Goal: Task Accomplishment & Management: Use online tool/utility

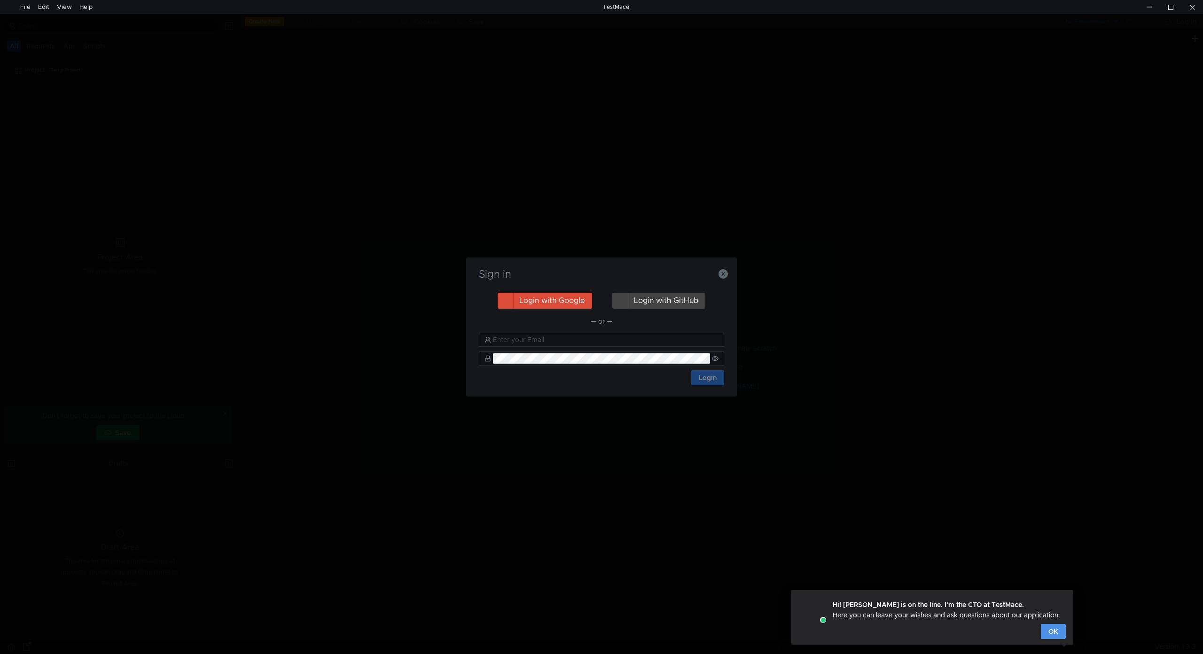
click at [1055, 631] on button "OK" at bounding box center [1053, 631] width 25 height 15
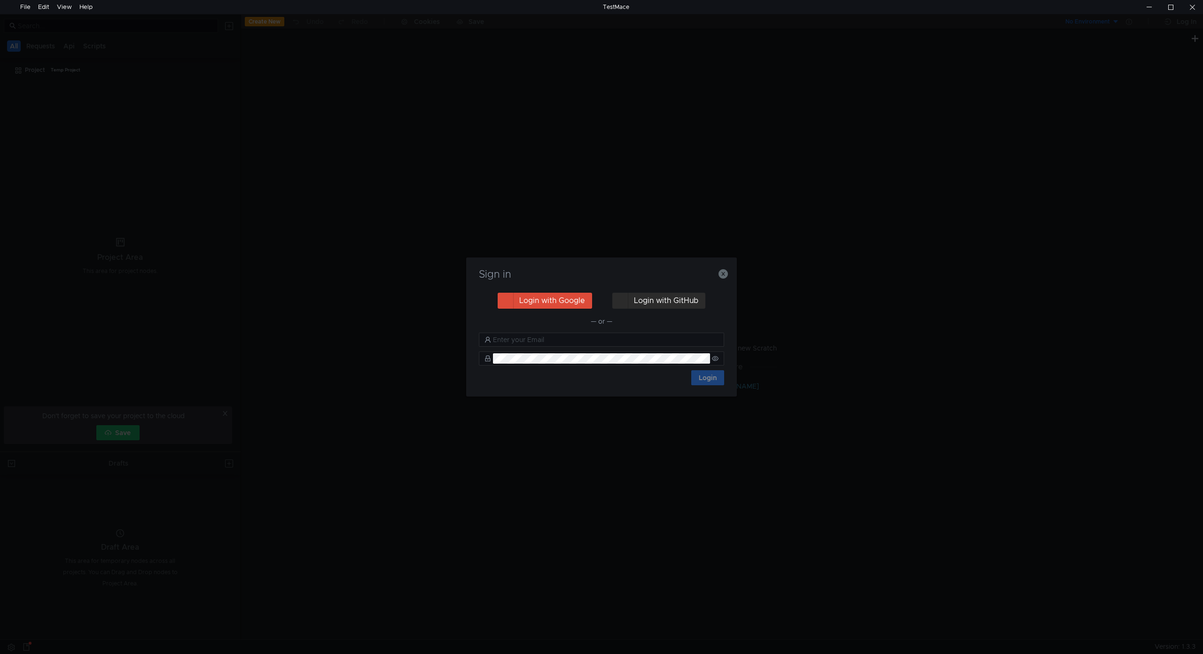
click at [647, 302] on button "Login with GitHub" at bounding box center [658, 301] width 93 height 16
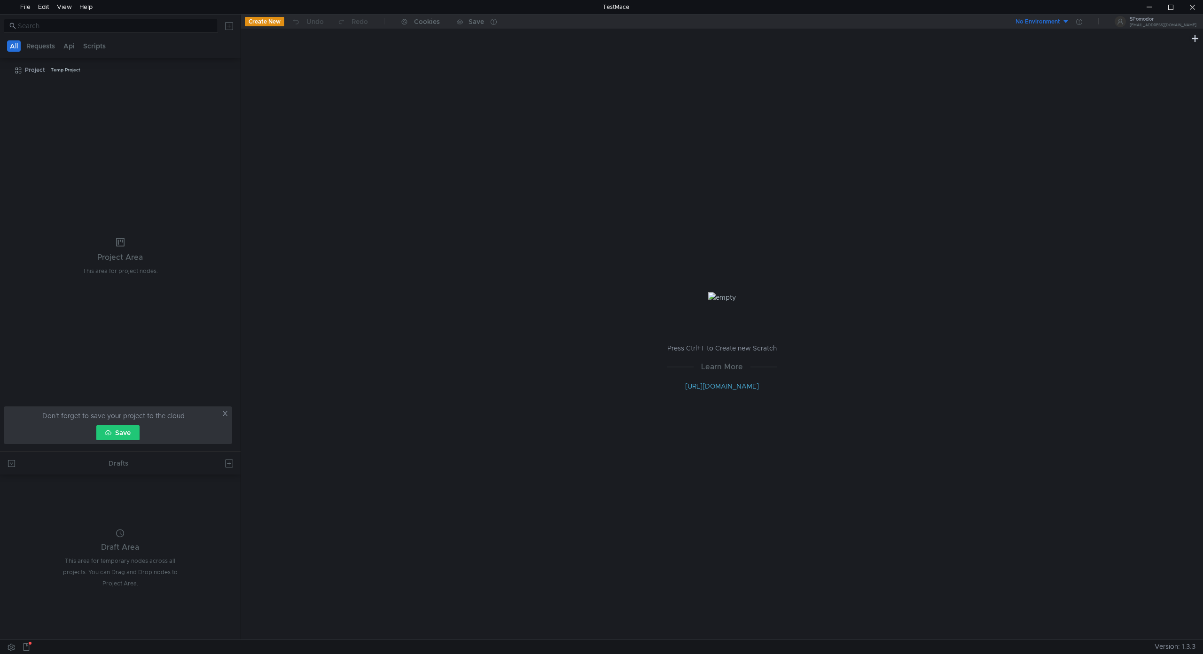
click at [226, 414] on icon at bounding box center [225, 413] width 7 height 7
click at [128, 282] on tree-viewport "Project Temp Project" at bounding box center [120, 256] width 241 height 389
click at [134, 272] on div "Project Area This area for project nodes." at bounding box center [120, 256] width 75 height 39
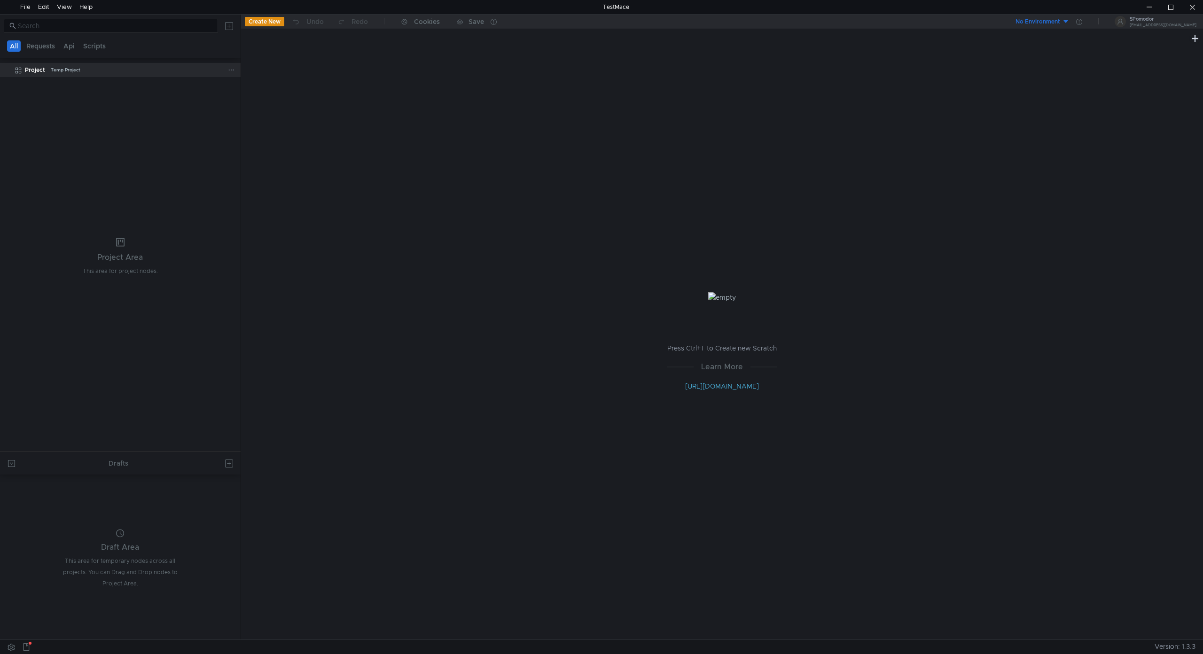
drag, startPoint x: 79, startPoint y: 70, endPoint x: 89, endPoint y: 70, distance: 10.3
click at [79, 70] on div "Temp Project" at bounding box center [66, 70] width 30 height 14
click at [117, 67] on div "Project Temp Project" at bounding box center [126, 70] width 203 height 14
click at [1171, 8] on div at bounding box center [1171, 7] width 22 height 14
click at [1060, 22] on div "No Environment" at bounding box center [1037, 21] width 45 height 9
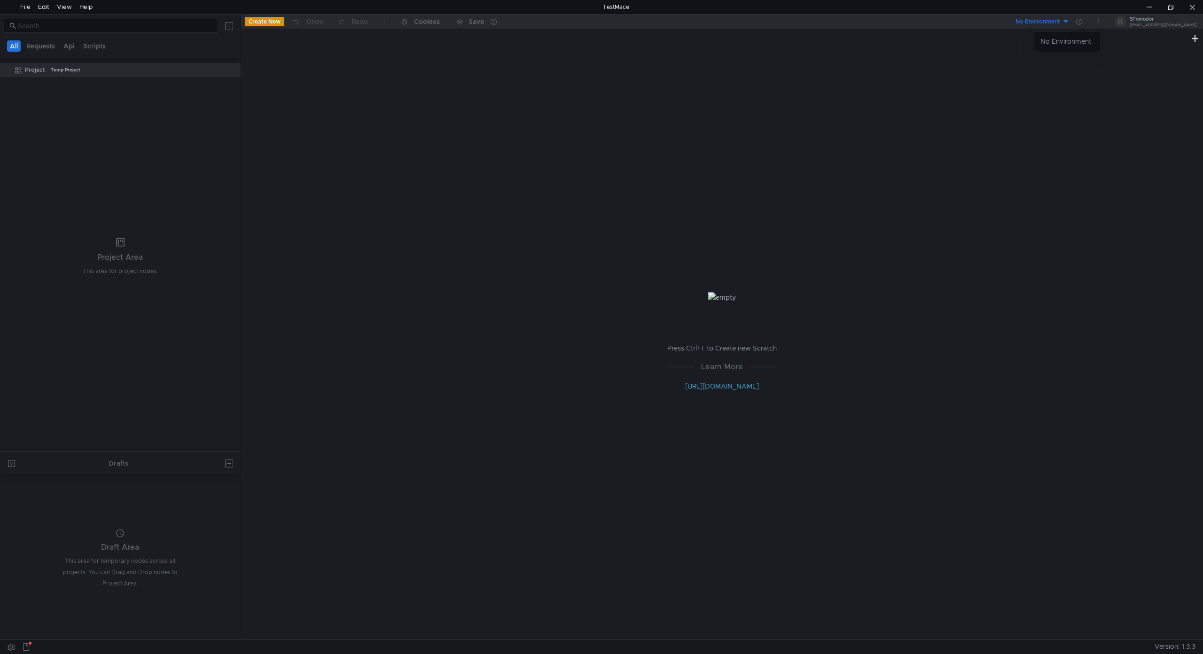
click at [1080, 19] on div at bounding box center [601, 327] width 1203 height 654
drag, startPoint x: 96, startPoint y: 66, endPoint x: 159, endPoint y: 71, distance: 63.2
click at [97, 66] on div "Project Temp Project" at bounding box center [126, 70] width 203 height 14
click at [271, 22] on button "Create New" at bounding box center [264, 21] width 39 height 9
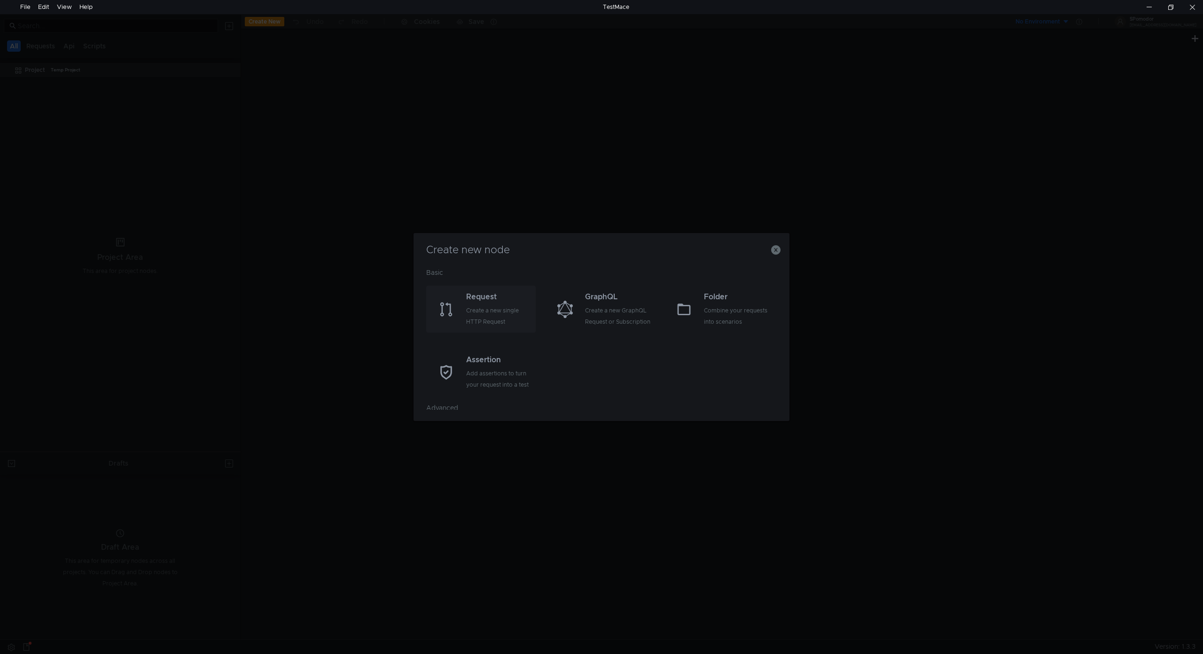
click at [506, 297] on div "Request" at bounding box center [499, 296] width 67 height 11
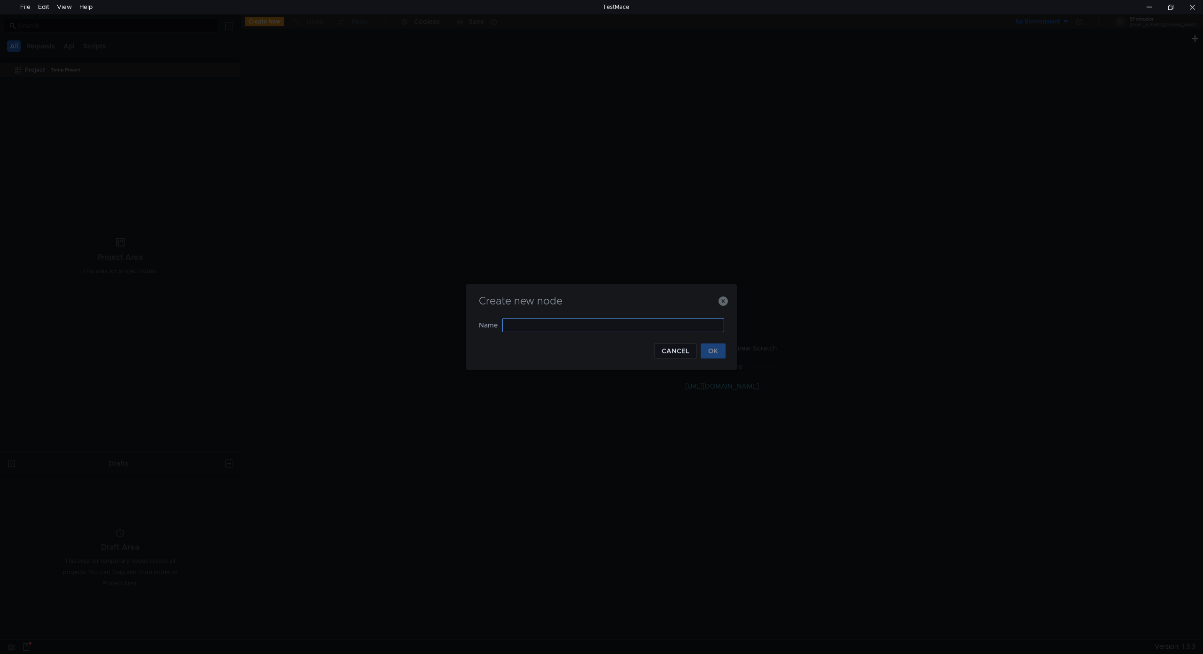
click at [548, 327] on input "text" at bounding box center [613, 325] width 222 height 14
type input "s"
type input "apteka on lipetskaya"
click at [714, 352] on button "OK" at bounding box center [712, 350] width 25 height 15
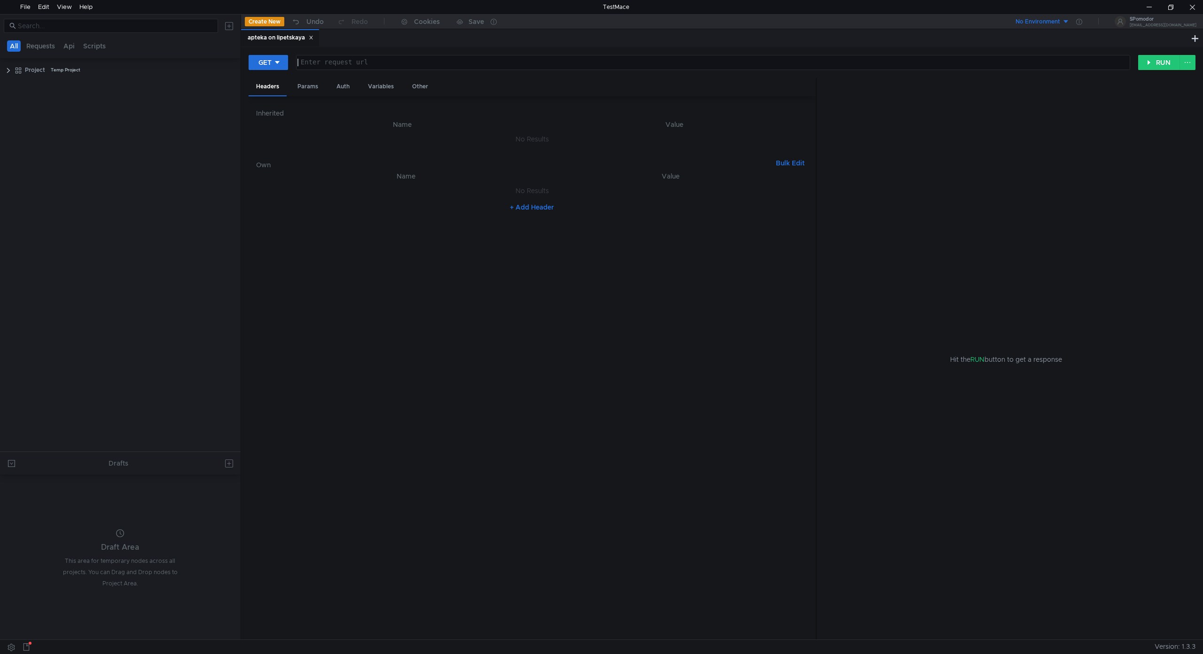
click at [397, 64] on div at bounding box center [712, 70] width 833 height 23
paste textarea "http://grocery-dispatch.lavka.tst.yandex.net/internal/dispatch/v1/create"
type textarea "http://grocery-dispatch.lavka.tst.yandex.net/internal/dispatch/v1/create"
click at [533, 211] on button "+ Add Header" at bounding box center [532, 207] width 52 height 11
click at [466, 200] on div at bounding box center [411, 200] width 260 height 23
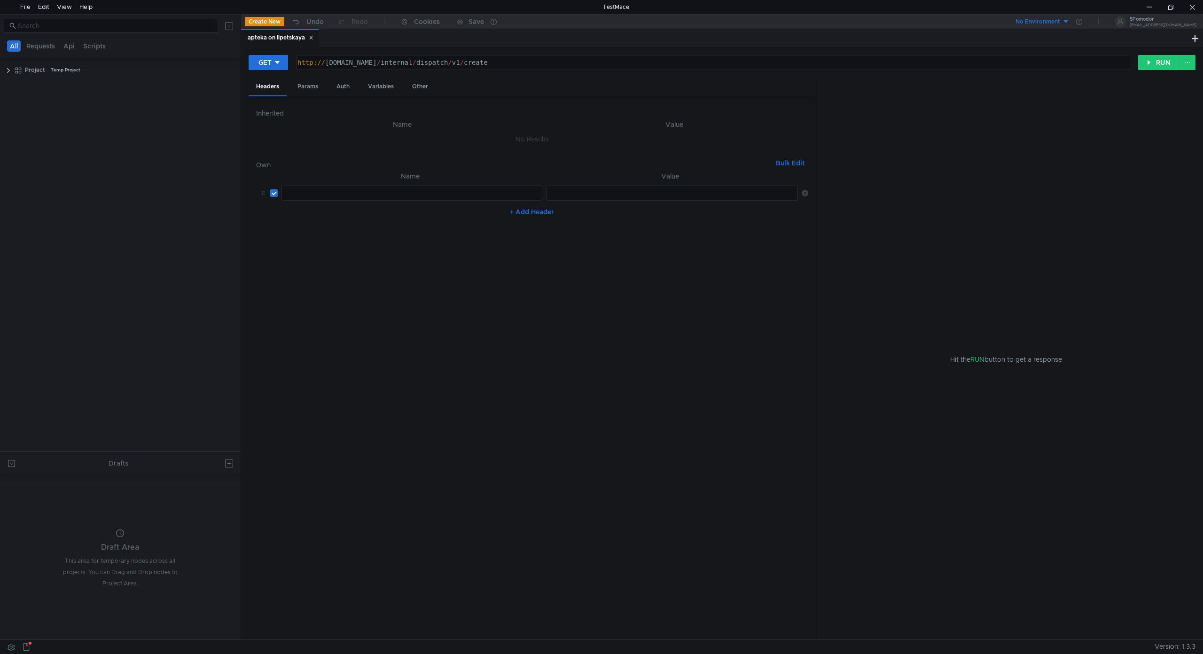
paste textarea "Content-Type"
type textarea "Content-Type"
click at [587, 199] on div at bounding box center [671, 200] width 253 height 23
paste textarea "application/json"
type textarea "application/json"
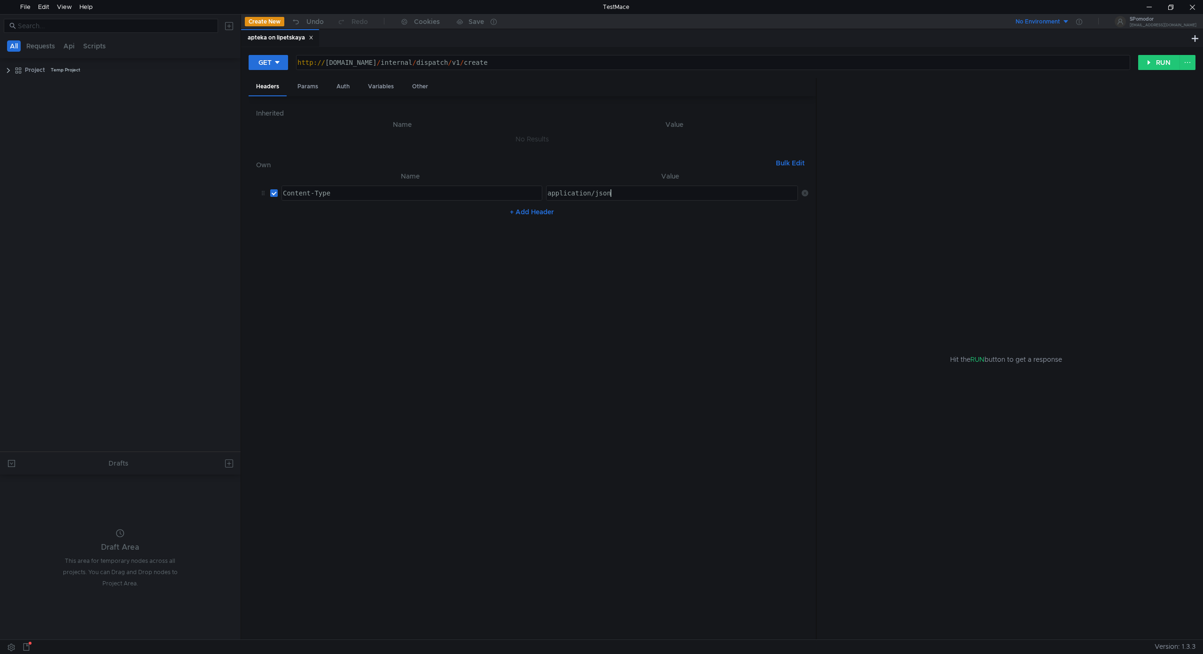
click at [544, 212] on button "+ Add Header" at bounding box center [532, 211] width 52 height 11
click at [380, 216] on div at bounding box center [411, 223] width 260 height 23
paste textarea "X-Ya-Service-Ticket"
type textarea "X-Ya-Service-Ticket"
click at [576, 218] on div at bounding box center [671, 223] width 253 height 23
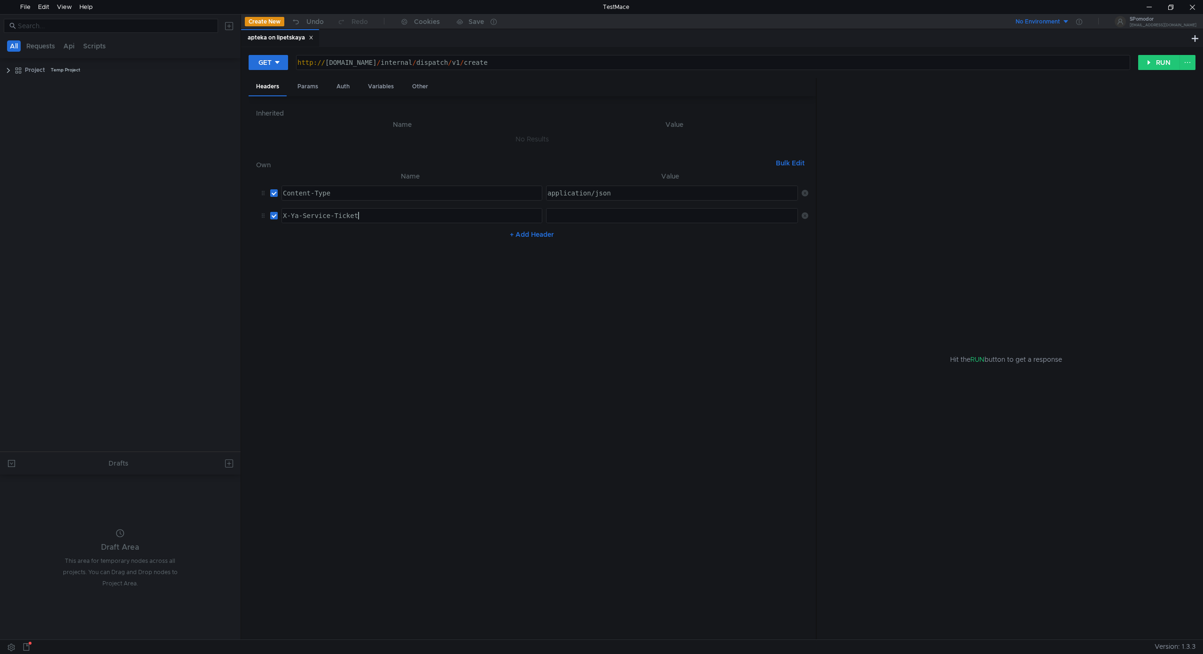
paste textarea "3:serv:CLmAAhCW_cbGBiIRCMTzehCq33sgg43MkaXU_gE:GvrY07244SqEZArqG2NI8Hzr1k3zSMtt…"
type textarea "3:serv:CLmAAhCW_cbGBiIRCMTzehCq33sgg43MkaXU_gE:GvrY07244SqEZArqG2NI8Hzr1k3zSMtt…"
click at [566, 325] on nz-table "Name Value Content-Type Content-Type הההההההההההההההההההההההההההההההההההההההההה…" at bounding box center [532, 402] width 552 height 462
click at [306, 88] on div "Params" at bounding box center [308, 86] width 36 height 17
click at [346, 88] on div "Auth" at bounding box center [343, 86] width 28 height 17
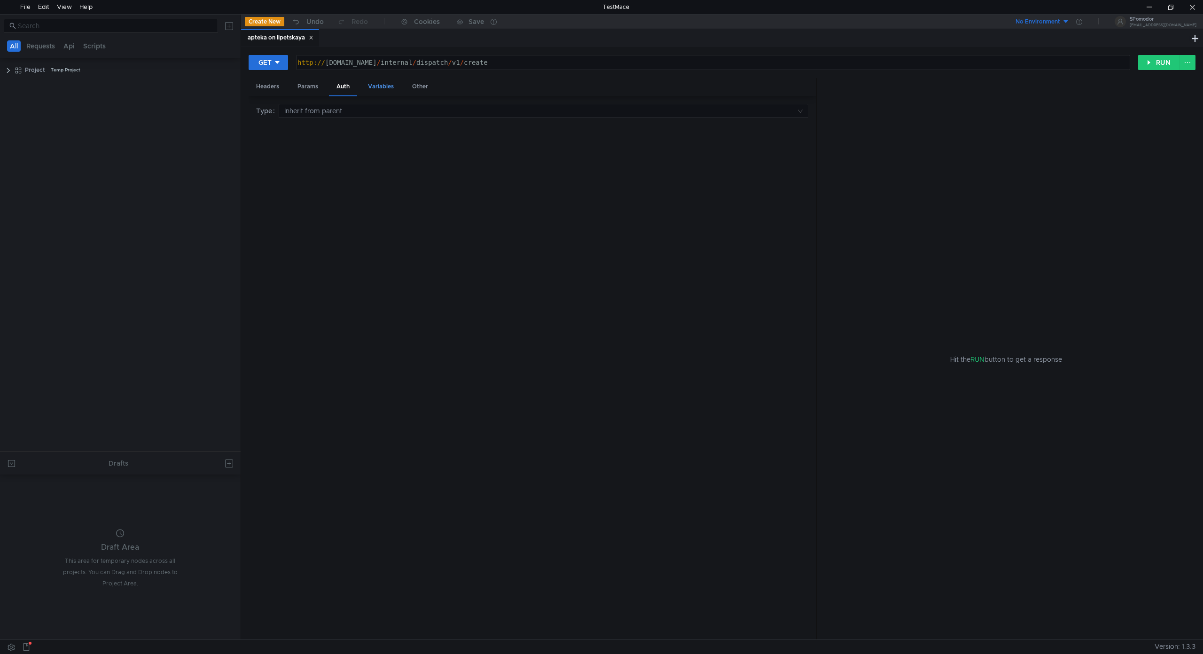
click at [385, 89] on div "Variables" at bounding box center [380, 86] width 41 height 17
click at [309, 88] on div "Params" at bounding box center [308, 86] width 36 height 17
click at [342, 89] on div "Auth" at bounding box center [343, 86] width 28 height 17
click at [324, 111] on input at bounding box center [540, 110] width 512 height 13
click at [330, 109] on div at bounding box center [601, 327] width 1203 height 654
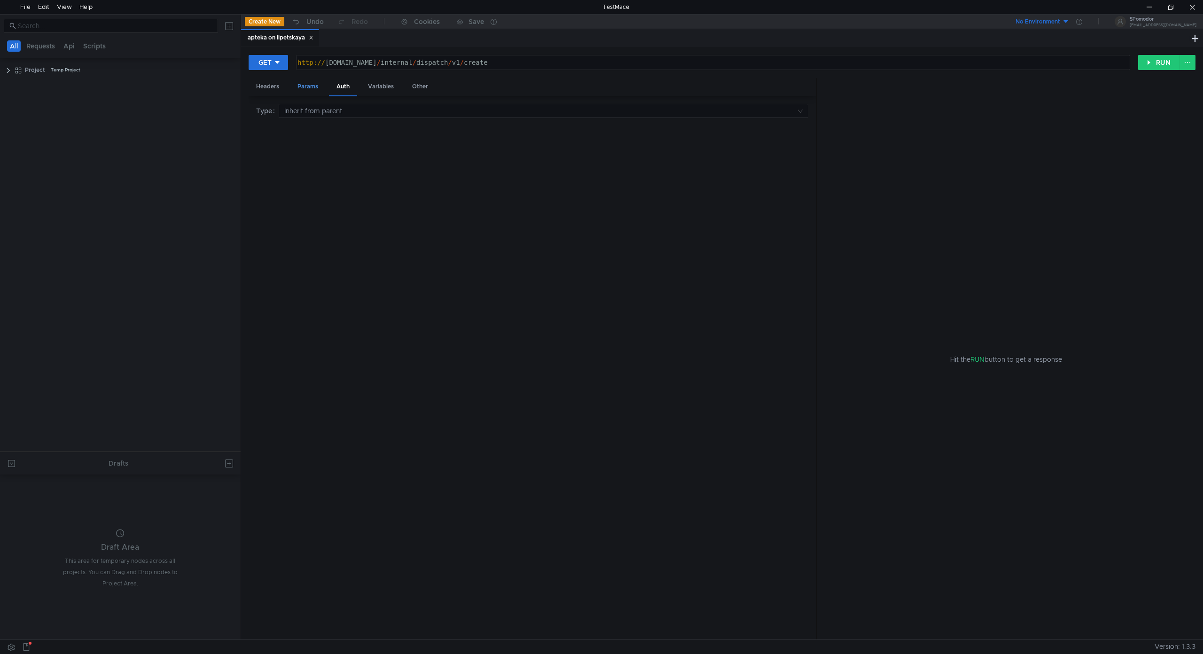
click at [316, 90] on div "Params" at bounding box center [308, 86] width 36 height 17
click at [794, 110] on button "Bulk Edit" at bounding box center [790, 109] width 36 height 11
click at [476, 296] on div at bounding box center [532, 381] width 552 height 532
paste textarea "}"
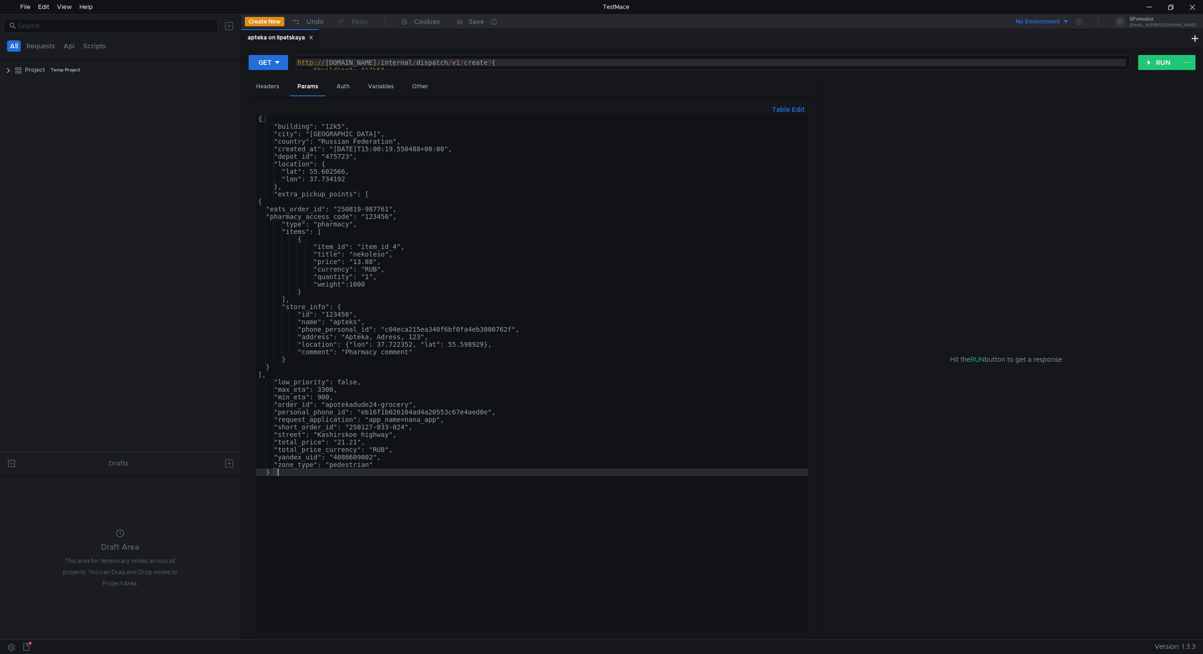
click at [445, 433] on div "{ "building": "12k5", "city": "Moscow", "country": "Russian Federation", "creat…" at bounding box center [532, 381] width 552 height 532
type textarea ""street": "Kashirskoe highway","
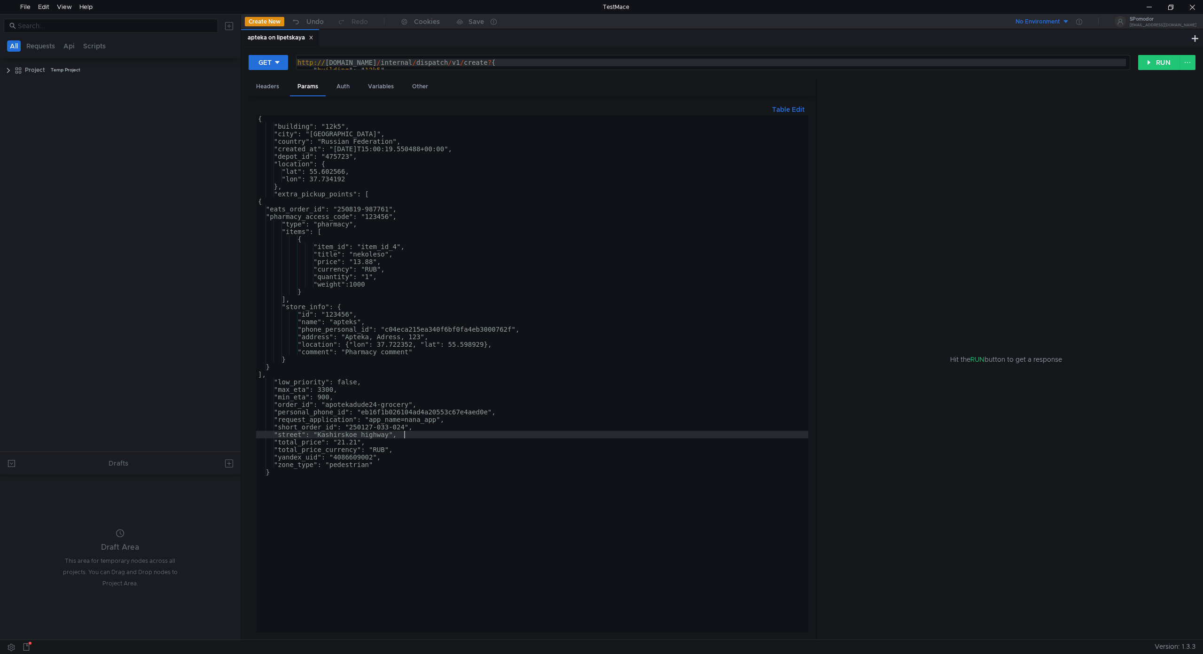
click at [786, 111] on button "Table Edit" at bounding box center [788, 109] width 40 height 11
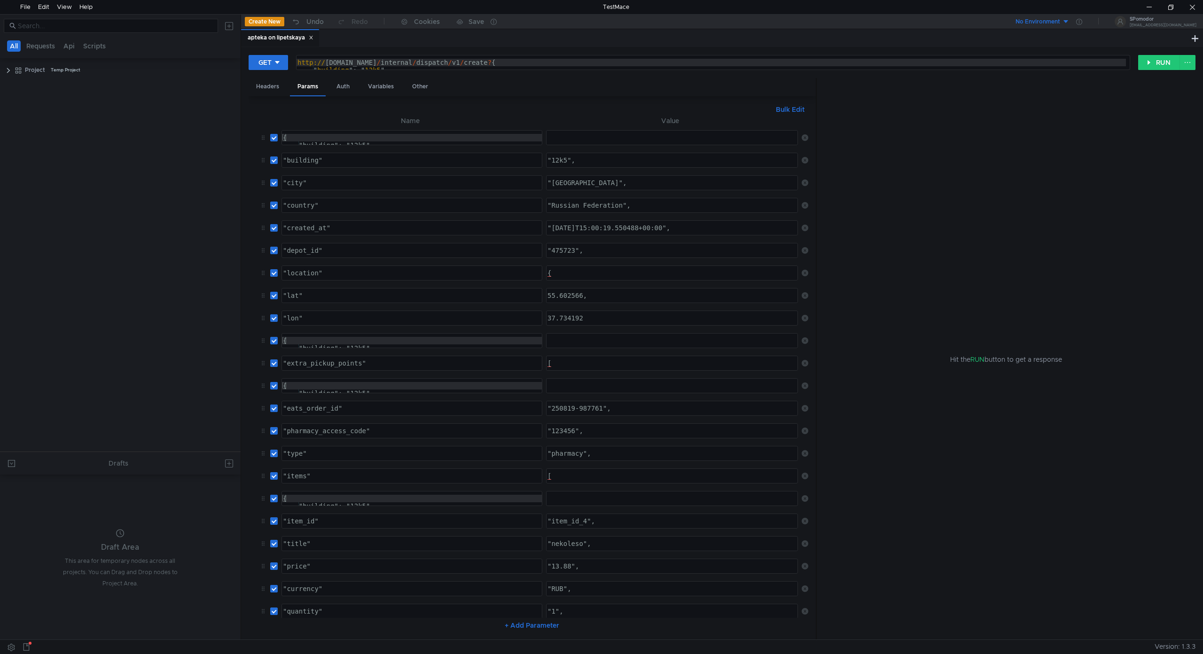
click at [659, 283] on td "{ ההההההההההההההההההההההההההההההההההההההההההההההההההההההההההההההההההההההההההההה…" at bounding box center [670, 273] width 256 height 23
type textarea "{"
click at [655, 276] on div "{" at bounding box center [670, 280] width 251 height 23
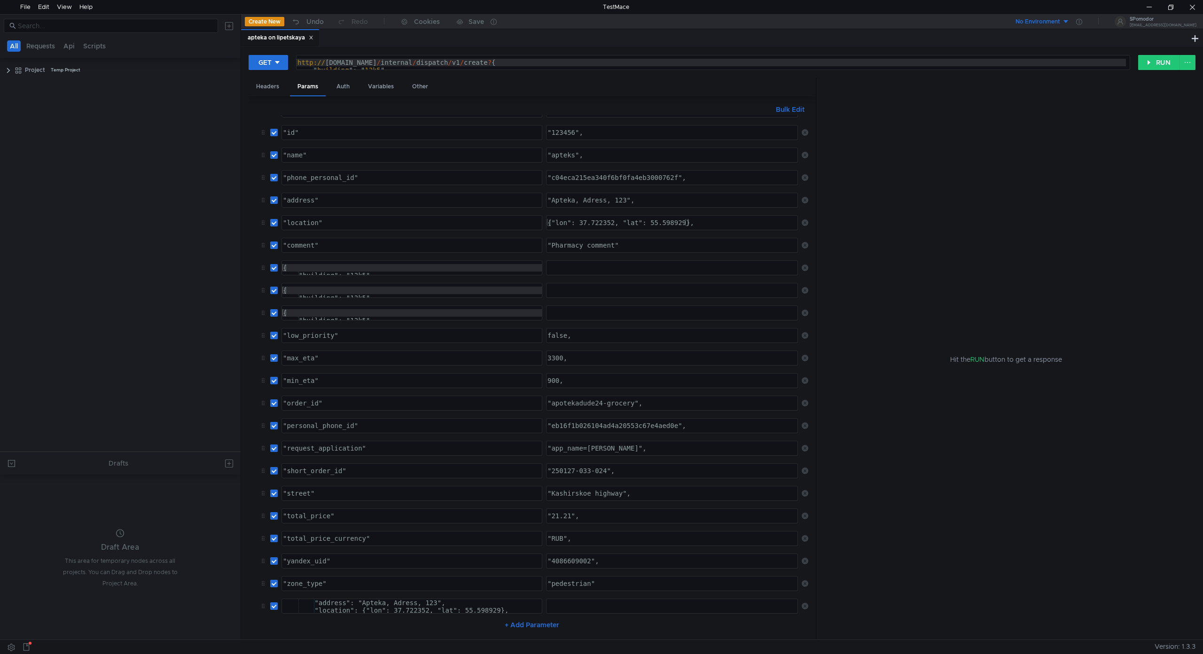
scroll to position [162, 0]
click at [573, 580] on div ""pedestrian"" at bounding box center [670, 591] width 251 height 23
type textarea ""pedestrian""
type textarea ""4086609002","
click at [572, 557] on div ""4086609002"," at bounding box center [670, 568] width 251 height 23
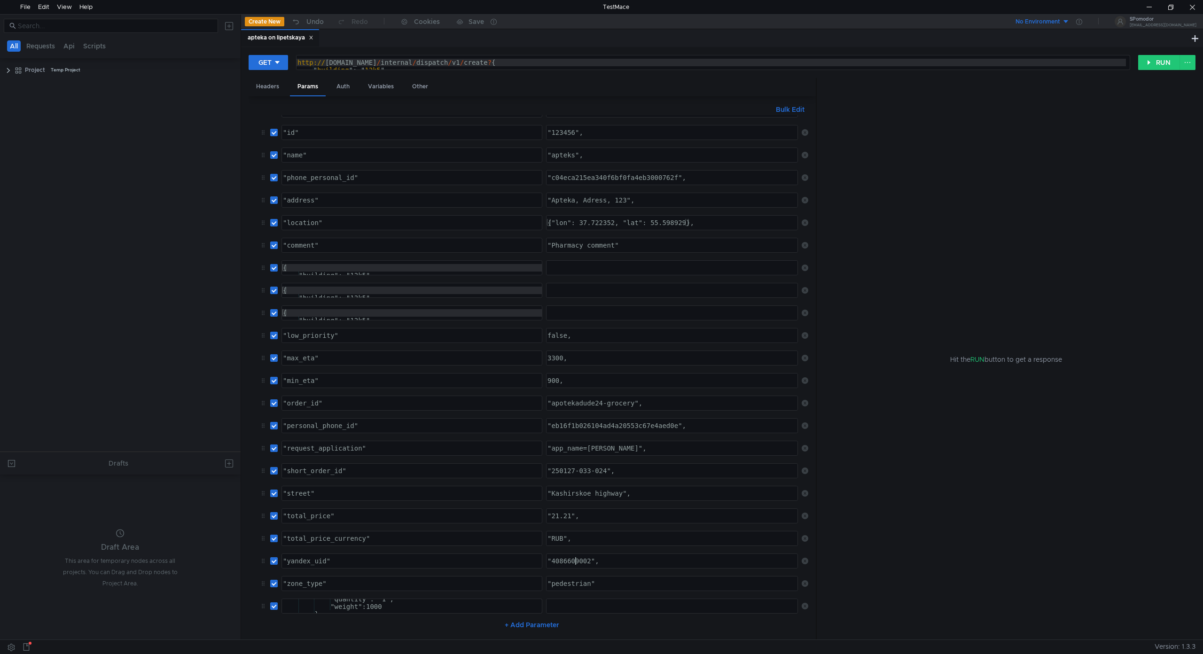
type textarea ""RUB","
click at [561, 535] on div ""RUB"," at bounding box center [670, 546] width 251 height 23
drag, startPoint x: 652, startPoint y: 516, endPoint x: 595, endPoint y: 524, distance: 57.9
click at [595, 535] on div ""RUB"," at bounding box center [670, 546] width 251 height 23
drag, startPoint x: 596, startPoint y: 522, endPoint x: 905, endPoint y: 504, distance: 309.7
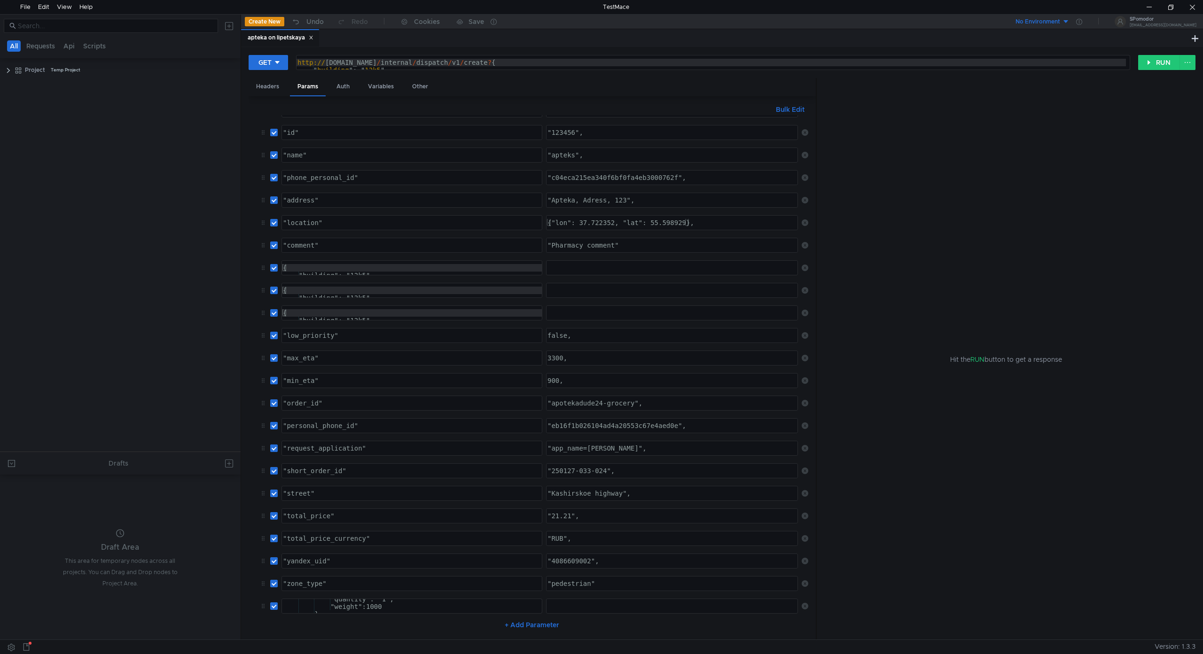
click at [905, 504] on div "Hit the RUN button to get a response" at bounding box center [1006, 359] width 356 height 562
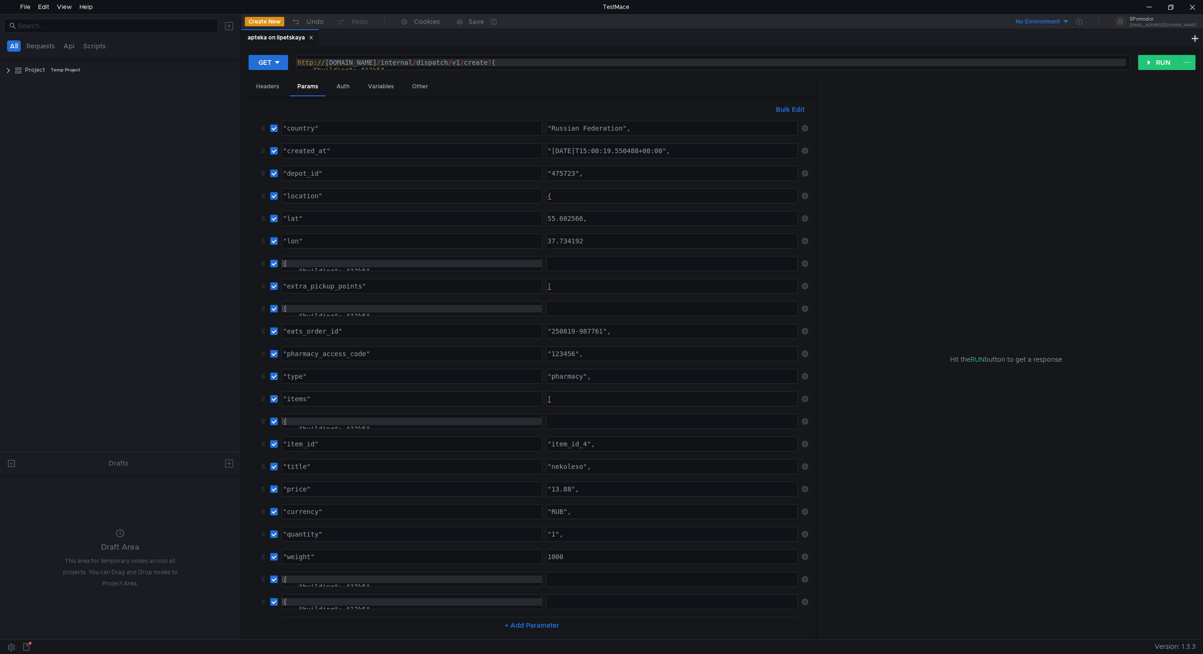
scroll to position [0, 0]
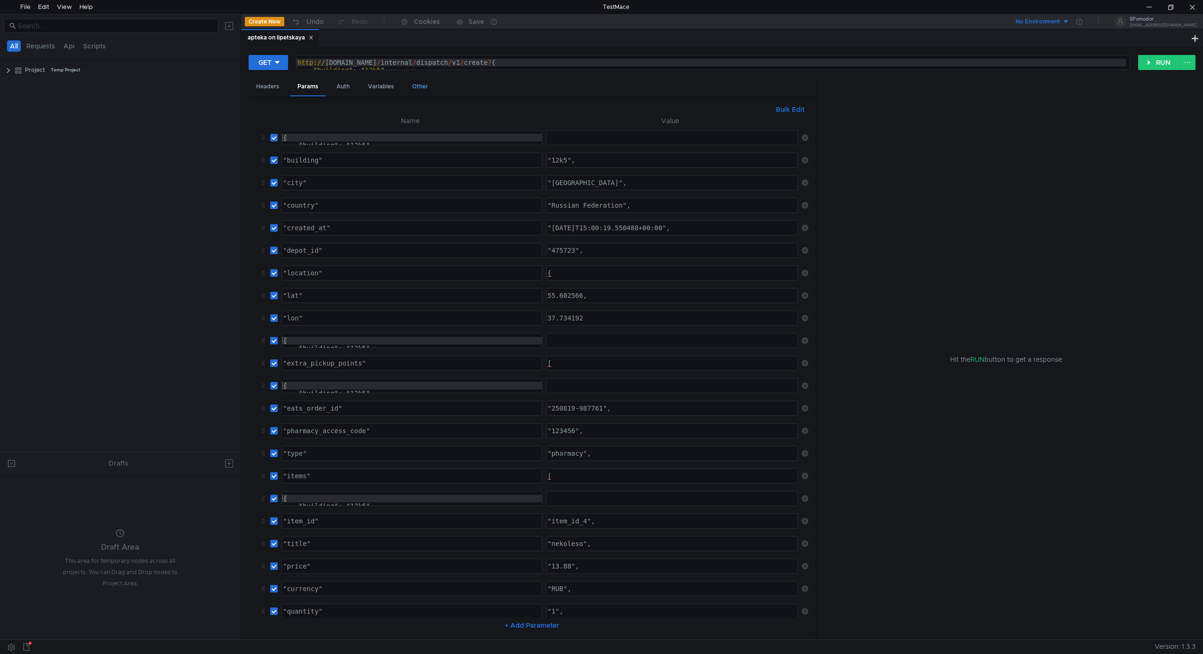
click at [432, 82] on div "Other" at bounding box center [420, 86] width 31 height 17
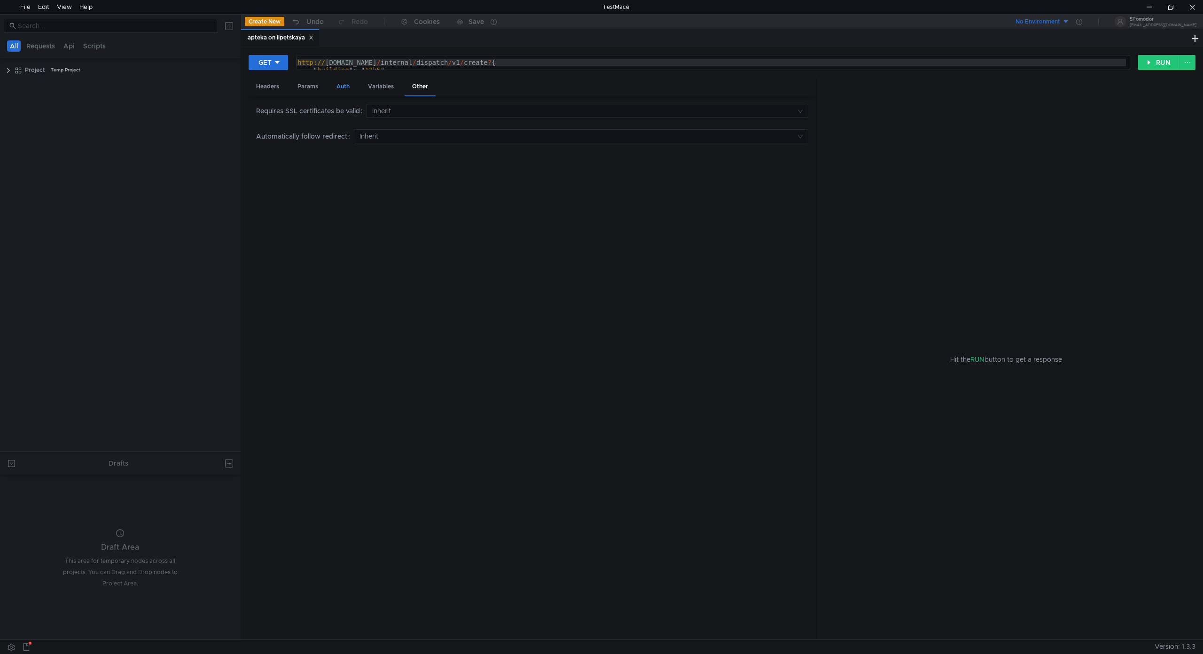
click at [343, 93] on div "Auth" at bounding box center [343, 86] width 28 height 17
click at [314, 87] on div "Params" at bounding box center [308, 86] width 36 height 17
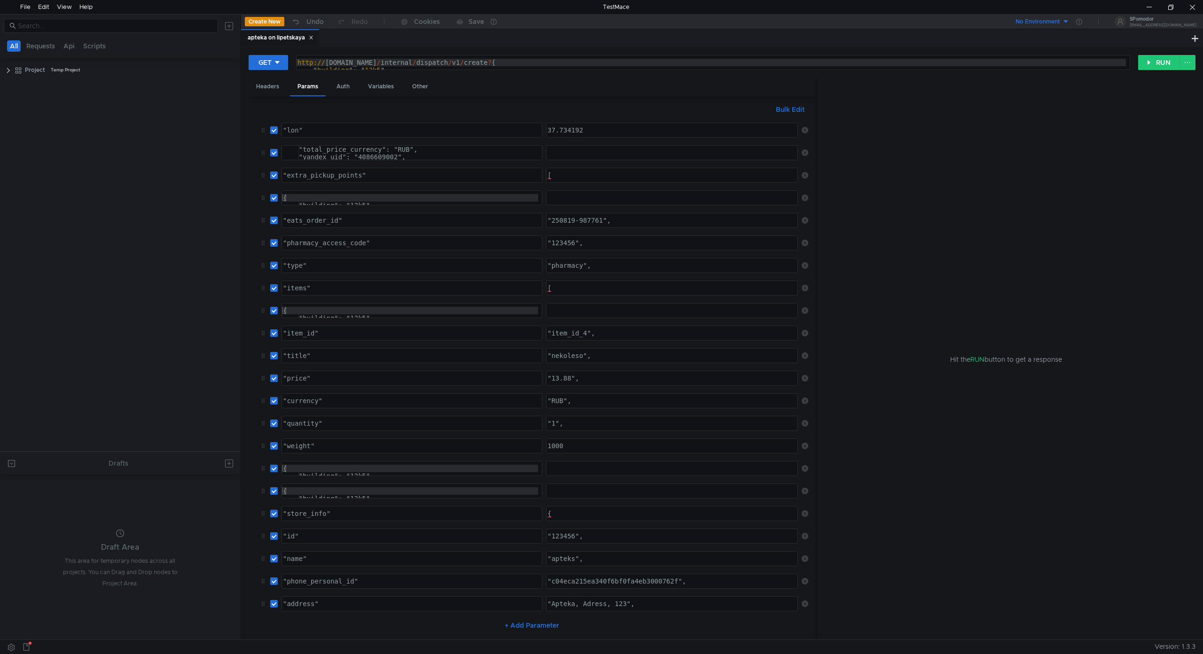
scroll to position [329, 0]
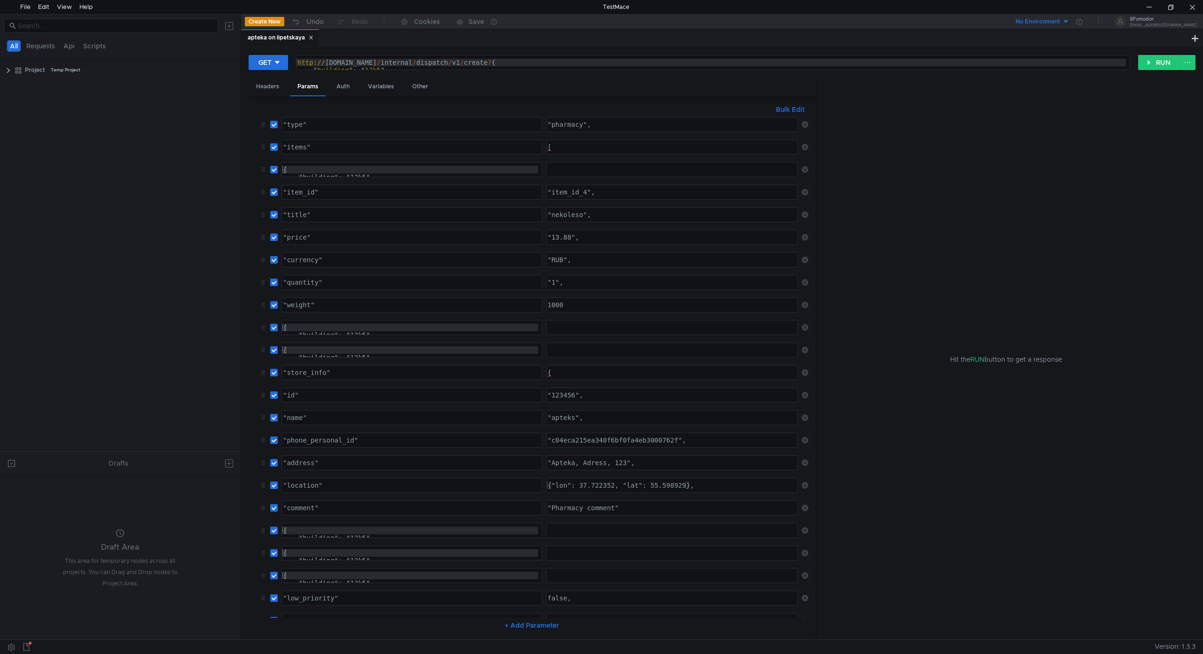
click at [779, 104] on button "Bulk Edit" at bounding box center [790, 109] width 36 height 11
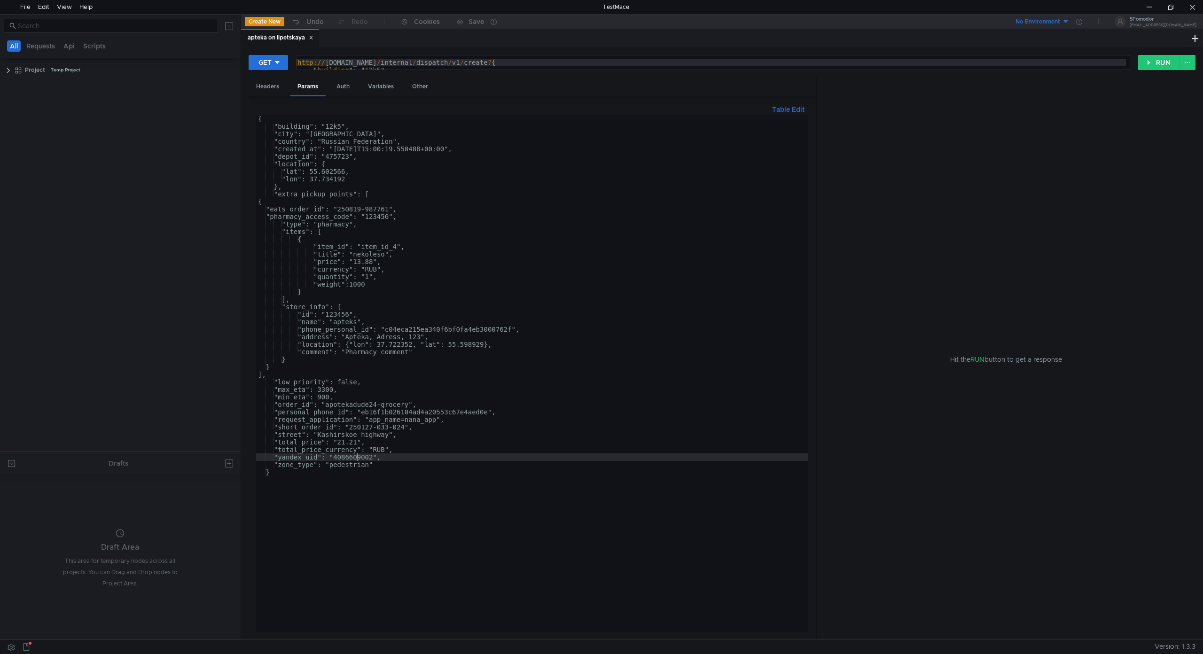
click at [355, 458] on div "{ "building": "12k5", "city": "Moscow", "country": "Russian Federation", "creat…" at bounding box center [532, 381] width 552 height 532
drag, startPoint x: 394, startPoint y: 500, endPoint x: 388, endPoint y: 491, distance: 10.4
click at [395, 500] on div "{ "building": "12k5", "city": "Moscow", "country": "Russian Federation", "creat…" at bounding box center [532, 381] width 552 height 532
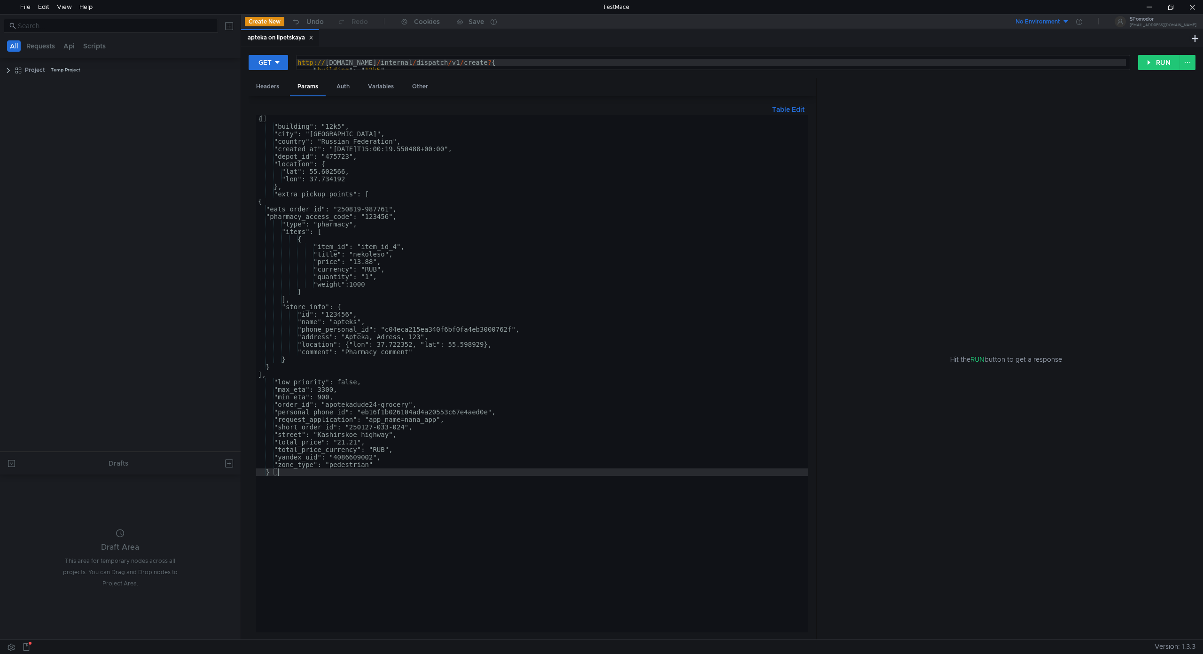
click at [358, 458] on div "{ "building": "12k5", "city": "Moscow", "country": "Russian Federation", "creat…" at bounding box center [532, 381] width 552 height 532
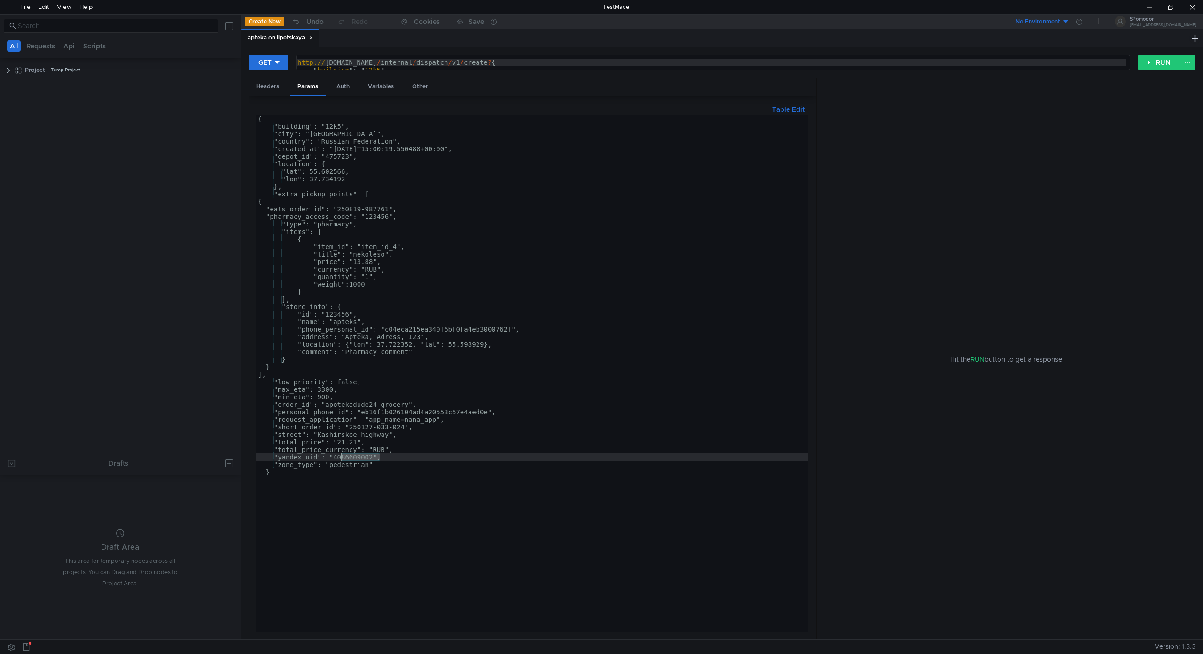
paste textarea "136425417"
type textarea ""yandex_uid": "4136425417","
click at [90, 43] on button "Scripts" at bounding box center [94, 45] width 28 height 11
click at [12, 45] on button "All" at bounding box center [14, 45] width 15 height 11
click at [96, 44] on button "Scripts" at bounding box center [94, 45] width 28 height 11
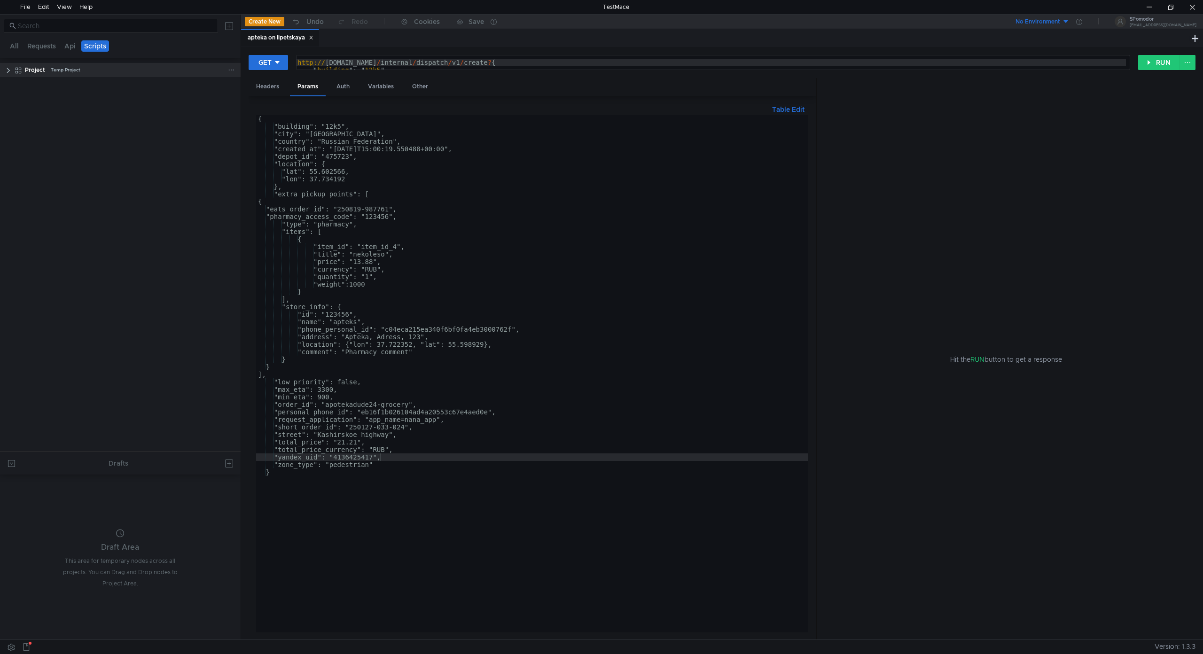
click at [17, 70] on clr-icon at bounding box center [19, 71] width 8 height 8
click at [8, 70] on clr-icon at bounding box center [9, 71] width 8 height 8
click at [473, 23] on div "Save" at bounding box center [476, 21] width 16 height 7
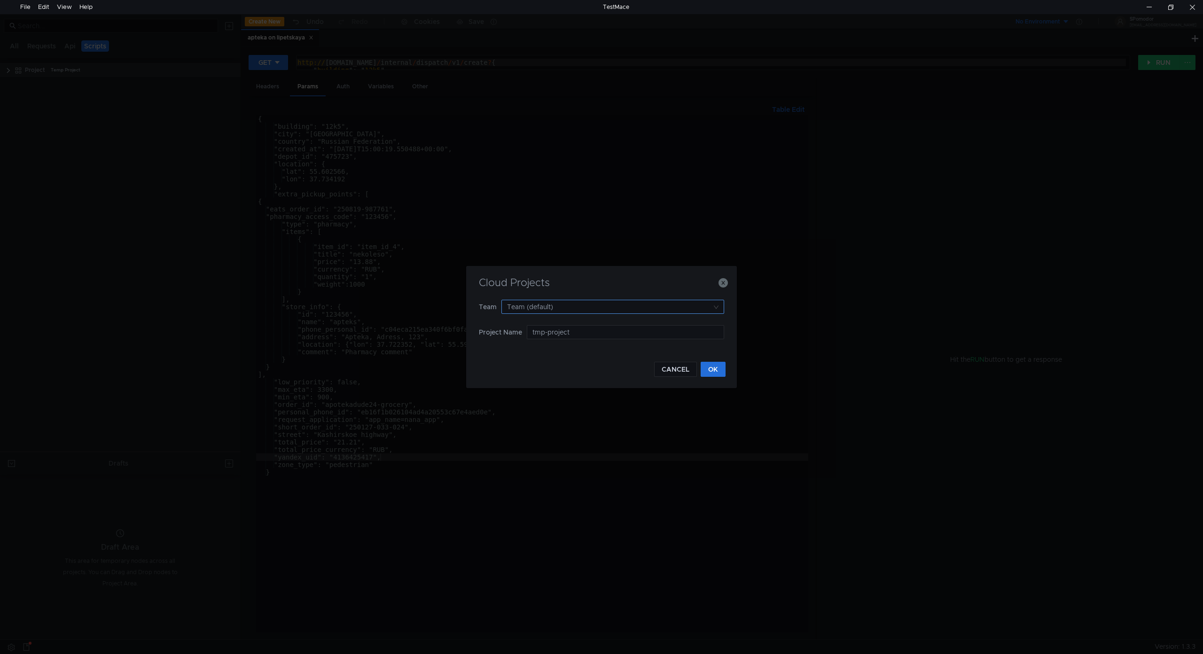
click at [562, 306] on input at bounding box center [609, 306] width 205 height 13
click at [556, 344] on div at bounding box center [601, 327] width 1203 height 654
click at [583, 330] on input "tmp-project" at bounding box center [625, 332] width 197 height 14
click at [709, 370] on button "OK" at bounding box center [712, 369] width 25 height 15
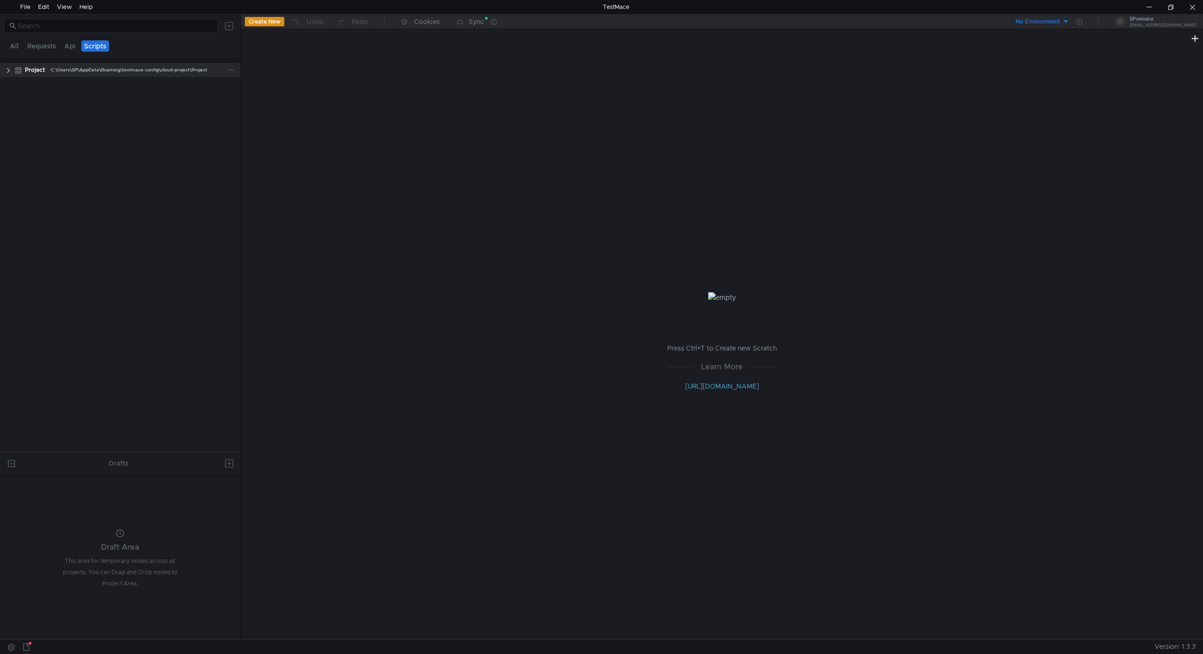
click at [3, 70] on div "Project C:\Users\SP\AppData\Roaming\testmace-config\cloud-project\Project" at bounding box center [120, 70] width 241 height 14
click at [8, 69] on clr-icon at bounding box center [9, 71] width 8 height 8
click at [9, 68] on clr-icon at bounding box center [9, 71] width 8 height 8
click at [102, 47] on button "Scripts" at bounding box center [95, 45] width 28 height 11
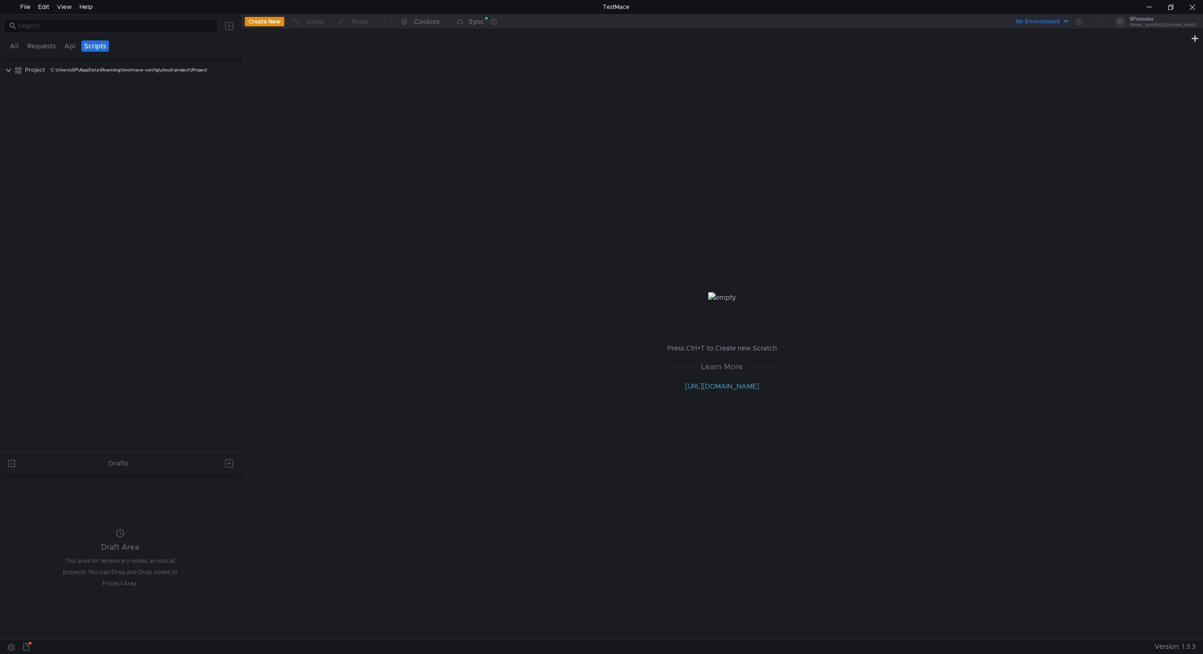
click at [99, 47] on button "Scripts" at bounding box center [95, 45] width 28 height 11
click at [258, 20] on button "Create New" at bounding box center [264, 21] width 39 height 9
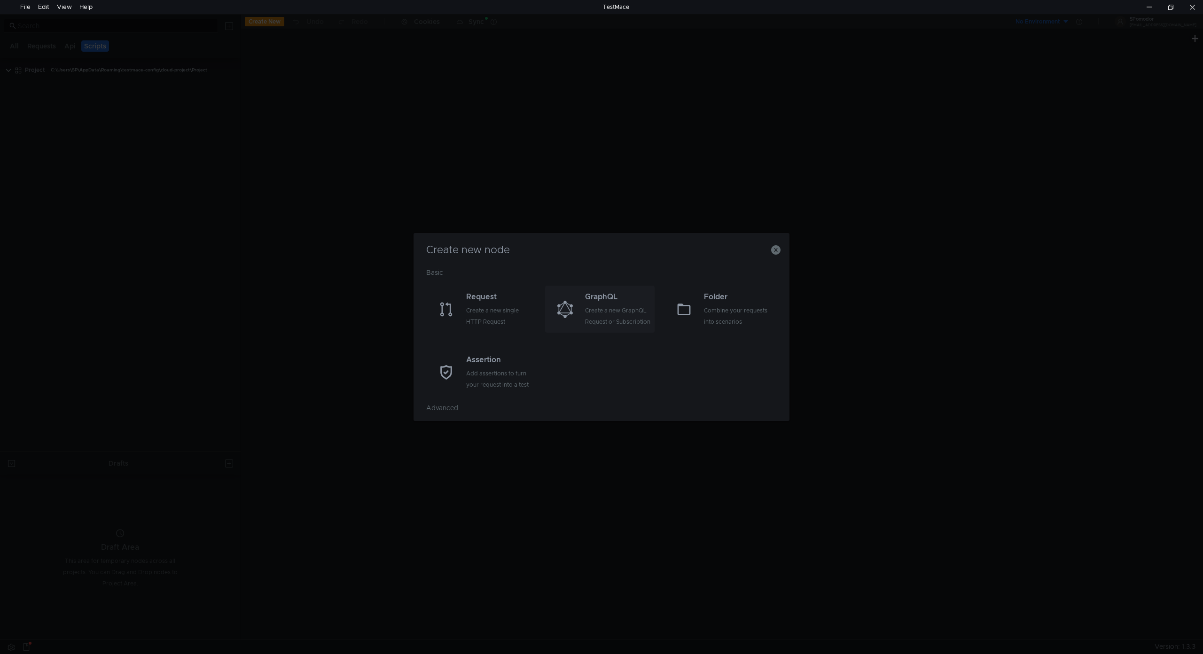
click at [638, 290] on div "GraphQL Create a new GraphQL Request or Subscription" at bounding box center [599, 309] width 109 height 47
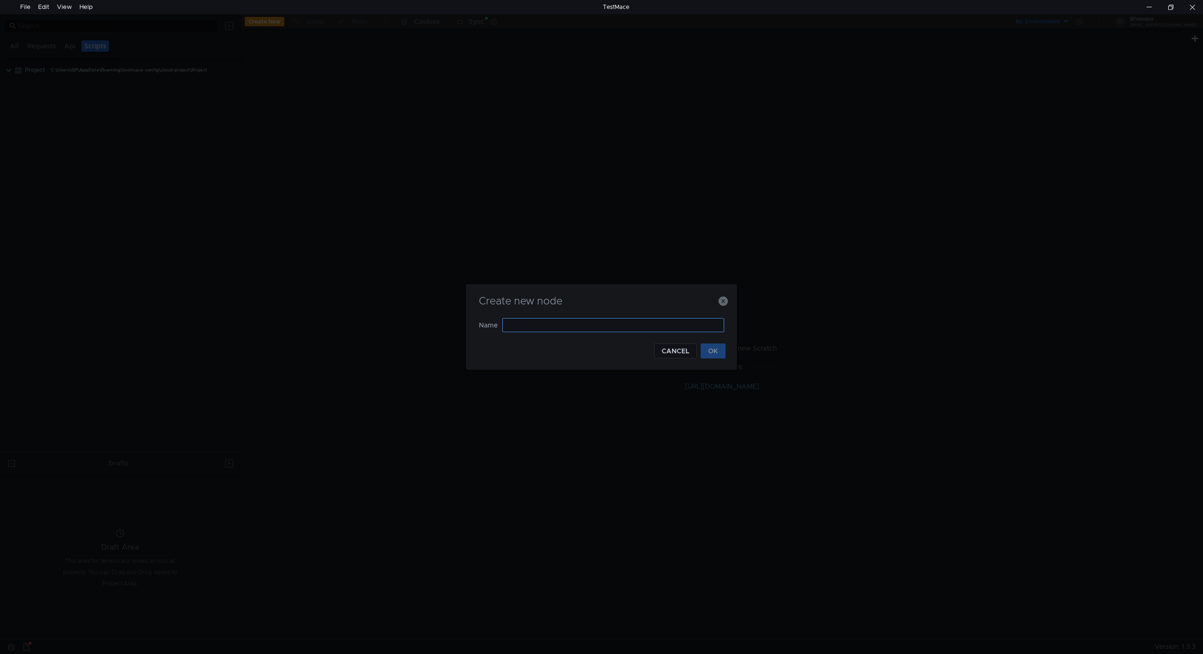
click at [600, 329] on input "text" at bounding box center [613, 325] width 222 height 14
type input "test"
click at [709, 352] on button "OK" at bounding box center [712, 350] width 25 height 15
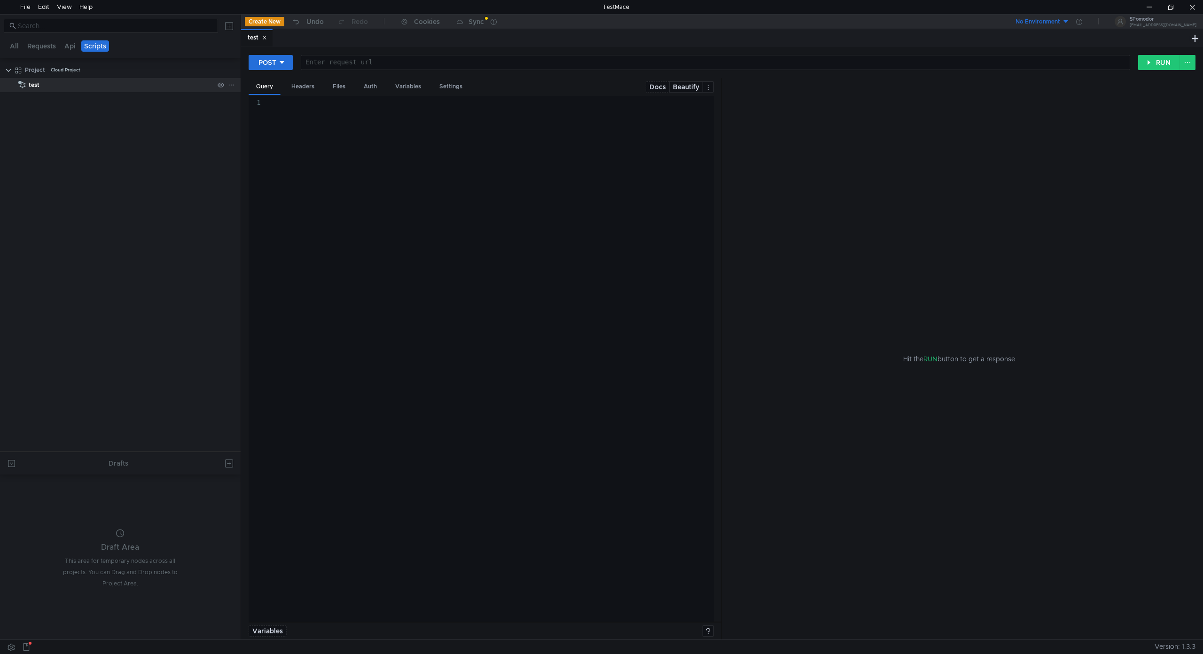
click at [29, 83] on div "test" at bounding box center [34, 85] width 11 height 14
click at [229, 82] on icon at bounding box center [231, 85] width 7 height 7
click at [256, 197] on app-tour-anchor "Show in explorer" at bounding box center [269, 196] width 53 height 11
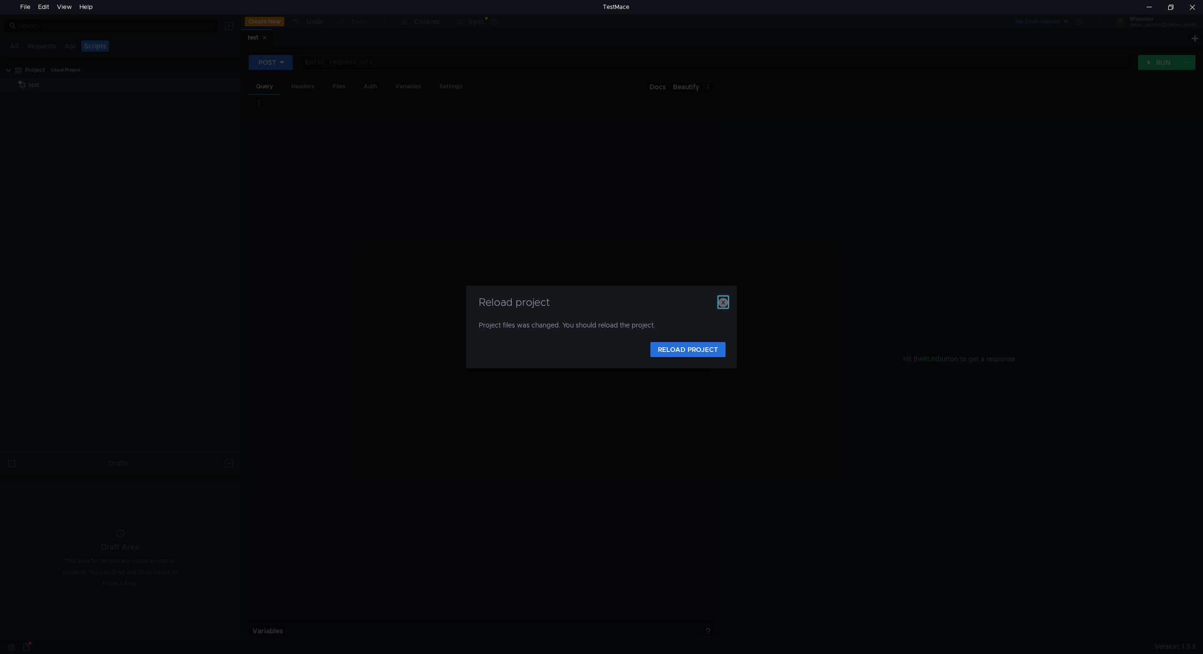
click at [720, 304] on icon "button" at bounding box center [722, 302] width 9 height 9
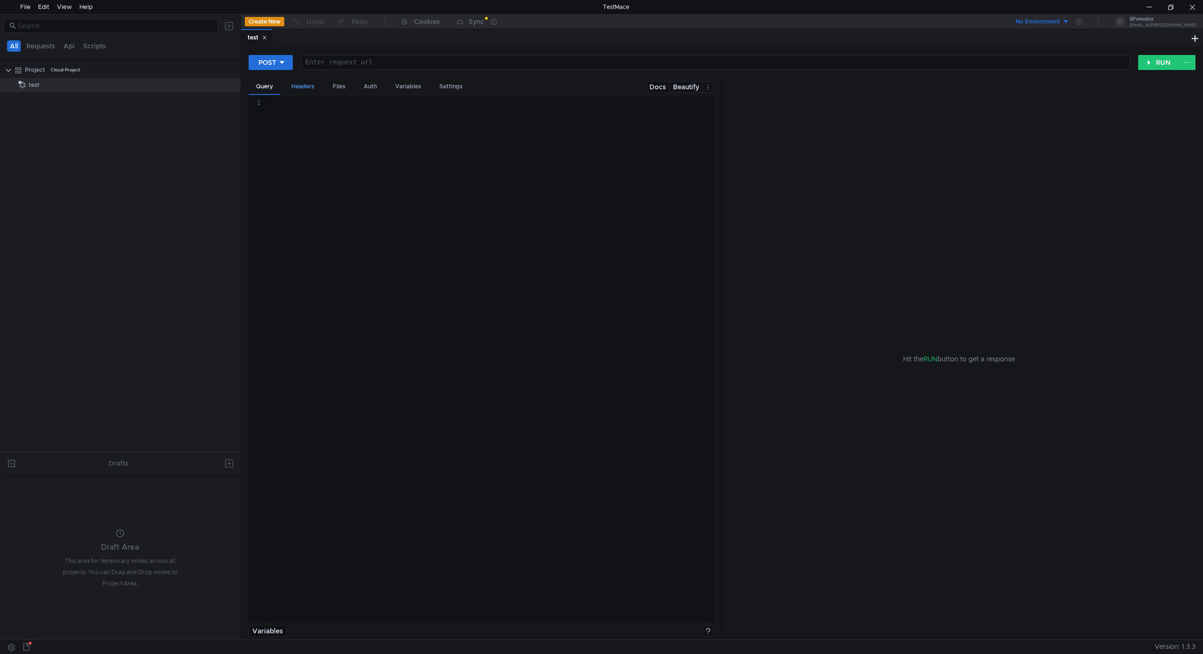
click at [307, 86] on div "Headers" at bounding box center [303, 86] width 38 height 17
click at [345, 89] on div "Files" at bounding box center [339, 86] width 28 height 17
click at [376, 91] on div "Auth" at bounding box center [370, 86] width 28 height 17
click at [397, 90] on div "Variables" at bounding box center [408, 86] width 41 height 17
click at [444, 89] on div "Settings" at bounding box center [451, 86] width 38 height 17
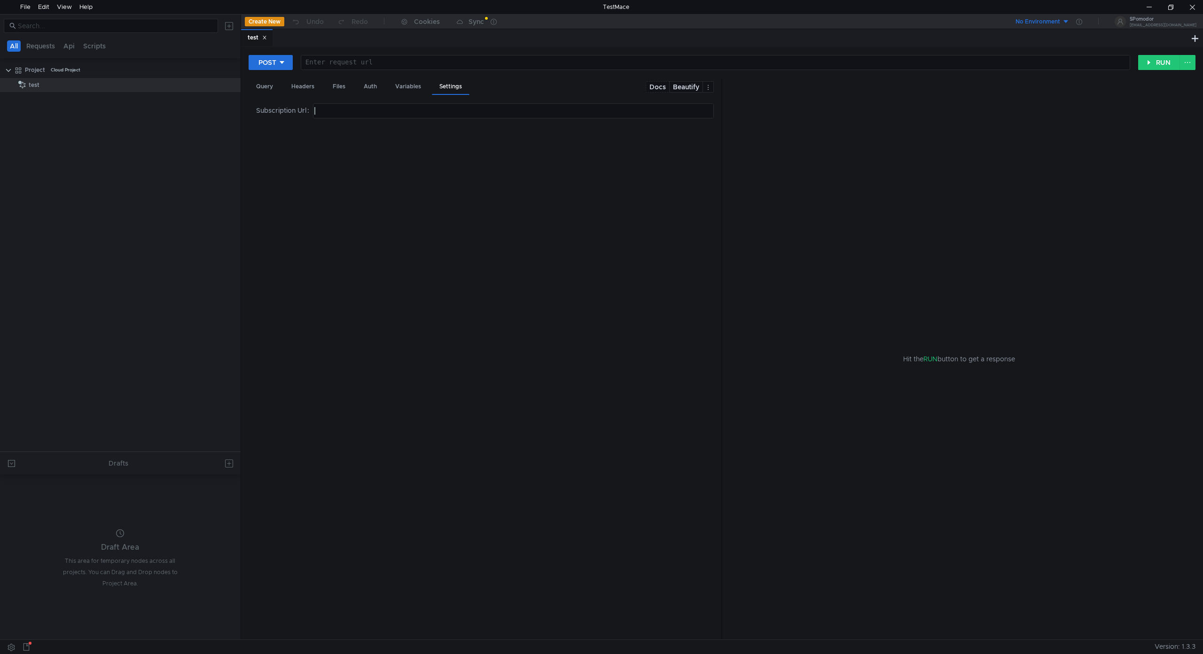
click at [387, 109] on div at bounding box center [512, 118] width 400 height 23
click at [24, 648] on icon at bounding box center [27, 647] width 8 height 8
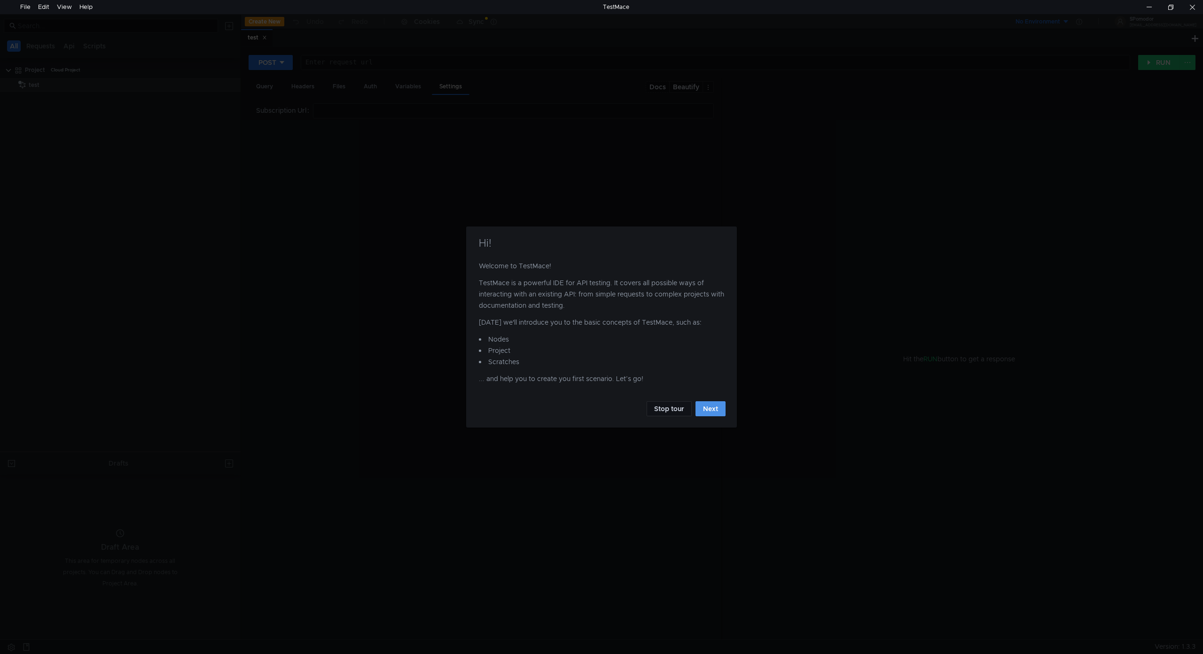
click at [716, 412] on button "Next" at bounding box center [710, 408] width 30 height 15
click at [718, 419] on button "Next" at bounding box center [710, 414] width 30 height 15
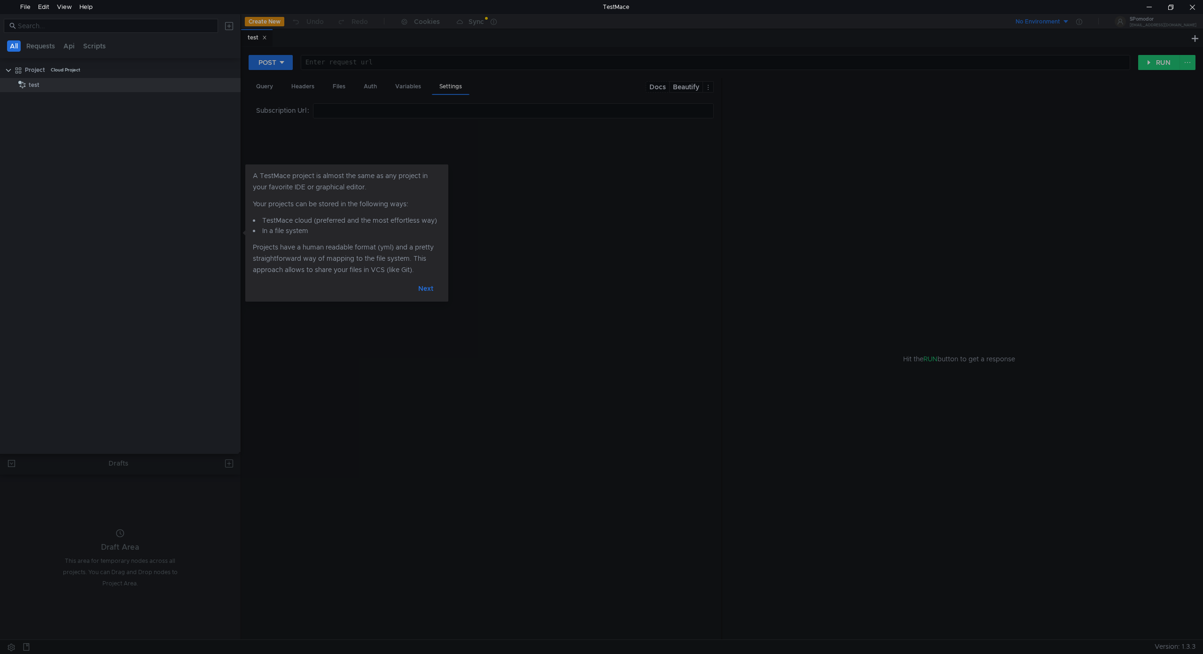
click at [714, 423] on div at bounding box center [601, 327] width 1203 height 654
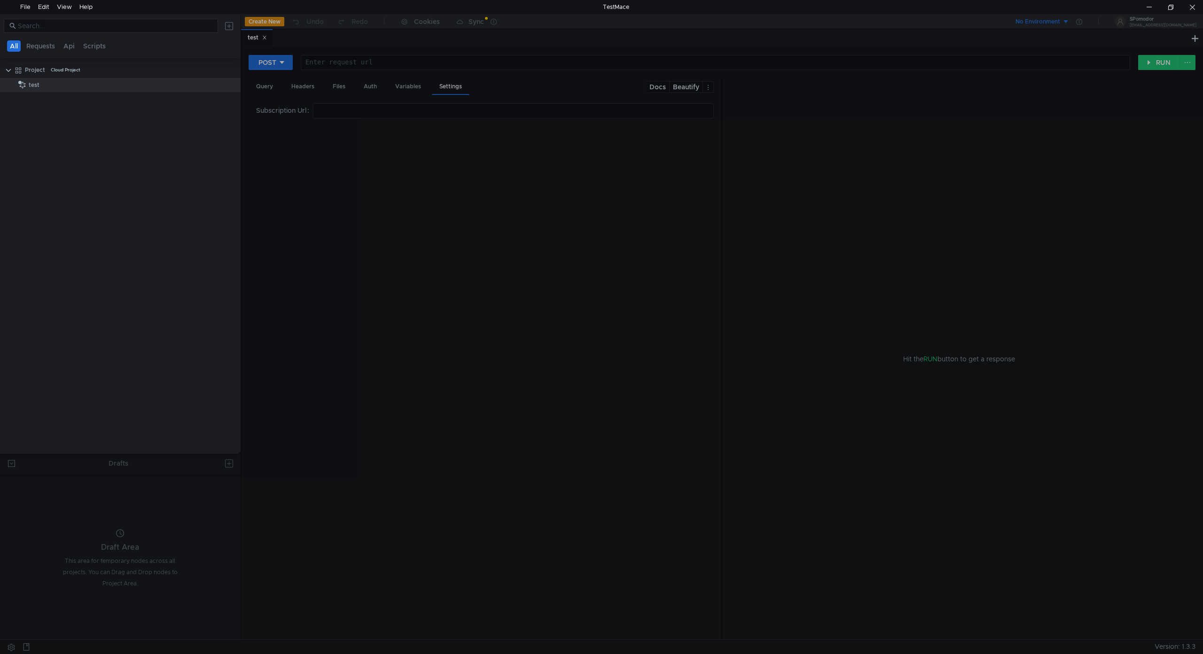
drag, startPoint x: 428, startPoint y: 297, endPoint x: 374, endPoint y: 333, distance: 64.4
click at [427, 297] on div at bounding box center [601, 327] width 1203 height 654
click at [175, 400] on tree-viewport "Project Cloud Project test" at bounding box center [120, 256] width 241 height 389
click at [29, 93] on div at bounding box center [120, 92] width 241 height 1
drag, startPoint x: 15, startPoint y: 648, endPoint x: 22, endPoint y: 648, distance: 7.5
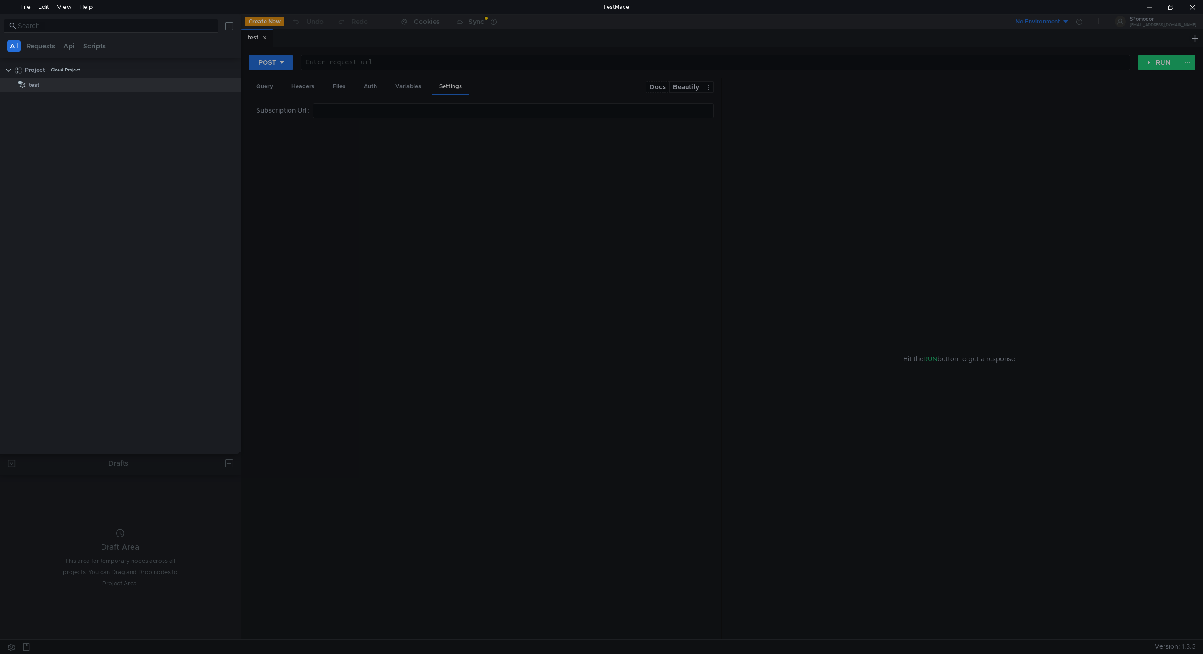
click at [17, 648] on div at bounding box center [601, 327] width 1203 height 654
click at [23, 648] on div at bounding box center [601, 327] width 1203 height 654
click at [43, 81] on div "test" at bounding box center [121, 85] width 185 height 14
click at [45, 67] on div "Project Cloud Project" at bounding box center [126, 70] width 203 height 14
click at [1189, 6] on div at bounding box center [1192, 7] width 22 height 14
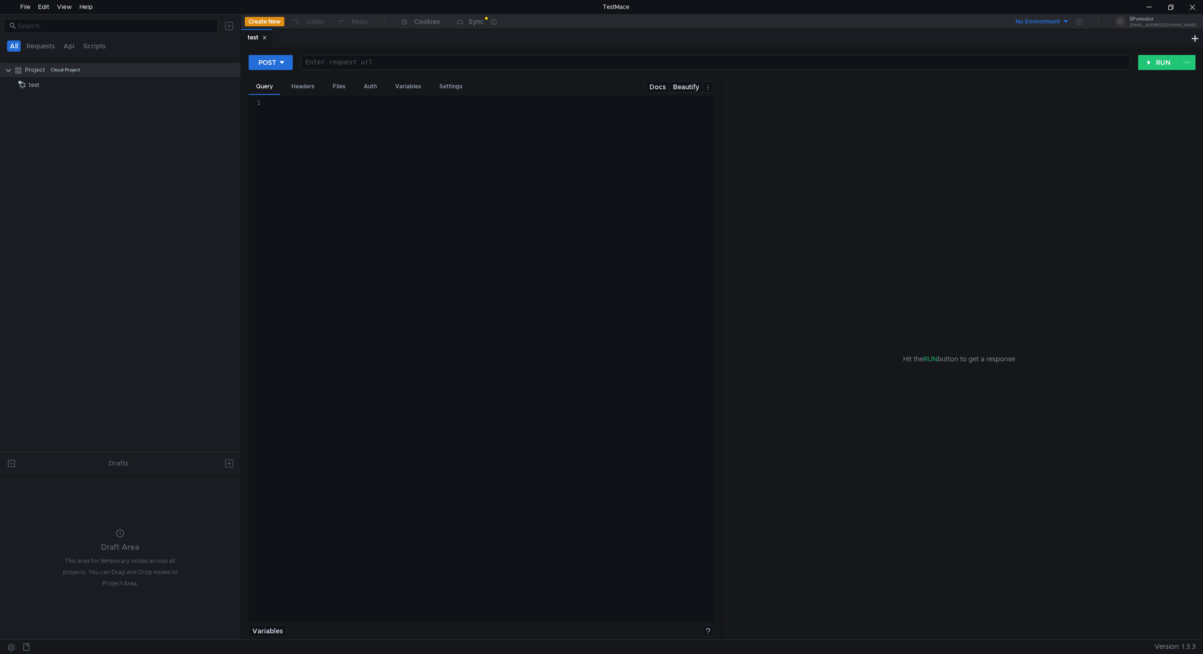
drag, startPoint x: 226, startPoint y: 460, endPoint x: 205, endPoint y: 577, distance: 118.9
click at [88, 42] on button "Scripts" at bounding box center [94, 45] width 28 height 11
click at [2, 69] on div "Project Cloud Project" at bounding box center [120, 70] width 241 height 14
click at [5, 69] on clr-icon at bounding box center [9, 71] width 8 height 8
click at [8, 70] on clr-icon at bounding box center [9, 71] width 8 height 8
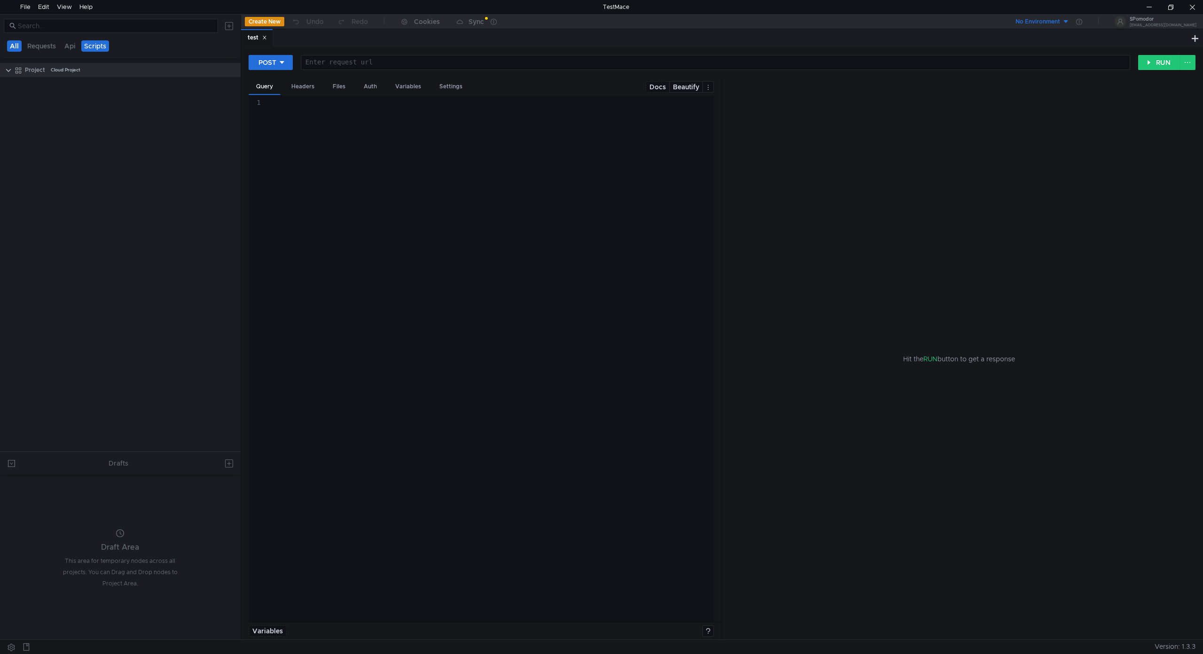
click at [20, 44] on button "All" at bounding box center [14, 45] width 15 height 11
click at [94, 86] on div "apteka on lipetskaya" at bounding box center [75, 85] width 57 height 14
click at [96, 84] on div "apteka on lipetskaya" at bounding box center [75, 85] width 57 height 14
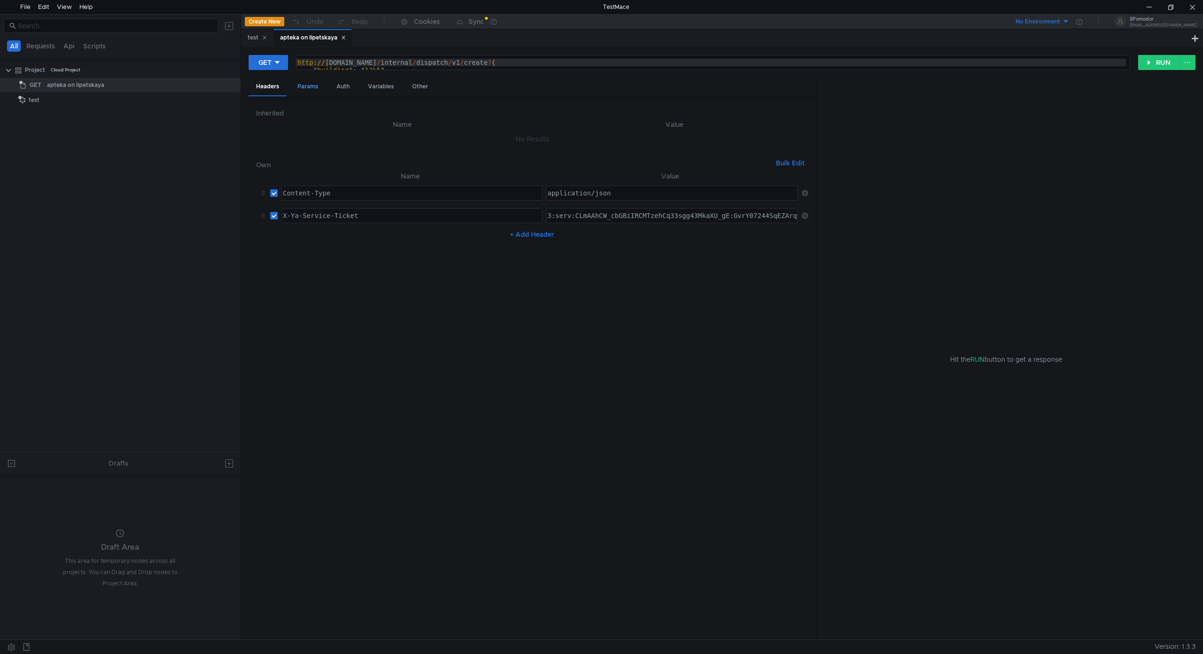
click at [303, 87] on div "Params" at bounding box center [308, 86] width 36 height 17
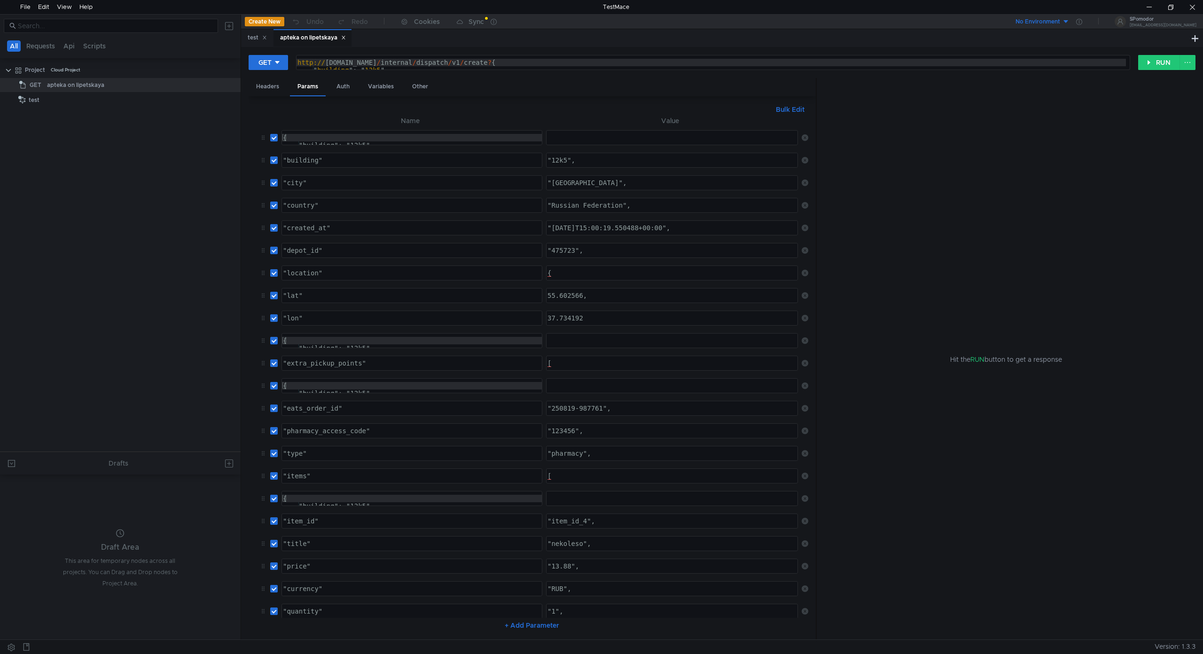
click at [781, 107] on button "Bulk Edit" at bounding box center [790, 109] width 36 height 11
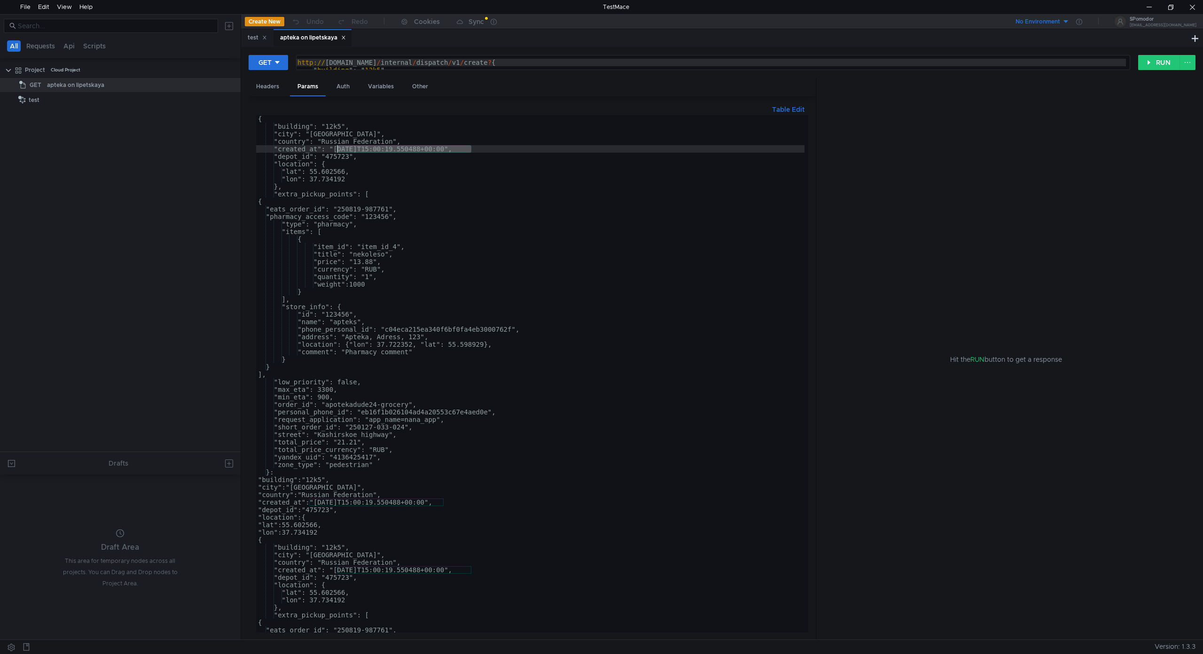
drag, startPoint x: 471, startPoint y: 148, endPoint x: 338, endPoint y: 149, distance: 133.4
click at [338, 149] on div "{ "building": "12k5", "city": "Moscow", "country": "Russian Federation", "creat…" at bounding box center [530, 381] width 548 height 532
paste textarea "${new Date().toISOString()}"
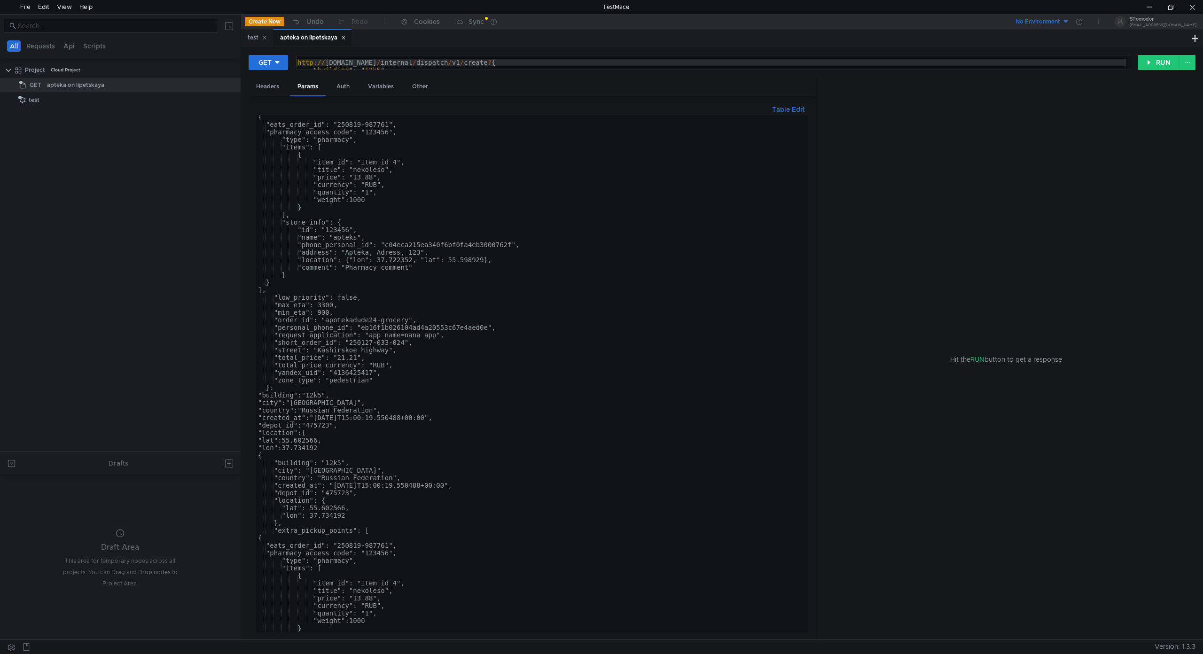
scroll to position [85, 0]
click at [357, 213] on div "{ "eats_order_id": "250819-987761", "pharmacy_access_code": "123456", "type": "…" at bounding box center [530, 379] width 548 height 532
paste textarea "55.610529, 37.663099"
drag, startPoint x: 388, startPoint y: 214, endPoint x: 357, endPoint y: 215, distance: 31.0
click at [357, 215] on div "{ "eats_order_id": "250819-987761", "pharmacy_access_code": "123456", "type": "…" at bounding box center [530, 379] width 548 height 532
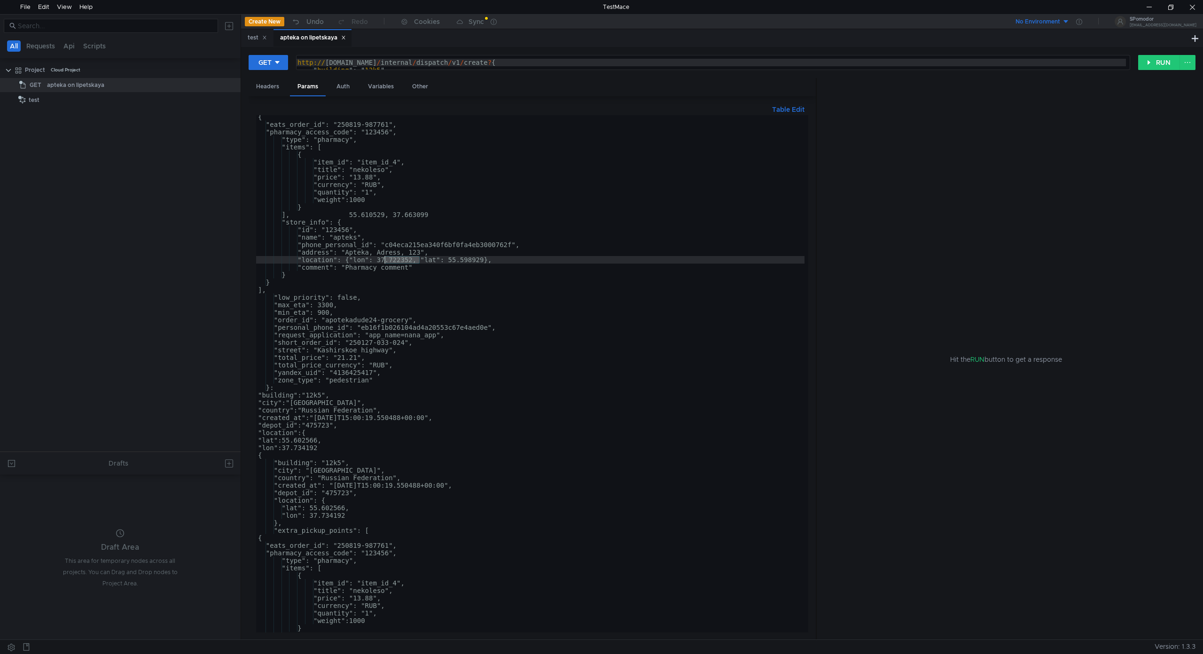
drag, startPoint x: 420, startPoint y: 259, endPoint x: 383, endPoint y: 259, distance: 36.6
click at [383, 259] on div "{ "eats_order_id": "250819-987761", "pharmacy_access_code": "123456", "type": "…" at bounding box center [530, 379] width 548 height 532
paste textarea "55.610529"
click at [401, 215] on div "{ "eats_order_id": "250819-987761", "pharmacy_access_code": "123456", "type": "…" at bounding box center [530, 379] width 548 height 532
click at [443, 234] on div "{ "eats_order_id": "250819-987761", "pharmacy_access_code": "123456", "type": "…" at bounding box center [530, 379] width 548 height 532
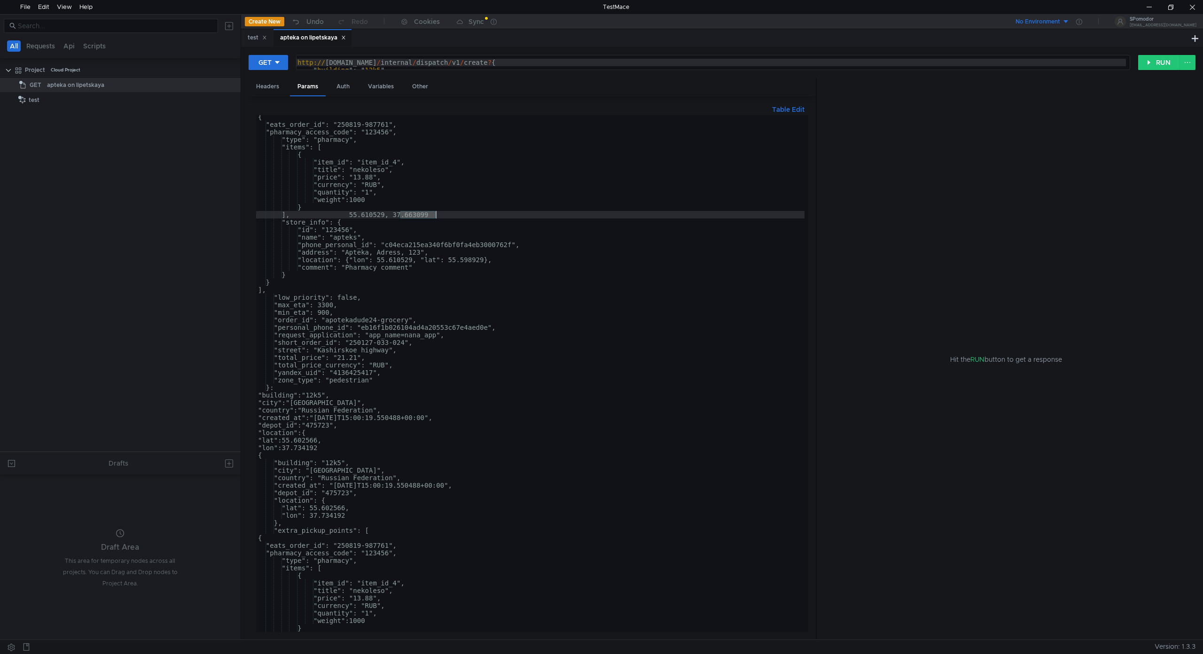
drag, startPoint x: 401, startPoint y: 213, endPoint x: 434, endPoint y: 213, distance: 32.4
click at [434, 213] on div "{ "eats_order_id": "250819-987761", "pharmacy_access_code": "123456", "type": "…" at bounding box center [530, 379] width 548 height 532
drag, startPoint x: 456, startPoint y: 260, endPoint x: 490, endPoint y: 257, distance: 33.5
click at [490, 257] on div "{ "eats_order_id": "250819-987761", "pharmacy_access_code": "123456", "type": "…" at bounding box center [530, 379] width 548 height 532
paste textarea "37.66309"
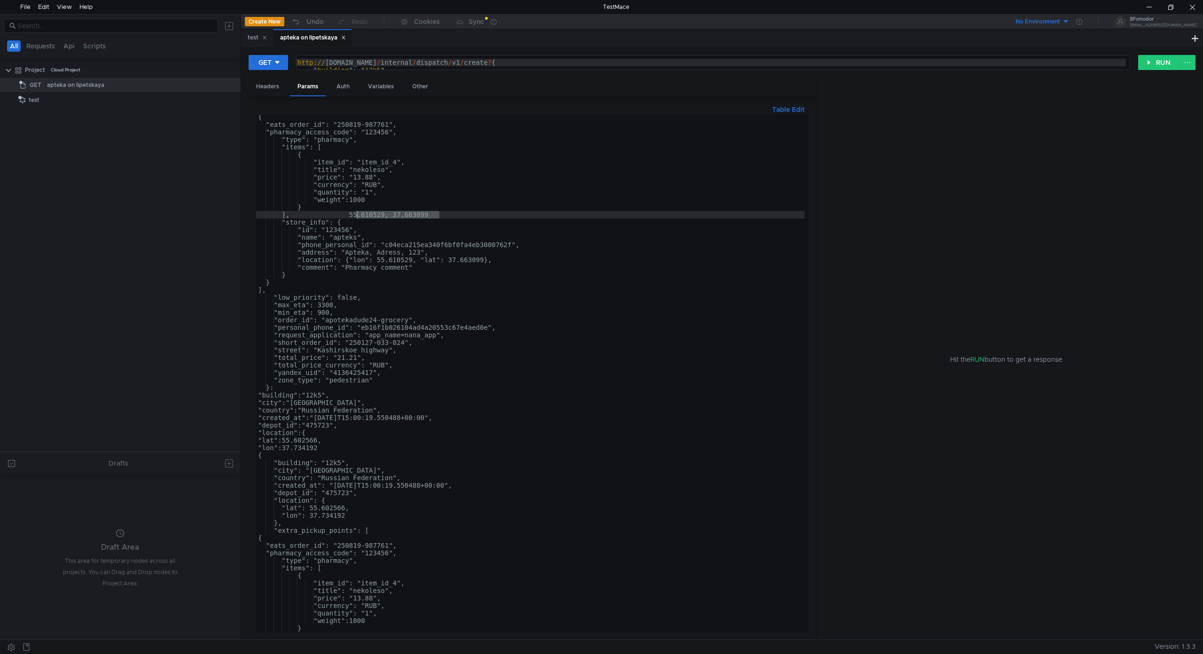
drag, startPoint x: 438, startPoint y: 215, endPoint x: 356, endPoint y: 212, distance: 82.3
click at [356, 212] on div "{ "eats_order_id": "250819-987761", "pharmacy_access_code": "123456", "type": "…" at bounding box center [530, 379] width 548 height 532
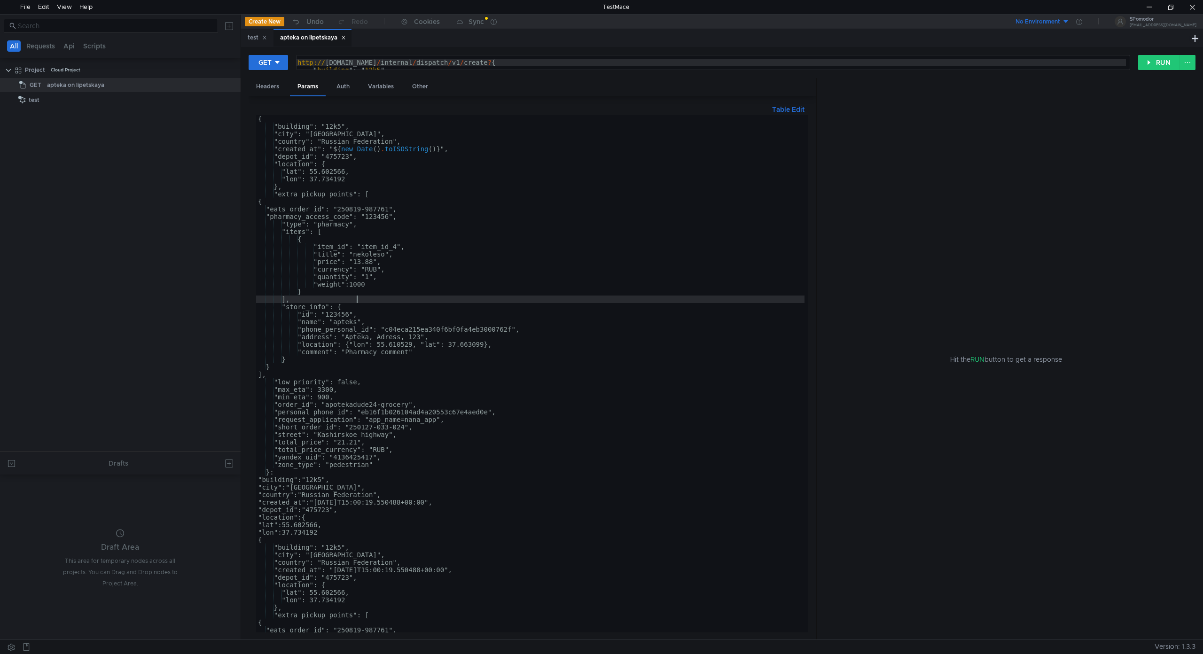
scroll to position [0, 0]
click at [356, 161] on div "{ "building": "12k5", "city": "Moscow", "country": "Russian Federation", "creat…" at bounding box center [530, 381] width 548 height 532
paste textarea "55.609589, 37.663656"
drag, startPoint x: 369, startPoint y: 164, endPoint x: 334, endPoint y: 162, distance: 34.8
click at [334, 162] on div "{ "building": "12k5", "city": "Moscow", "country": "Russian Federation", "creat…" at bounding box center [530, 381] width 548 height 532
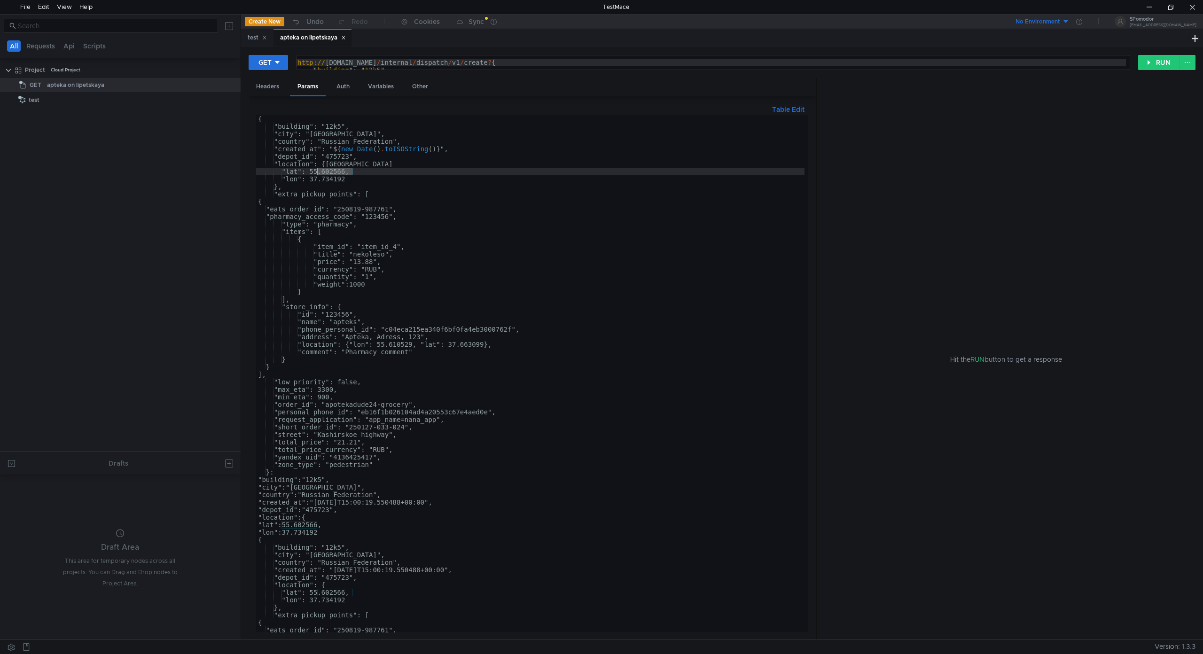
drag, startPoint x: 353, startPoint y: 171, endPoint x: 317, endPoint y: 172, distance: 36.2
click at [317, 172] on div "{ "building": "12k5", "city": "Moscow", "country": "Russian Federation", "creat…" at bounding box center [530, 381] width 548 height 532
paste textarea "9589"
drag, startPoint x: 381, startPoint y: 163, endPoint x: 374, endPoint y: 163, distance: 6.6
click at [374, 163] on div "{ "building": "12k5", "city": "Moscow", "country": "Russian Federation", "creat…" at bounding box center [530, 381] width 548 height 532
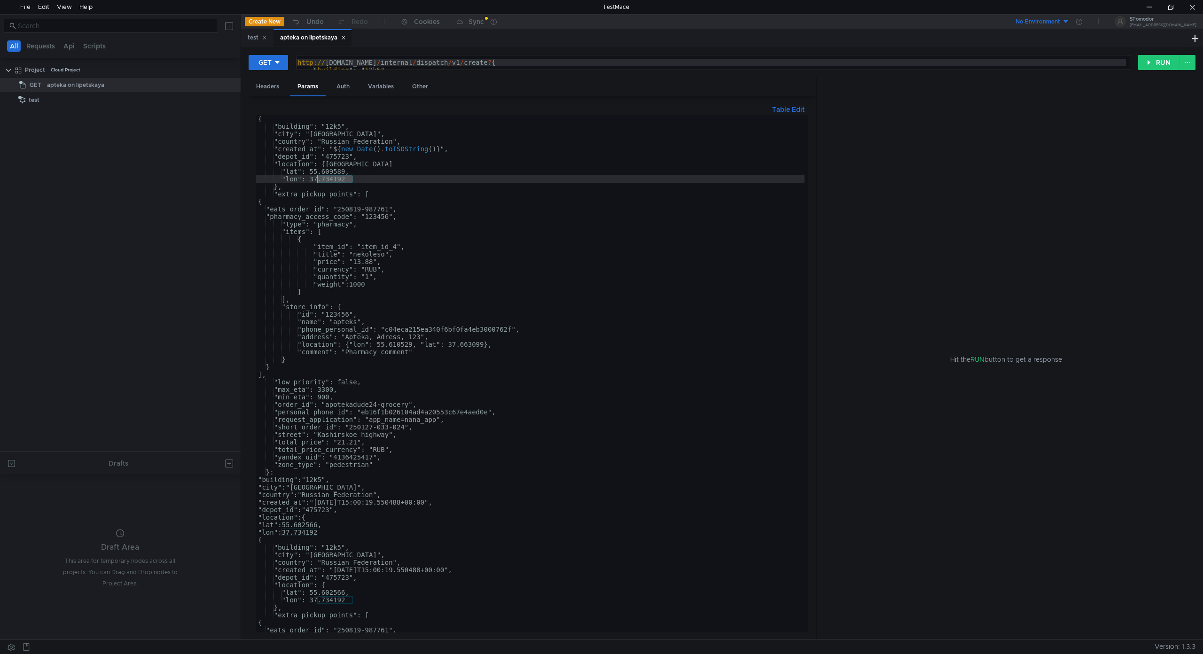
drag, startPoint x: 351, startPoint y: 179, endPoint x: 318, endPoint y: 179, distance: 33.4
click at [318, 179] on div "{ "building": "12k5", "city": "Moscow", "country": "Russian Federation", "creat…" at bounding box center [530, 381] width 548 height 532
paste textarea "663656"
drag, startPoint x: 378, startPoint y: 163, endPoint x: 336, endPoint y: 165, distance: 42.3
click at [333, 164] on div "{ "building": "12k5", "city": "Moscow", "country": "Russian Federation", "creat…" at bounding box center [530, 381] width 548 height 532
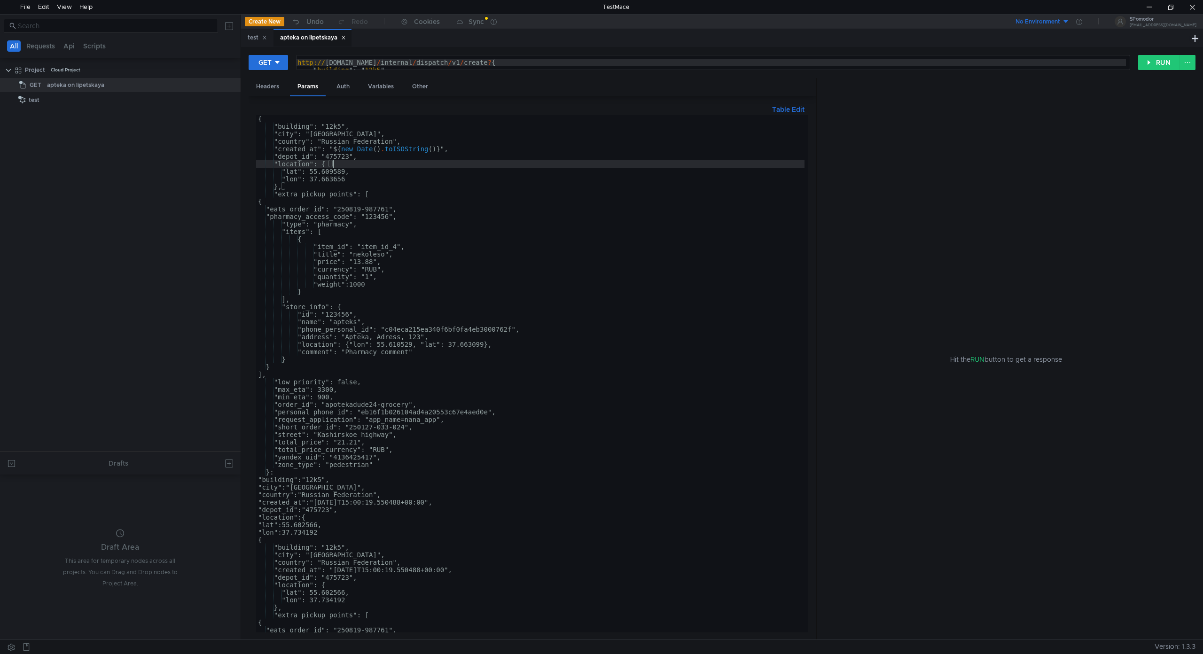
click at [366, 156] on div "{ "building": "12k5", "city": "Moscow", "country": "Russian Federation", "creat…" at bounding box center [530, 381] width 548 height 532
paste textarea "47564822"
click at [369, 178] on div "{ "building": "12k5", "city": "Moscow", "country": "Russian Federation", "creat…" at bounding box center [530, 381] width 548 height 532
click at [374, 169] on div "{ "building": "12k5", "city": "Moscow", "country": "Russian Federation", "creat…" at bounding box center [530, 381] width 548 height 532
click at [379, 177] on div "{ "building": "12k5", "city": "Moscow", "country": "Russian Federation", "creat…" at bounding box center [530, 381] width 548 height 532
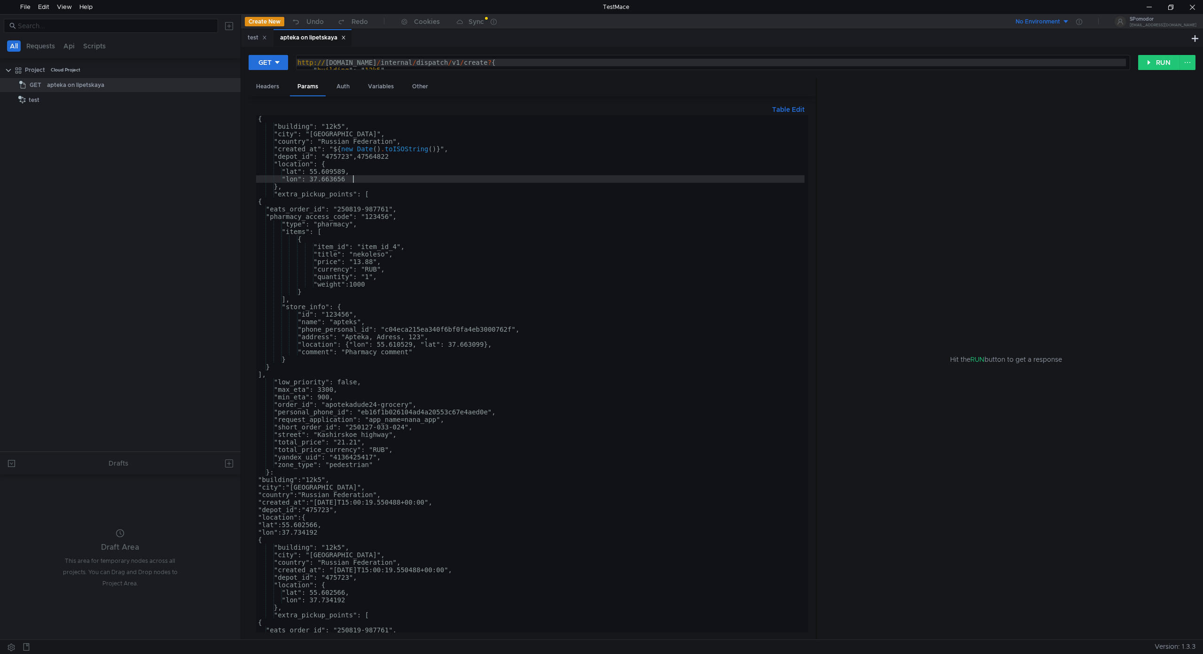
click at [408, 166] on div "{ "building": "12k5", "city": "Moscow", "country": "Russian Federation", "creat…" at bounding box center [530, 381] width 548 height 532
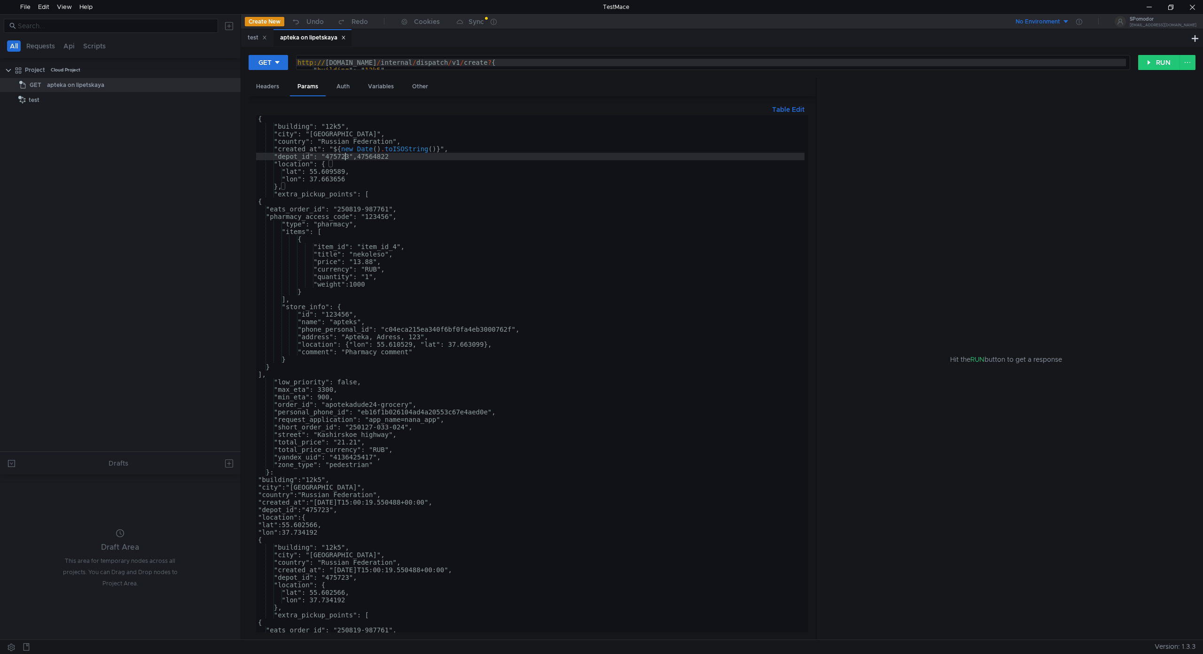
click at [346, 156] on div "{ "building": "12k5", "city": "Moscow", "country": "Russian Federation", "creat…" at bounding box center [530, 381] width 548 height 532
paste textarea "64822"
click at [387, 155] on div "{ "building": "12k5", "city": "Moscow", "country": "Russian Federation", "creat…" at bounding box center [530, 381] width 548 height 532
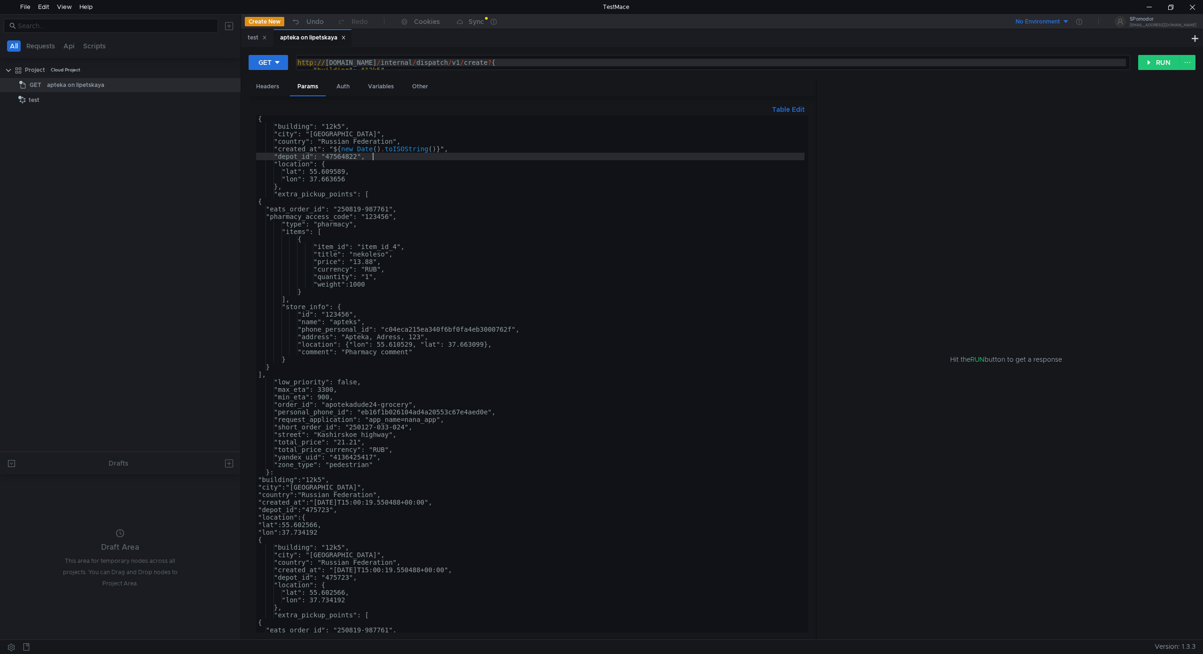
scroll to position [0, 8]
click at [366, 426] on div "{ "building": "12k5", "city": "Moscow", "country": "Russian Federation", "creat…" at bounding box center [530, 381] width 548 height 532
drag, startPoint x: 366, startPoint y: 426, endPoint x: 411, endPoint y: 426, distance: 45.1
click at [411, 426] on div "{ "building": "12k5", "city": "Moscow", "country": "Russian Federation", "creat…" at bounding box center [530, 381] width 548 height 532
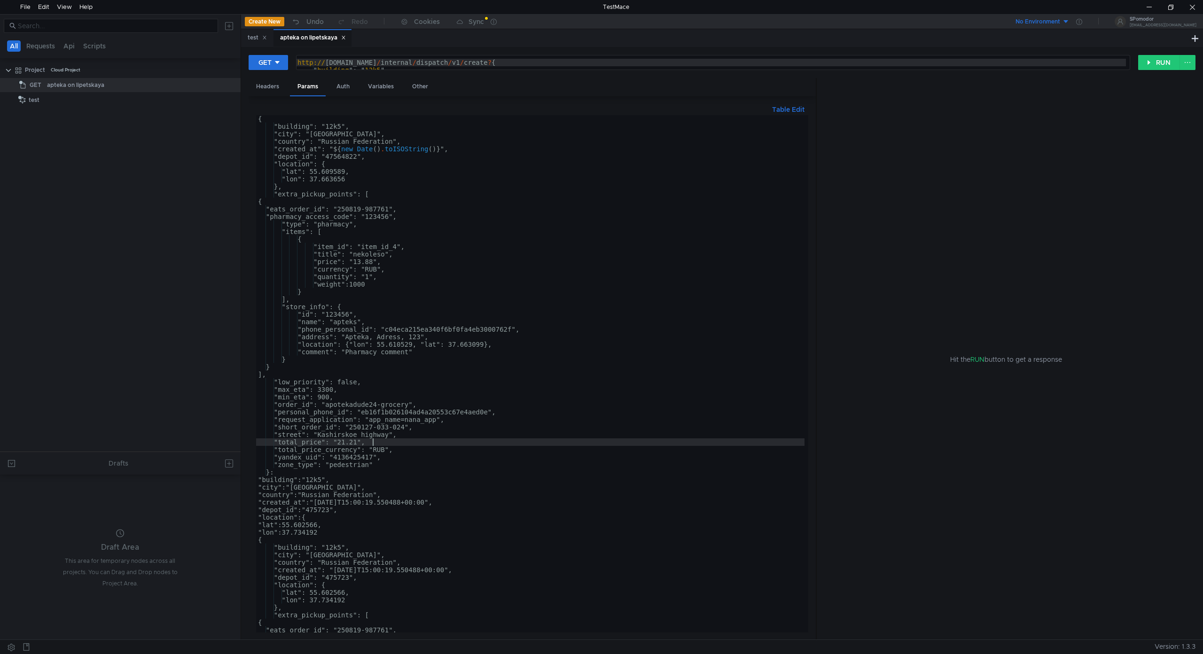
click at [403, 439] on div "{ "building": "12k5", "city": "Moscow", "country": "Russian Federation", "creat…" at bounding box center [530, 381] width 548 height 532
click at [358, 428] on div "{ "building": "12k5", "city": "Moscow", "country": "Russian Federation", "creat…" at bounding box center [530, 381] width 548 height 532
drag, startPoint x: 358, startPoint y: 428, endPoint x: 405, endPoint y: 426, distance: 48.0
click at [405, 426] on div "{ "building": "12k5", "city": "Moscow", "country": "Russian Federation", "creat…" at bounding box center [530, 381] width 548 height 532
paste textarea "})()}"
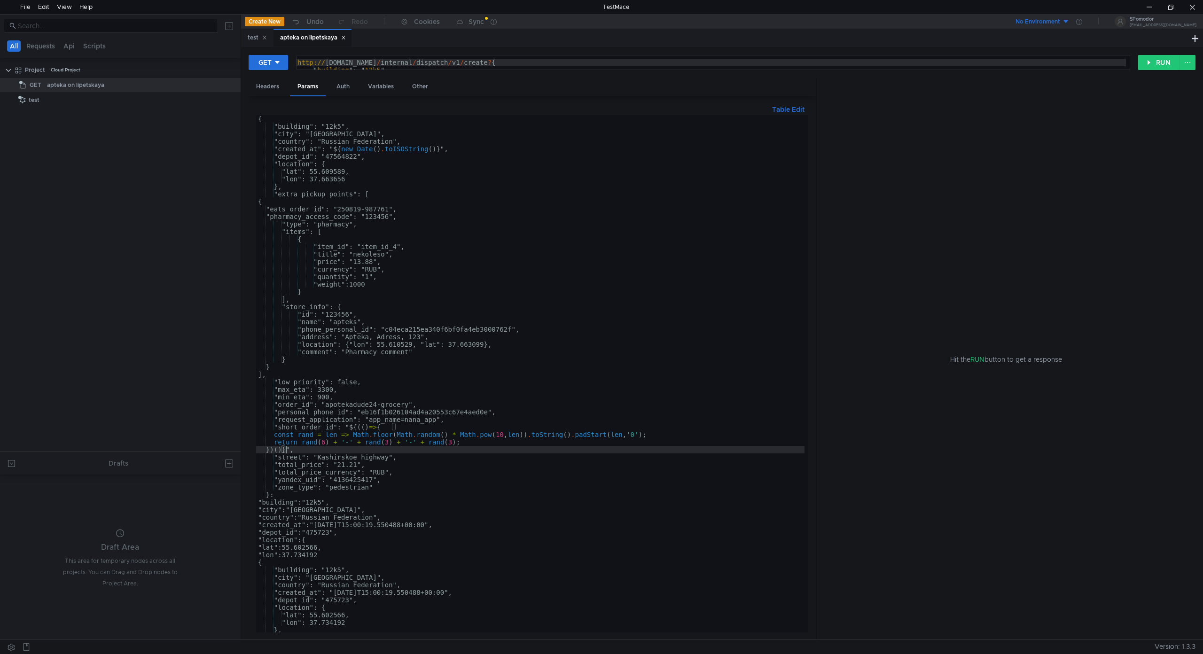
scroll to position [0, 0]
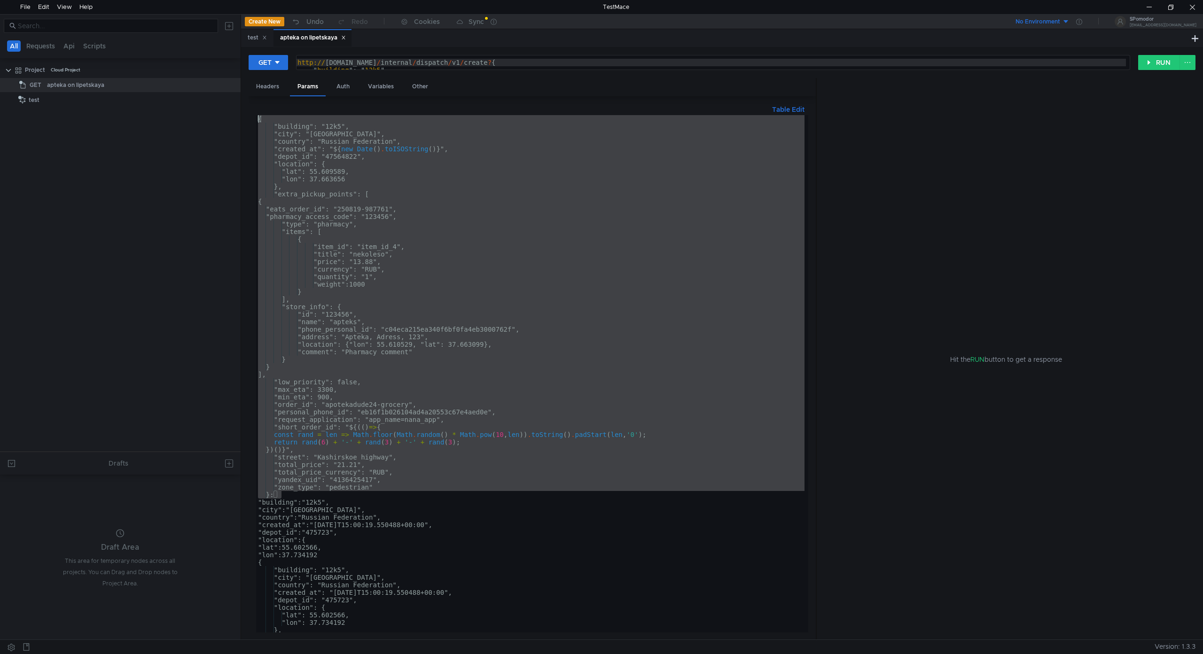
drag, startPoint x: 290, startPoint y: 463, endPoint x: 246, endPoint y: 111, distance: 354.7
click at [246, 111] on div "GET http:// grocery-dispatch.lavka.tst.yandex.net / internal / dispatch / v1 / …" at bounding box center [722, 343] width 962 height 592
click at [388, 309] on div "{ "building": "12k5", "city": "Moscow", "country": "Russian Federation", "creat…" at bounding box center [530, 373] width 548 height 517
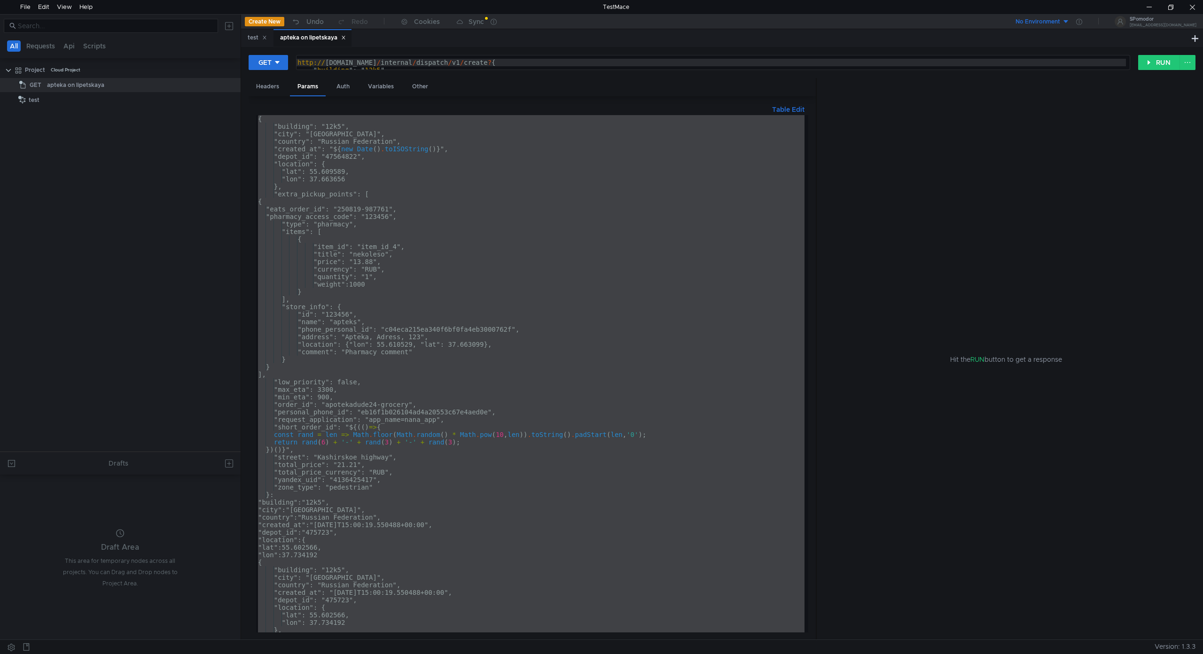
paste textarea "}"
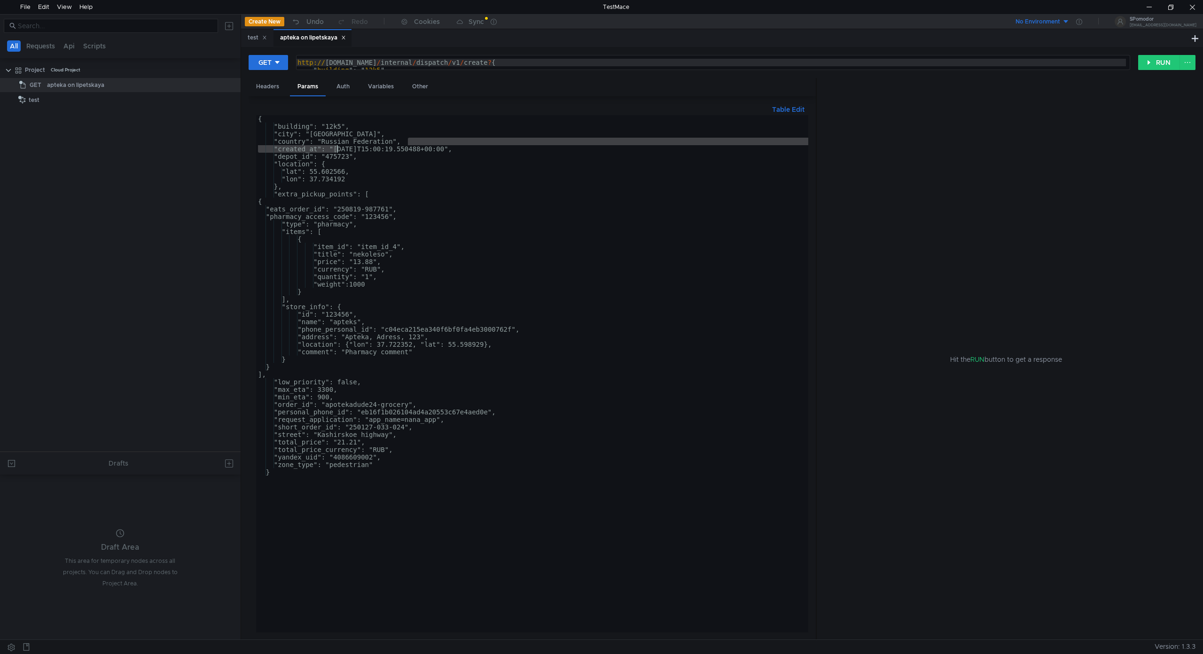
drag, startPoint x: 478, startPoint y: 145, endPoint x: 345, endPoint y: 150, distance: 133.0
click at [338, 150] on div "{ "building": "12k5", "city": "Moscow", "country": "Russian Federation", "creat…" at bounding box center [532, 381] width 552 height 532
drag, startPoint x: 425, startPoint y: 151, endPoint x: 482, endPoint y: 152, distance: 56.4
click at [426, 151] on div "{ "building": "12k5", "city": "Moscow", "country": "Russian Federation", "creat…" at bounding box center [532, 381] width 552 height 532
drag, startPoint x: 486, startPoint y: 149, endPoint x: 338, endPoint y: 150, distance: 148.5
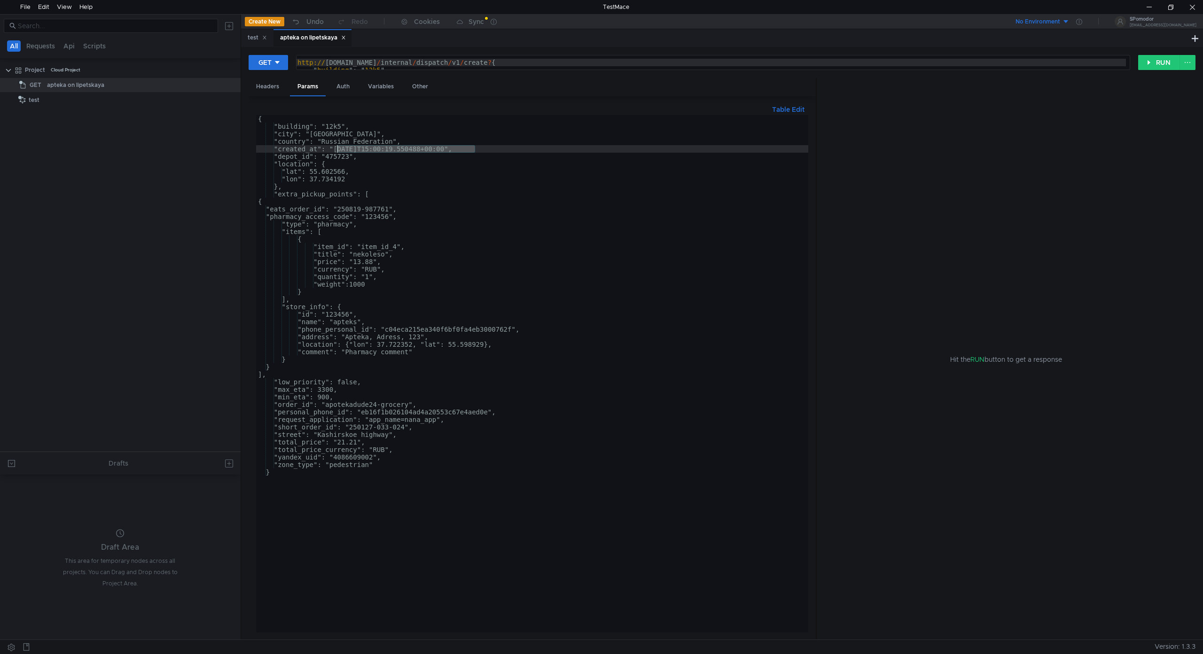
click at [338, 150] on div "{ "building": "12k5", "city": "Moscow", "country": "Russian Federation", "creat…" at bounding box center [532, 381] width 552 height 532
paste textarea "${new Date().toISOString()}"
click at [340, 166] on div "{ "building": "12k5", "city": "Moscow", "country": "Russian Federation", "creat…" at bounding box center [532, 381] width 552 height 532
drag, startPoint x: 363, startPoint y: 156, endPoint x: 329, endPoint y: 156, distance: 33.8
click at [329, 156] on div "{ "building": "12k5", "city": "Moscow", "country": "Russian Federation", "creat…" at bounding box center [532, 381] width 552 height 532
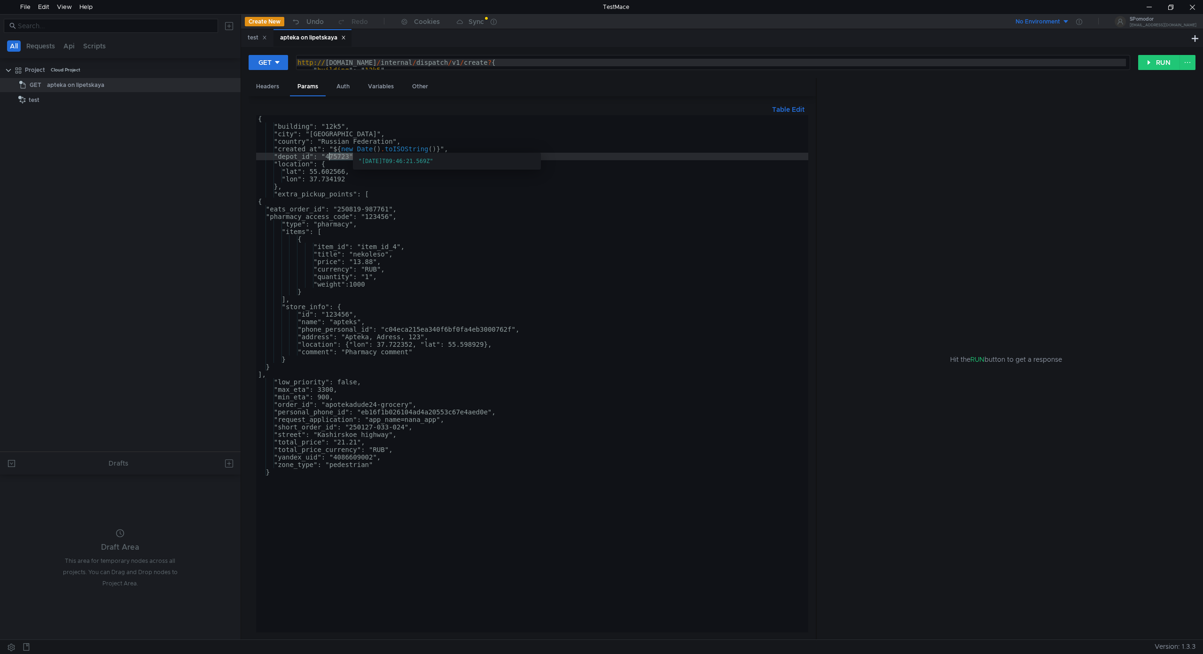
paste textarea "64822"
click at [315, 187] on div "{ "building": "12k5", "city": "Moscow", "country": "Russian Federation", "creat…" at bounding box center [532, 381] width 552 height 532
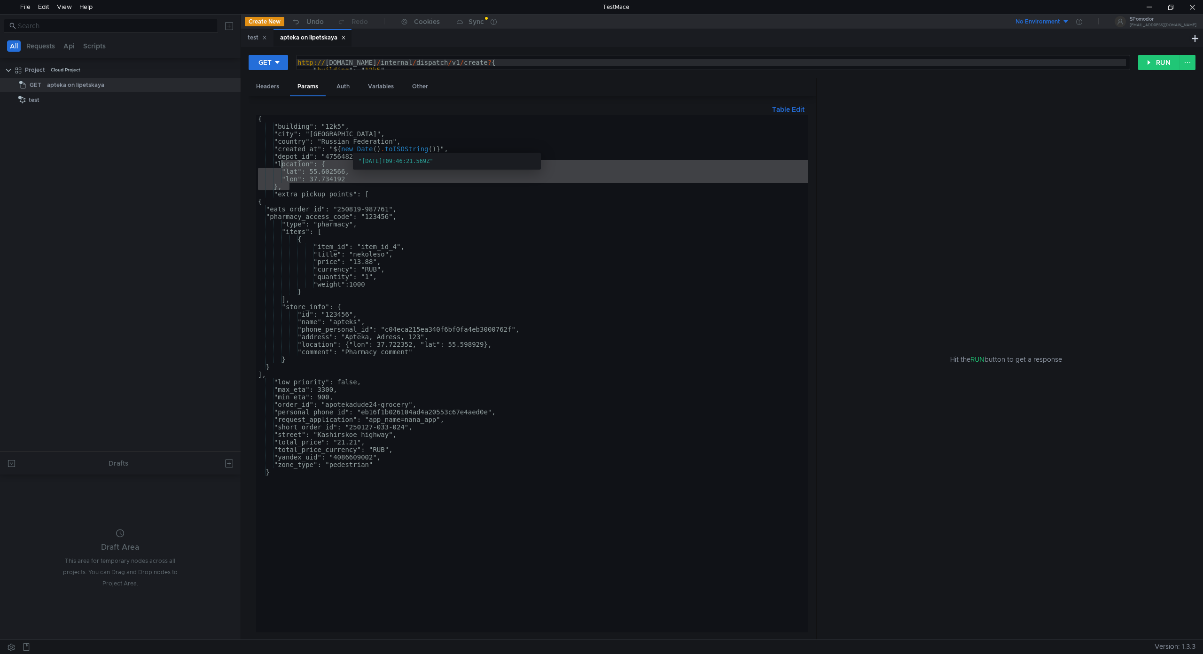
drag, startPoint x: 292, startPoint y: 186, endPoint x: 280, endPoint y: 165, distance: 24.2
click at [280, 165] on div "{ "building": "12k5", "city": "Moscow", "country": "Russian Federation", "creat…" at bounding box center [532, 381] width 552 height 532
paste textarea "}"
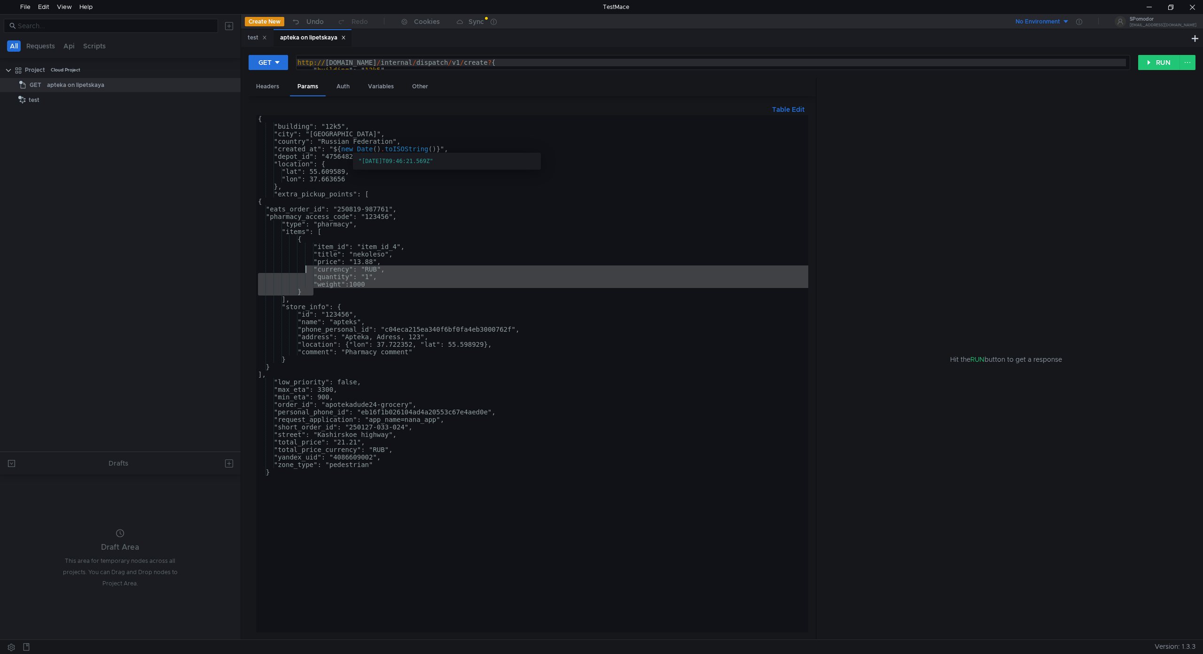
drag, startPoint x: 310, startPoint y: 283, endPoint x: 304, endPoint y: 255, distance: 28.8
click at [304, 255] on div "{ "building": "12k5", "city": "Moscow", "country": "Russian Federation", "creat…" at bounding box center [532, 381] width 552 height 532
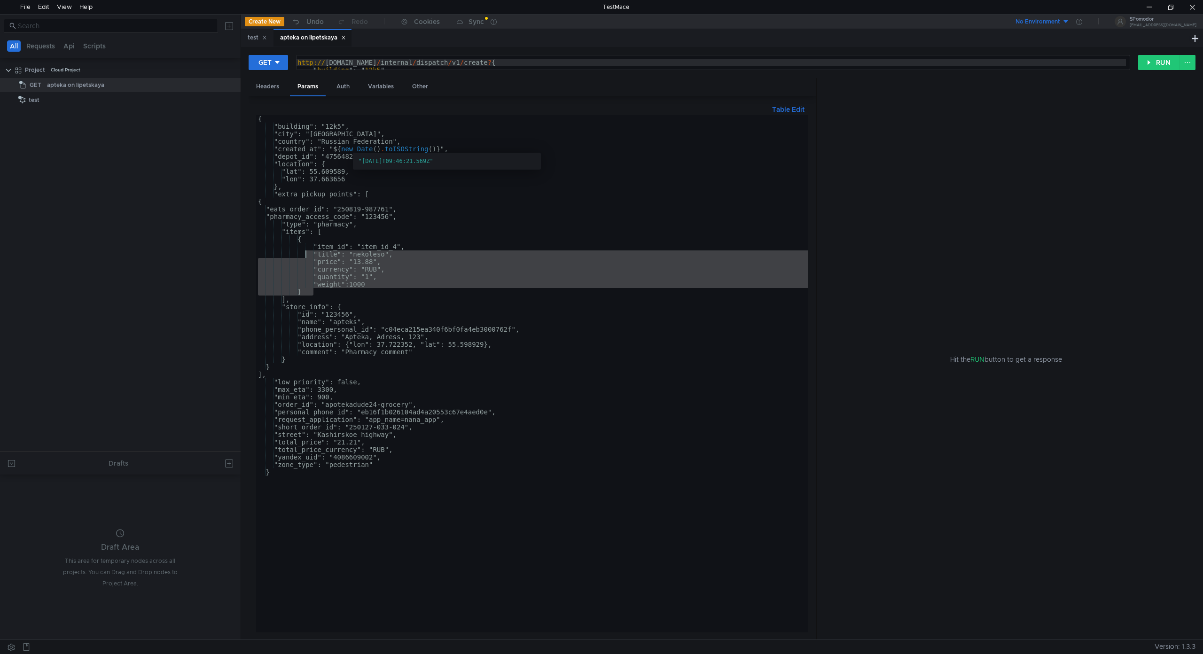
click at [330, 287] on div "{ "building": "12k5", "city": "Moscow", "country": "Russian Federation", "creat…" at bounding box center [532, 373] width 552 height 517
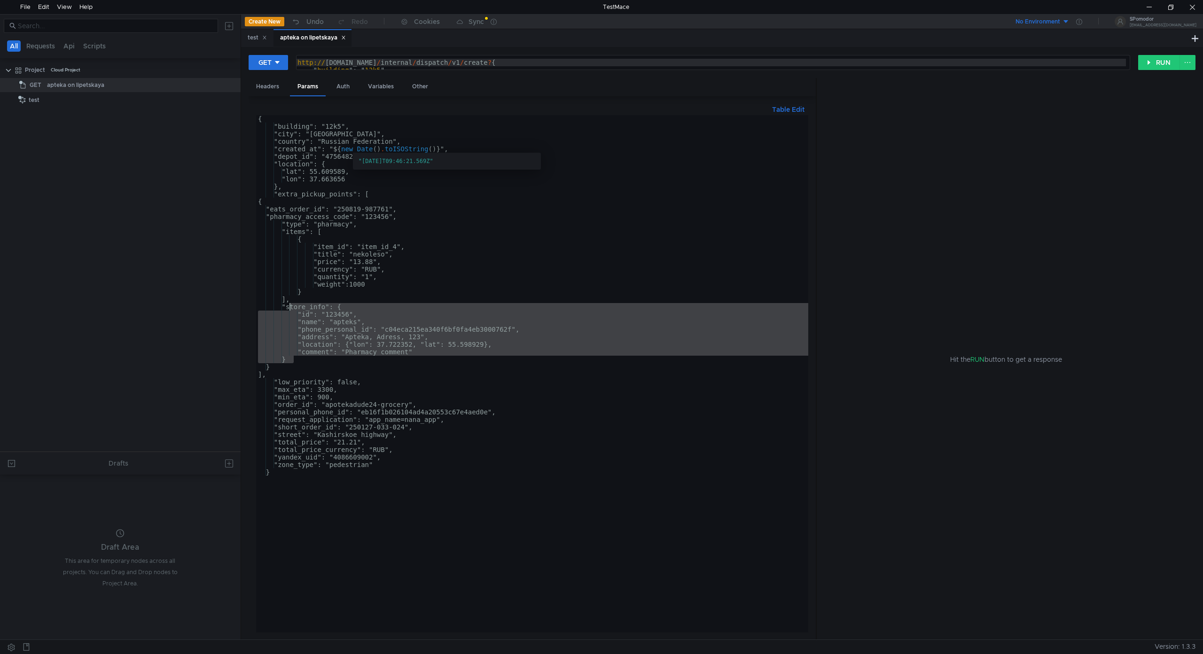
drag, startPoint x: 295, startPoint y: 360, endPoint x: 290, endPoint y: 308, distance: 52.8
click at [290, 308] on div "{ "building": "12k5", "city": "Moscow", "country": "Russian Federation", "creat…" at bounding box center [532, 381] width 552 height 532
paste textarea "}"
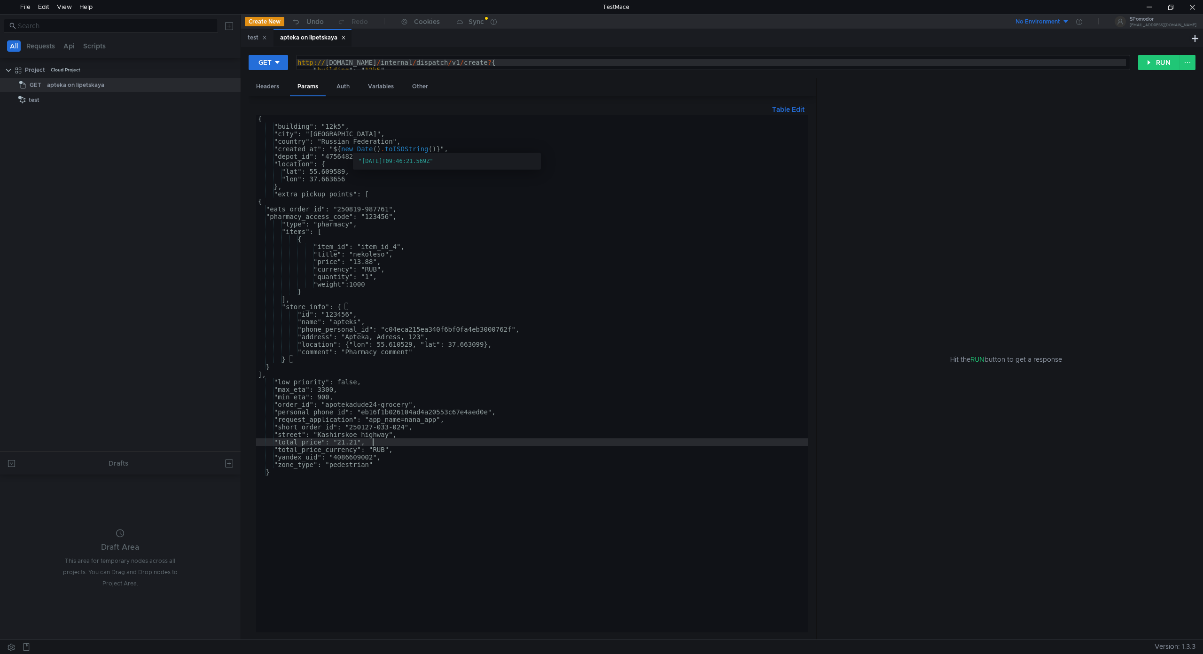
click at [387, 439] on div "{ "building": "12k5", "city": "Moscow", "country": "Russian Federation", "creat…" at bounding box center [532, 381] width 552 height 532
drag, startPoint x: 413, startPoint y: 436, endPoint x: 429, endPoint y: 398, distance: 40.7
click at [416, 432] on div "{ "building": "12k5", "city": "Moscow", "country": "Russian Federation", "creat…" at bounding box center [532, 381] width 552 height 532
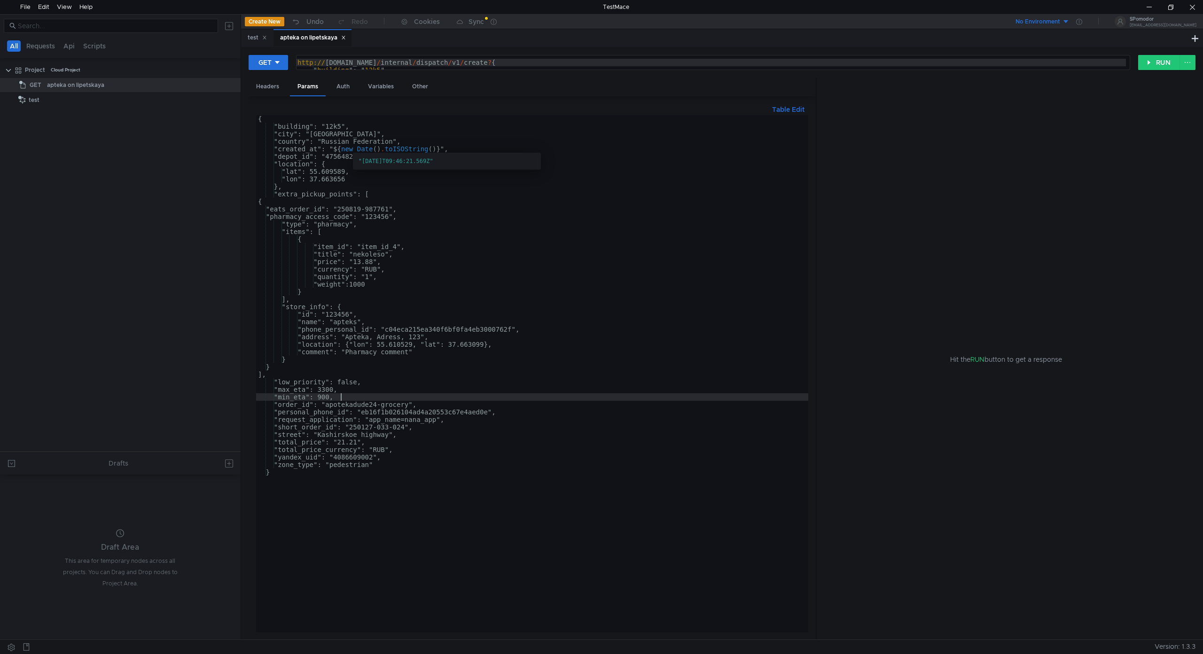
click at [430, 397] on div "{ "building": "12k5", "city": "Moscow", "country": "Russian Federation", "creat…" at bounding box center [532, 381] width 552 height 532
click at [444, 428] on div "{ "building": "12k5", "city": "Moscow", "country": "Russian Federation", "creat…" at bounding box center [532, 381] width 552 height 532
click at [360, 406] on div "{ "building": "12k5", "city": "Moscow", "country": "Russian Federation", "creat…" at bounding box center [532, 381] width 552 height 532
drag, startPoint x: 360, startPoint y: 406, endPoint x: 405, endPoint y: 405, distance: 44.2
click at [405, 405] on div "{ "building": "12k5", "city": "Moscow", "country": "Russian Federation", "creat…" at bounding box center [532, 381] width 552 height 532
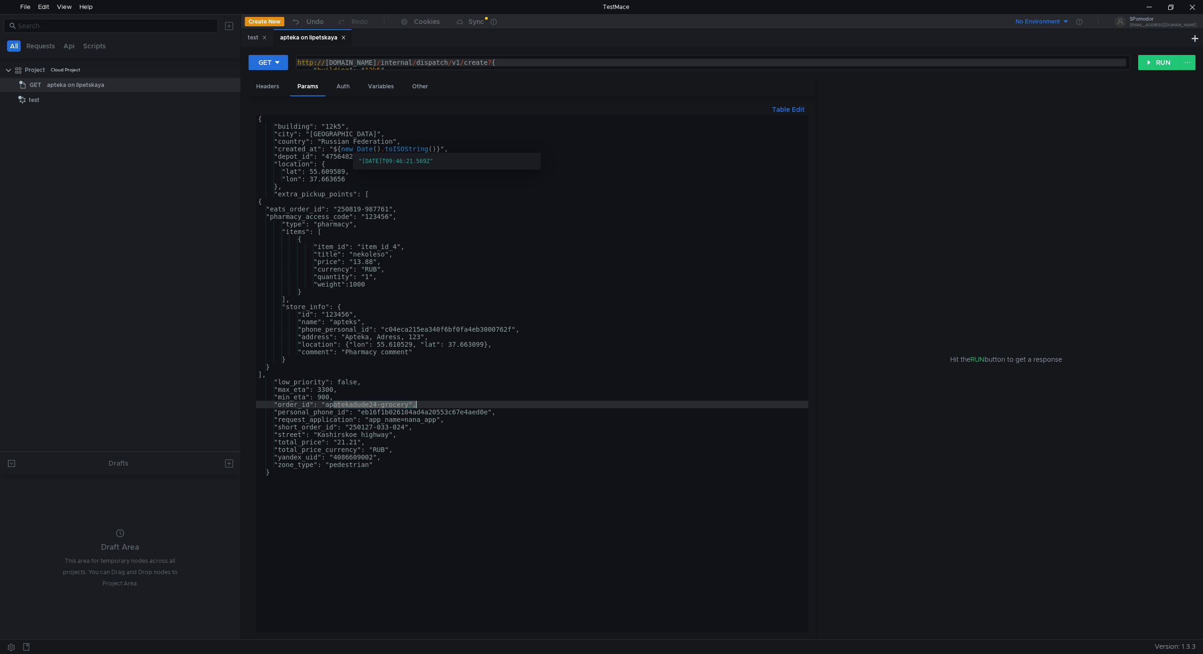
click at [423, 406] on div "{ "building": "12k5", "city": "Moscow", "country": "Russian Federation", "creat…" at bounding box center [532, 381] width 552 height 532
drag, startPoint x: 403, startPoint y: 406, endPoint x: 367, endPoint y: 406, distance: 35.2
click at [367, 406] on div "{ "building": "12k5", "city": "Moscow", "country": "Russian Federation", "creat…" at bounding box center [532, 381] width 552 height 532
click at [367, 405] on div "{ "building": "12k5", "city": "Moscow", "country": "Russian Federation", "creat…" at bounding box center [532, 373] width 552 height 517
click at [416, 413] on div "{ "building": "12k5", "city": "Moscow", "country": "Russian Federation", "creat…" at bounding box center [532, 381] width 552 height 532
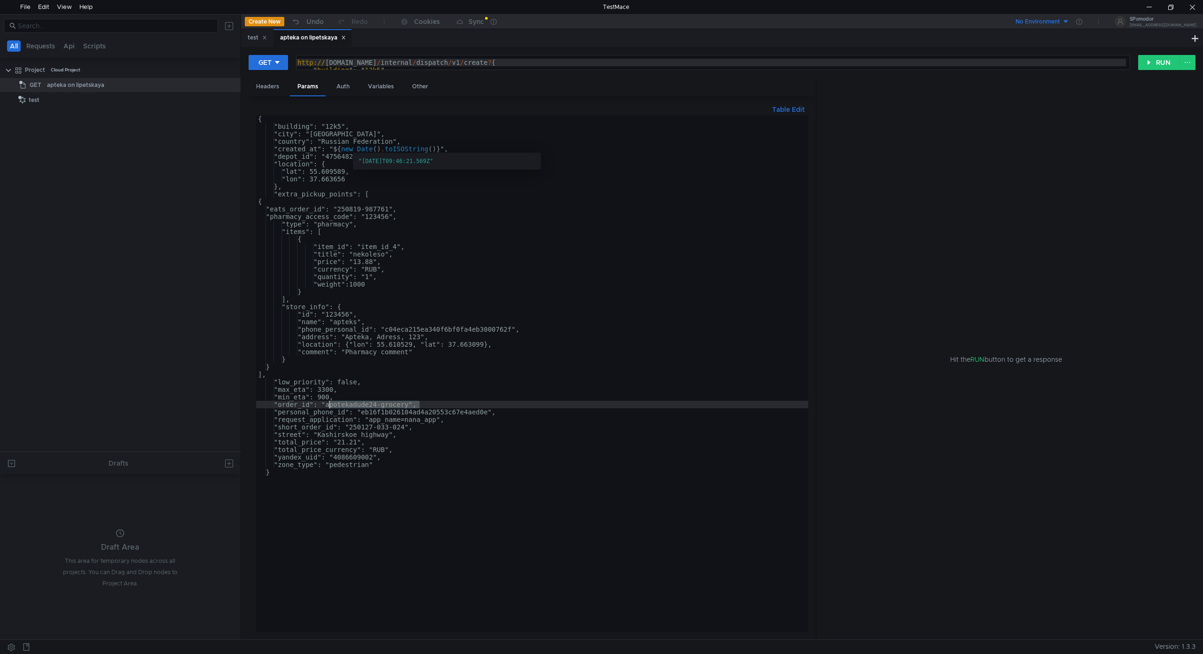
drag, startPoint x: 418, startPoint y: 403, endPoint x: 330, endPoint y: 405, distance: 88.4
click at [330, 405] on div "{ "building": "12k5", "city": "Moscow", "country": "Russian Federation", "creat…" at bounding box center [532, 381] width 552 height 532
paste textarea "})()}"
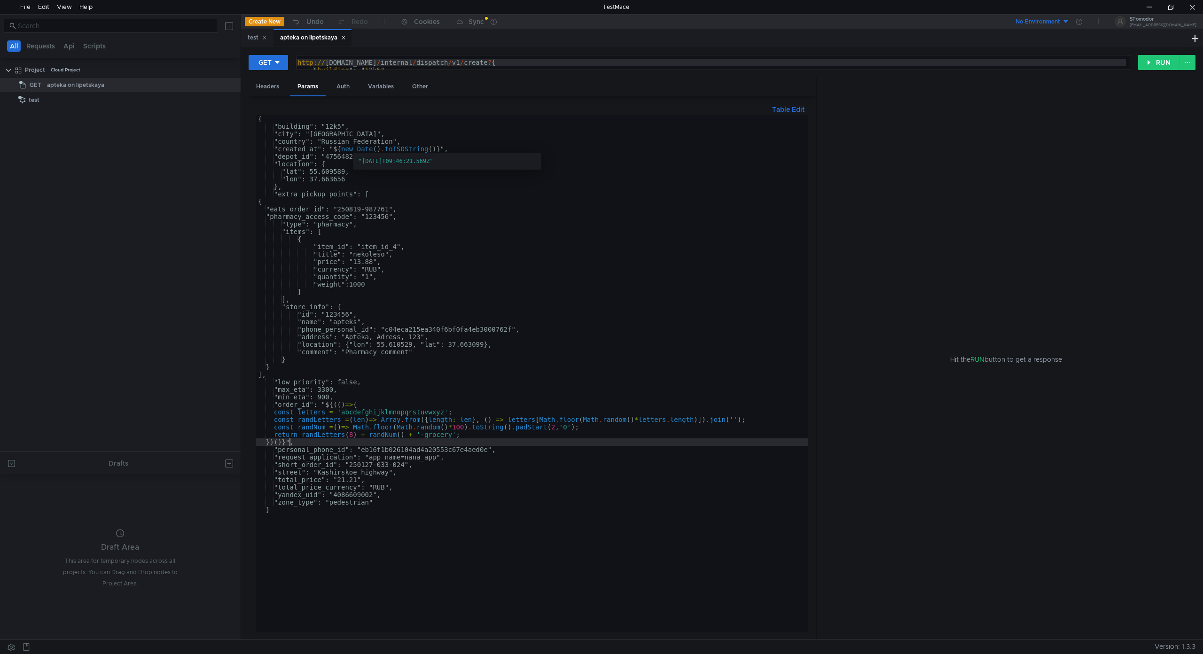
click at [447, 389] on div "{ "building": "12k5", "city": "Moscow", "country": "Russian Federation", "creat…" at bounding box center [532, 381] width 552 height 532
click at [465, 411] on div "{ "building": "12k5", "city": "Moscow", "country": "Russian Federation", "creat…" at bounding box center [532, 381] width 552 height 532
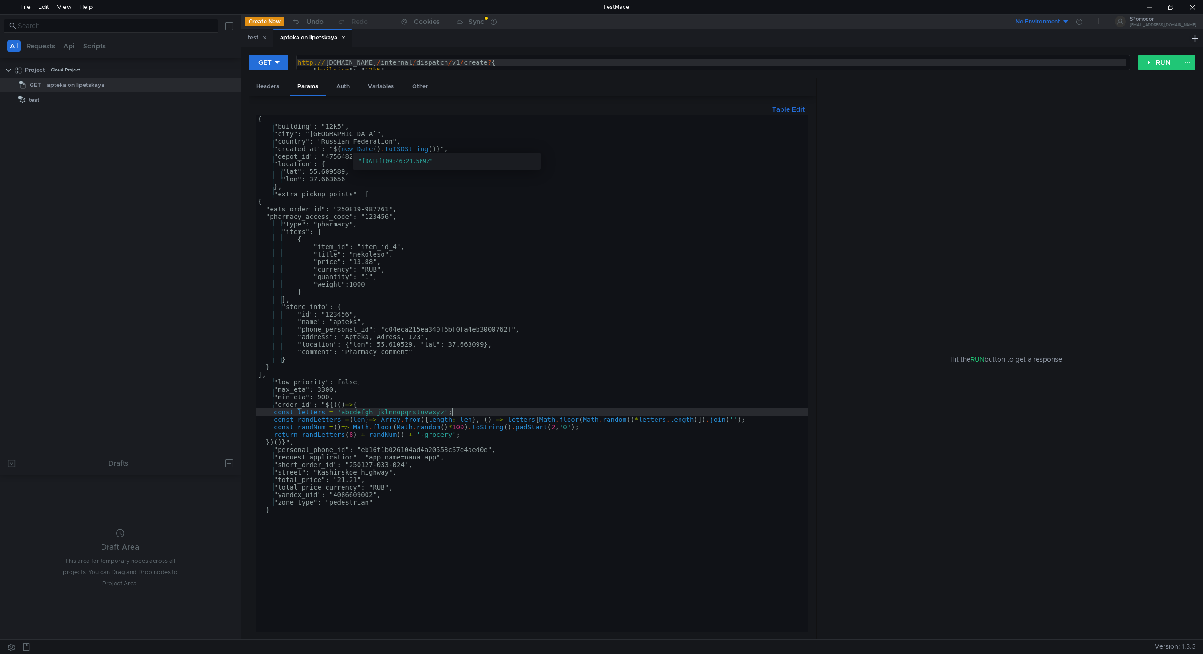
click at [481, 454] on div "{ "building": "12k5", "city": "Moscow", "country": "Russian Federation", "creat…" at bounding box center [532, 381] width 552 height 532
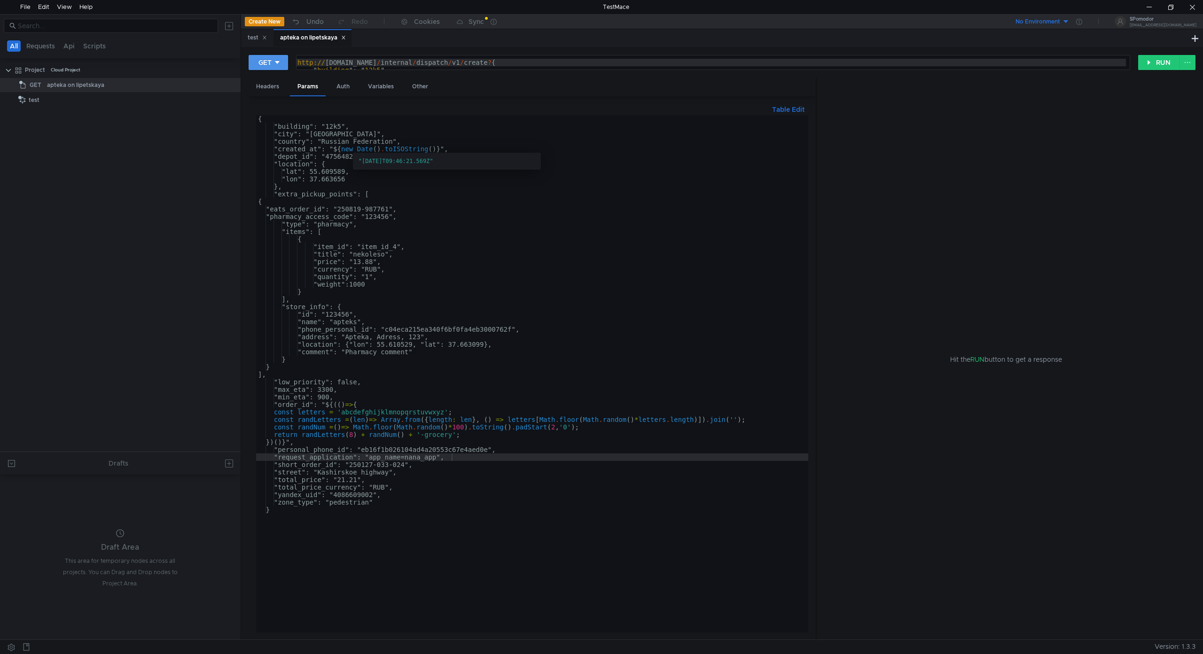
click at [264, 57] on button "GET" at bounding box center [268, 62] width 39 height 15
click at [267, 98] on li "POST" at bounding box center [269, 97] width 41 height 15
click at [535, 217] on div "{ "building": "12k5", "city": "Moscow", "country": "Russian Federation", "creat…" at bounding box center [532, 381] width 552 height 532
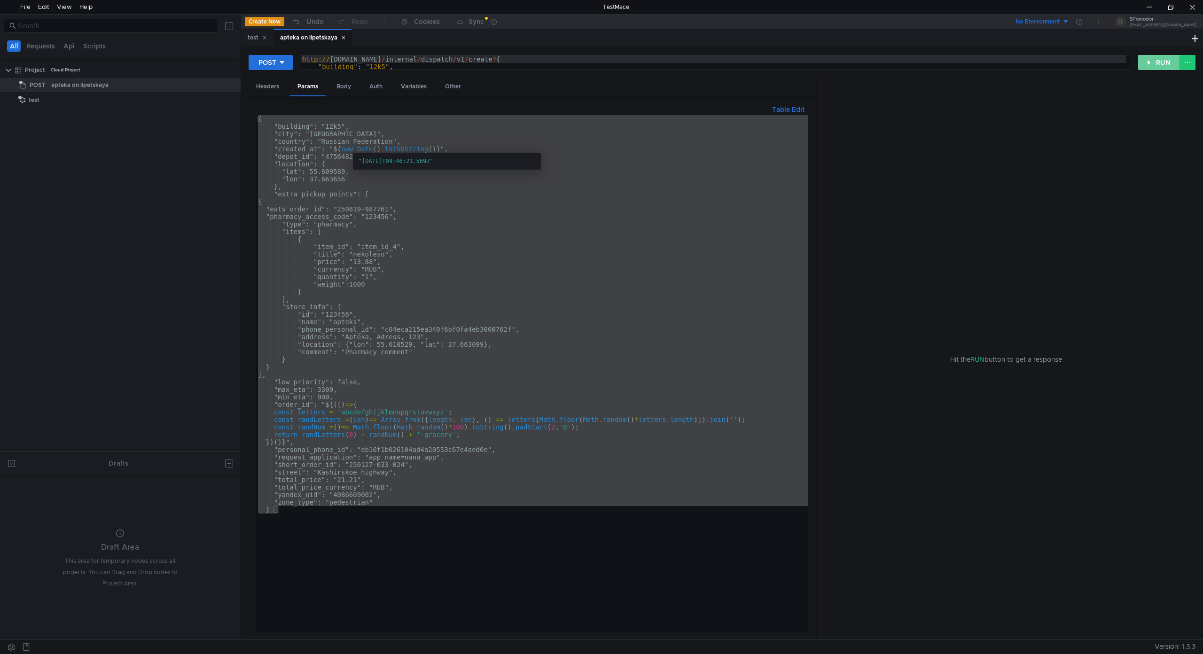
click at [1159, 63] on button "RUN" at bounding box center [1159, 62] width 42 height 15
click at [849, 89] on span "null Error" at bounding box center [852, 91] width 28 height 10
click at [870, 115] on div "Headers" at bounding box center [868, 111] width 38 height 17
click at [917, 118] on div "Assertions" at bounding box center [913, 111] width 44 height 17
click at [833, 113] on div "Body" at bounding box center [832, 111] width 30 height 17
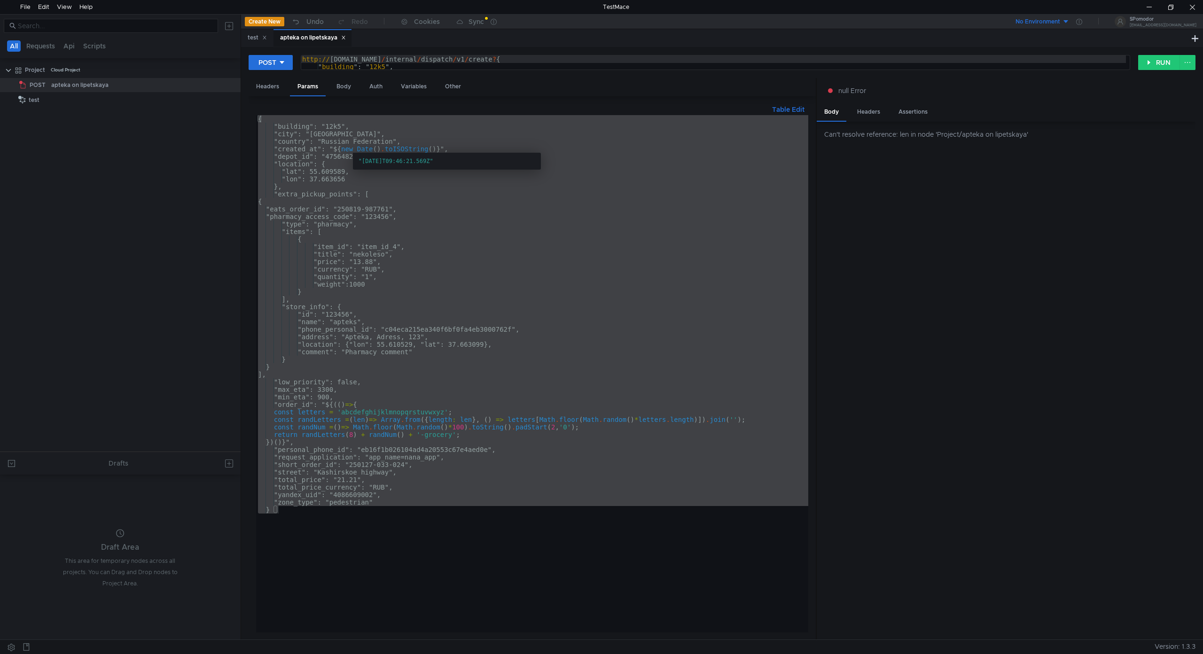
click at [855, 133] on div "Can't resolve reference: len in node 'Project/apteka on lipetskaya'" at bounding box center [1009, 134] width 371 height 10
click at [891, 159] on div "Can't resolve reference: len in node 'Project/apteka on lipetskaya'" at bounding box center [1006, 381] width 379 height 518
click at [903, 119] on div "Assertions" at bounding box center [913, 111] width 44 height 17
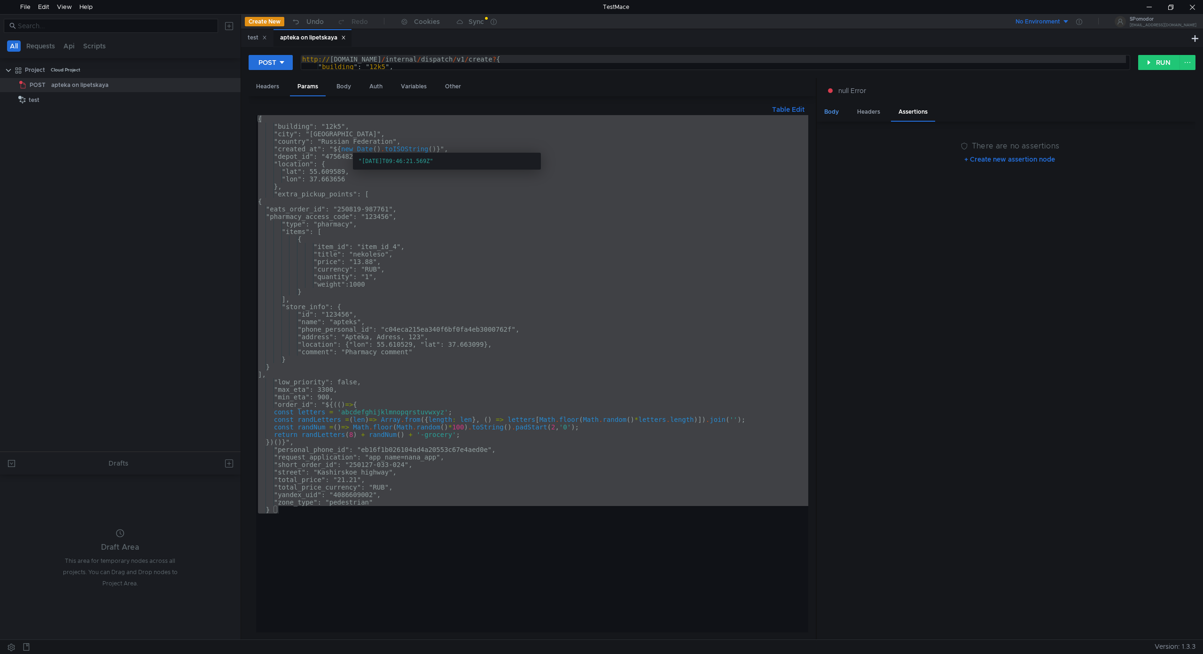
click at [821, 114] on div "Body" at bounding box center [832, 111] width 30 height 17
click at [459, 173] on div "{ "building": "12k5", "city": "Moscow", "country": "Russian Federation", "creat…" at bounding box center [532, 373] width 552 height 517
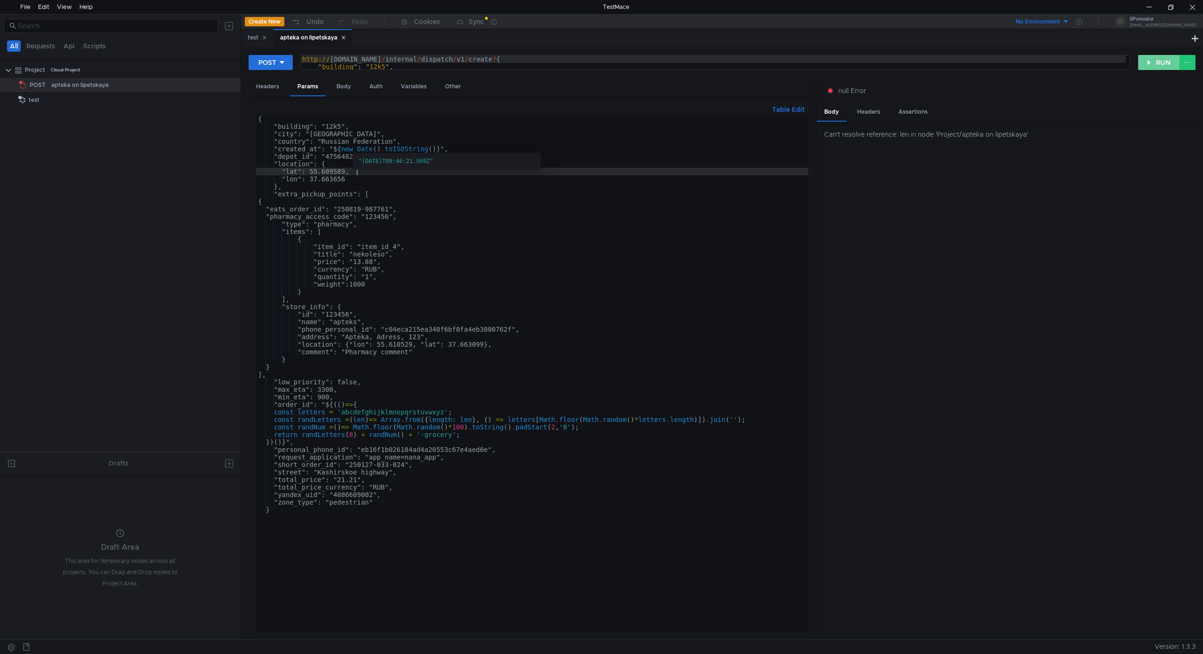
click at [1161, 60] on button "RUN" at bounding box center [1159, 62] width 42 height 15
click at [1189, 62] on button at bounding box center [1187, 62] width 16 height 15
drag, startPoint x: 1069, startPoint y: 156, endPoint x: 1053, endPoint y: 156, distance: 15.5
click at [1067, 156] on div at bounding box center [601, 327] width 1203 height 654
click at [879, 115] on div "Headers" at bounding box center [868, 111] width 38 height 17
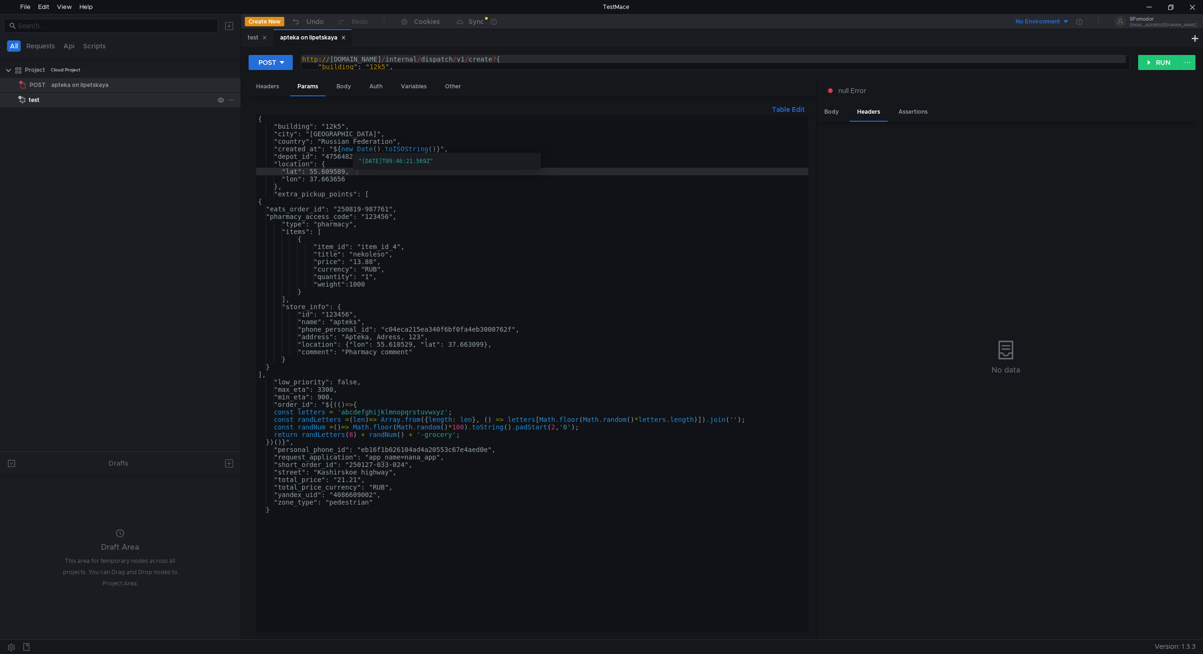
click at [232, 100] on icon at bounding box center [231, 100] width 7 height 7
click at [269, 185] on button "Disable" at bounding box center [269, 183] width 75 height 14
click at [75, 83] on div "apteka on lipetskaya" at bounding box center [79, 85] width 57 height 14
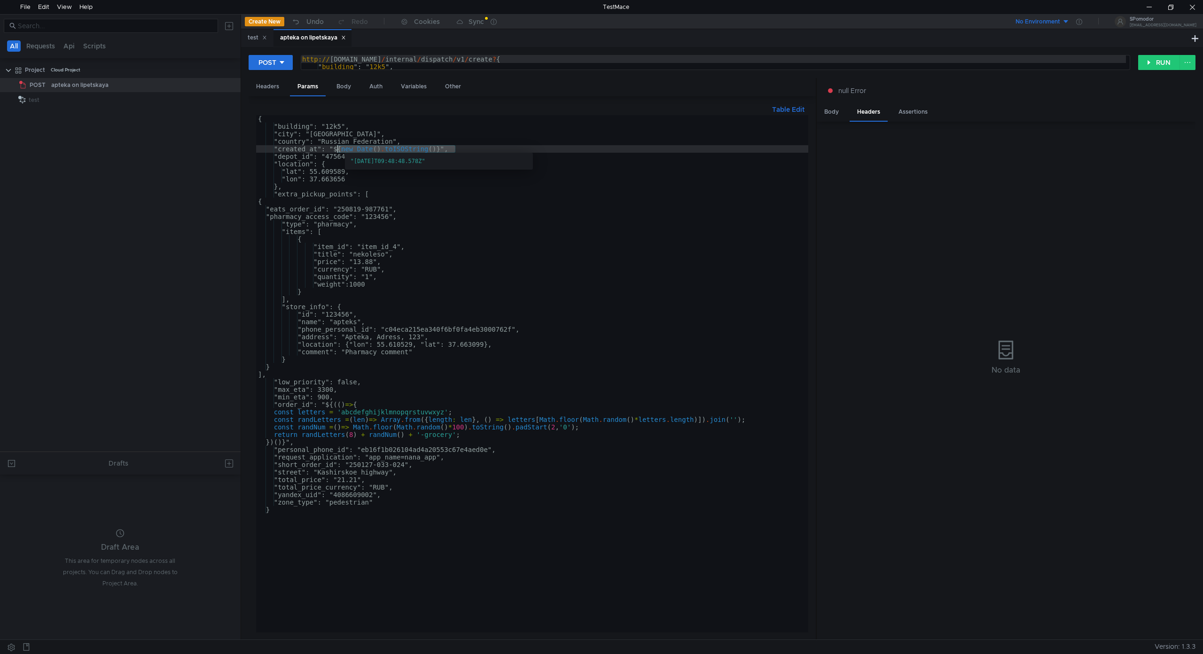
drag, startPoint x: 440, startPoint y: 152, endPoint x: 339, endPoint y: 150, distance: 101.5
click at [339, 150] on div "{ "building": "12k5", "city": "Moscow", "country": "Russian Federation", "creat…" at bounding box center [532, 381] width 552 height 532
paste textarea "2025-01-27T15:00:19.550488+00:00"
click at [410, 464] on div "{ "building": "12k5", "city": "Moscow", "country": "Russian Federation", "creat…" at bounding box center [532, 381] width 552 height 532
click at [381, 465] on div "{ "building": "12k5", "city": "Moscow", "country": "Russian Federation", "creat…" at bounding box center [532, 381] width 552 height 532
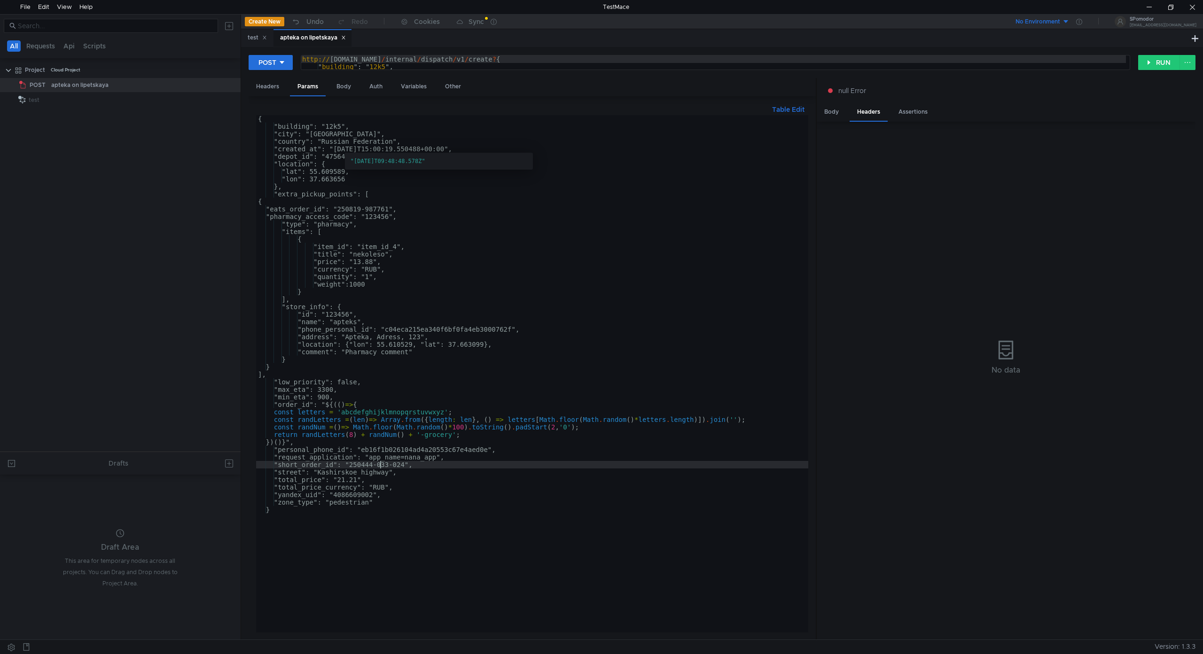
scroll to position [0, 9]
click at [703, 277] on div "{ "building": "12k5", "city": "Moscow", "country": "Russian Federation", "creat…" at bounding box center [532, 381] width 552 height 532
type textarea ""quantity": "1","
click at [1153, 61] on button "RUN" at bounding box center [1159, 62] width 42 height 15
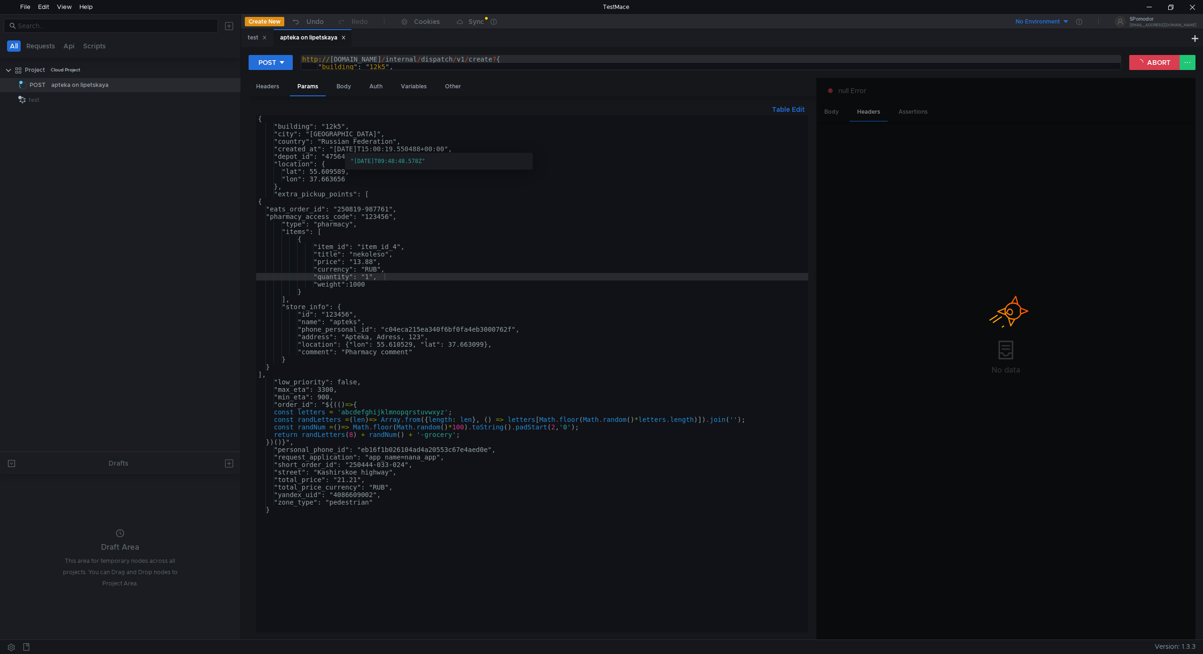
click at [932, 370] on div at bounding box center [1006, 359] width 379 height 562
click at [1057, 132] on div at bounding box center [1006, 359] width 379 height 562
click at [1183, 62] on button at bounding box center [1187, 62] width 16 height 15
click at [1185, 64] on div at bounding box center [601, 327] width 1203 height 654
click at [1114, 177] on div at bounding box center [1006, 359] width 379 height 562
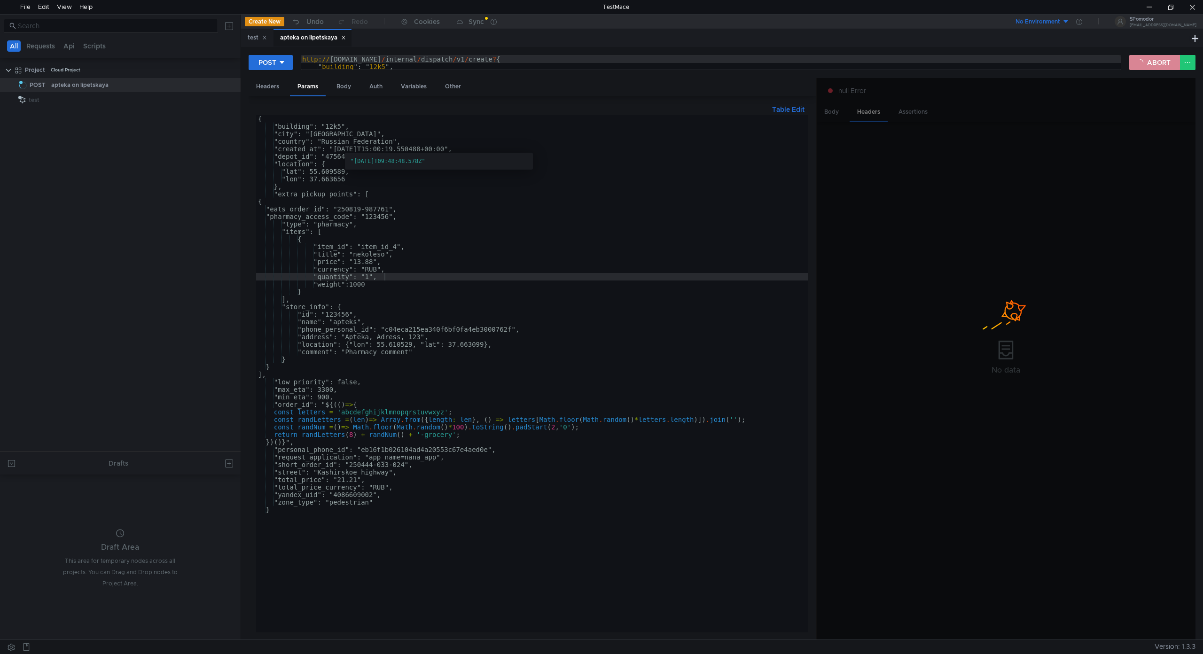
click at [1167, 63] on button "ABORT" at bounding box center [1154, 62] width 51 height 15
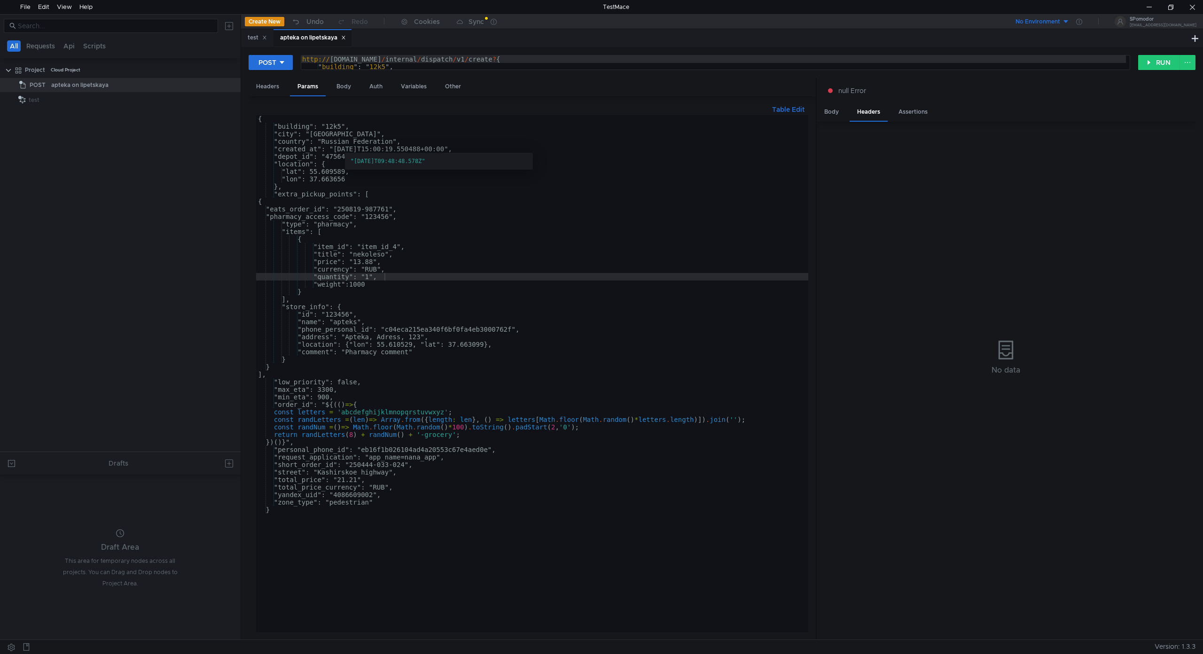
scroll to position [0, 2]
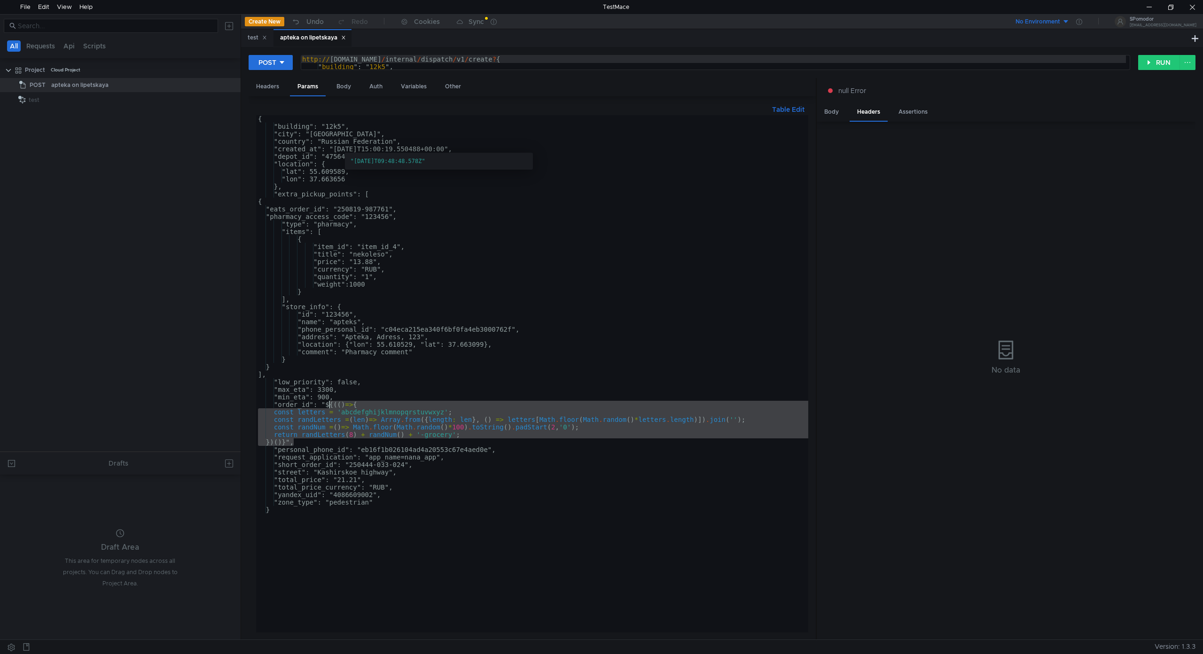
drag, startPoint x: 294, startPoint y: 442, endPoint x: 328, endPoint y: 406, distance: 48.8
click at [328, 406] on div "{ "building": "12k5", "city": "Moscow", "country": "Russian Federation", "creat…" at bounding box center [532, 381] width 552 height 532
paste textarea "apotekadude24-grocery","
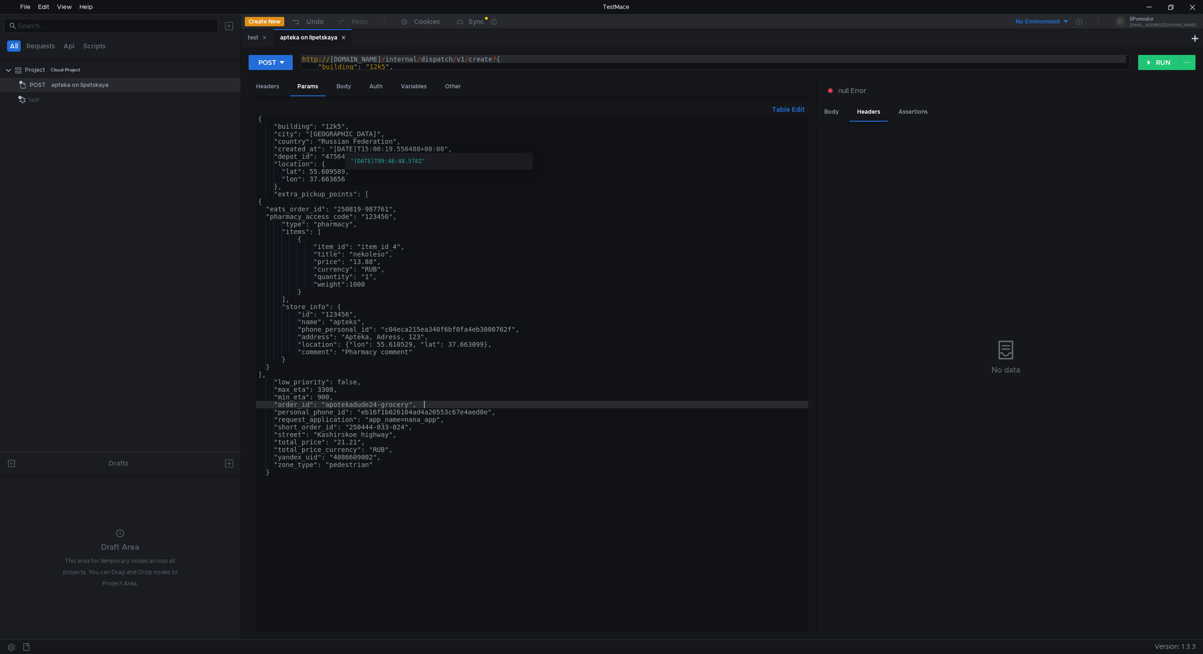
click at [362, 405] on div "{ "building": "12k5", "city": "Moscow", "country": "Russian Federation", "creat…" at bounding box center [532, 381] width 552 height 532
click at [373, 403] on div "{ "building": "12k5", "city": "Moscow", "country": "Russian Federation", "creat…" at bounding box center [532, 381] width 552 height 532
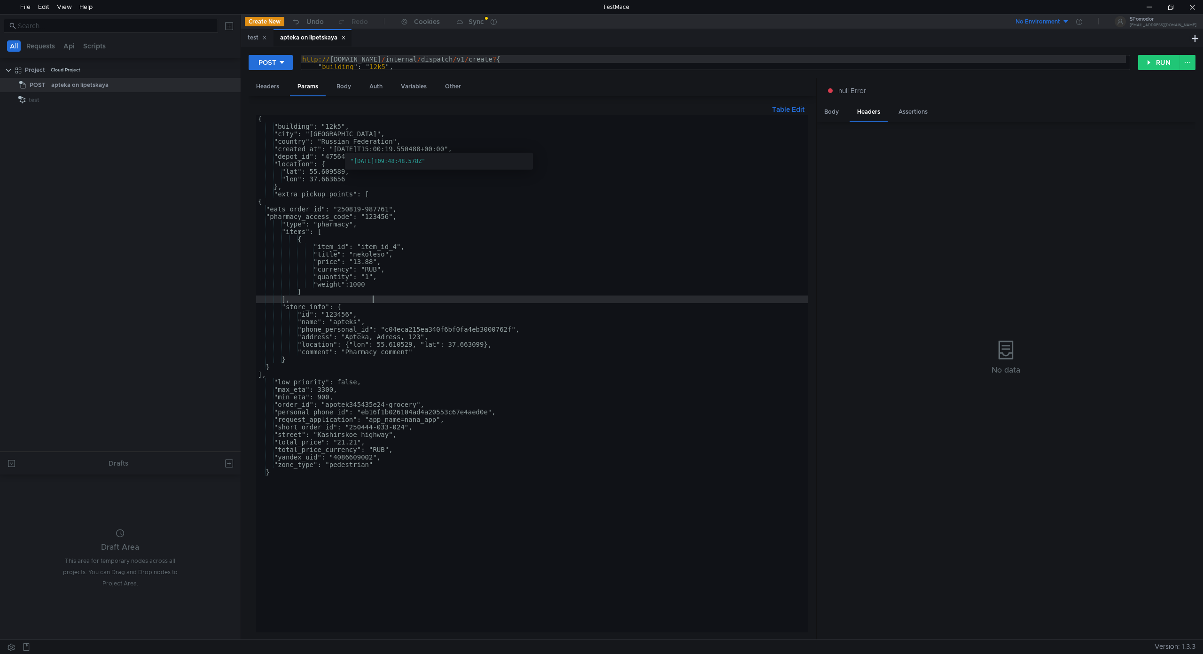
click at [498, 303] on div "{ "building": "12k5", "city": "Moscow", "country": "Russian Federation", "creat…" at bounding box center [532, 381] width 552 height 532
click at [1144, 64] on button "RUN" at bounding box center [1159, 62] width 42 height 15
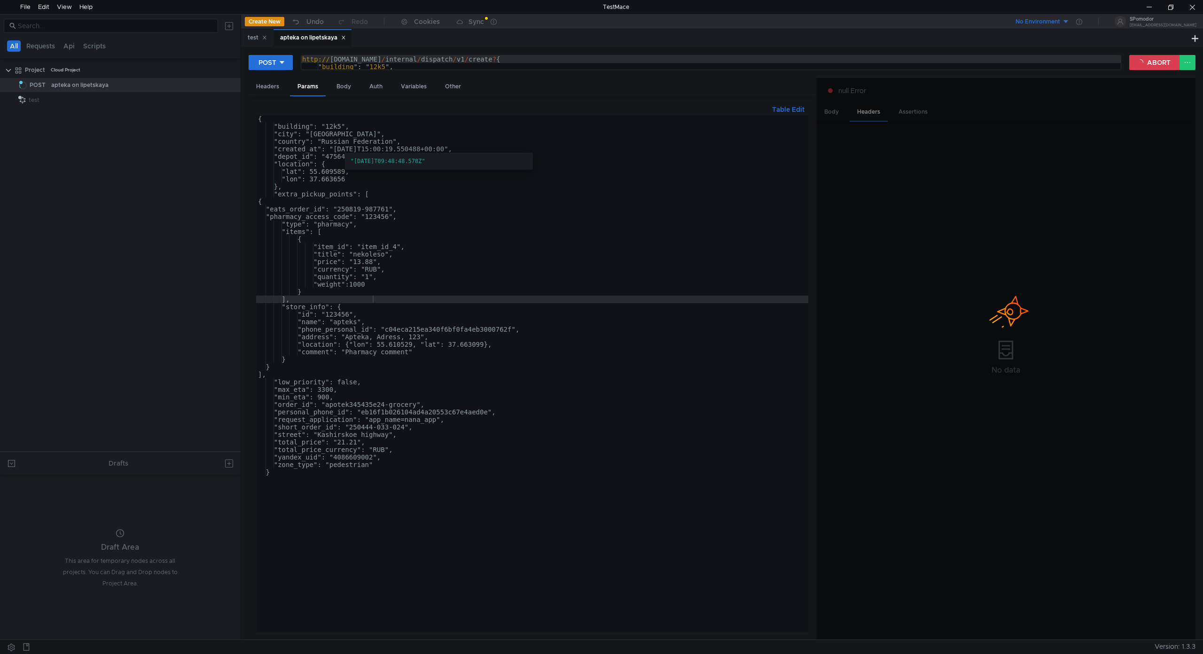
click at [571, 285] on div "{ "building": "12k5", "city": "Moscow", "country": "Russian Federation", "creat…" at bounding box center [532, 381] width 552 height 532
click at [421, 313] on div "{ "building": "12k5", "city": "Moscow", "country": "Russian Federation", "creat…" at bounding box center [532, 381] width 552 height 532
type textarea ""zone_type": "pedestrian" }"
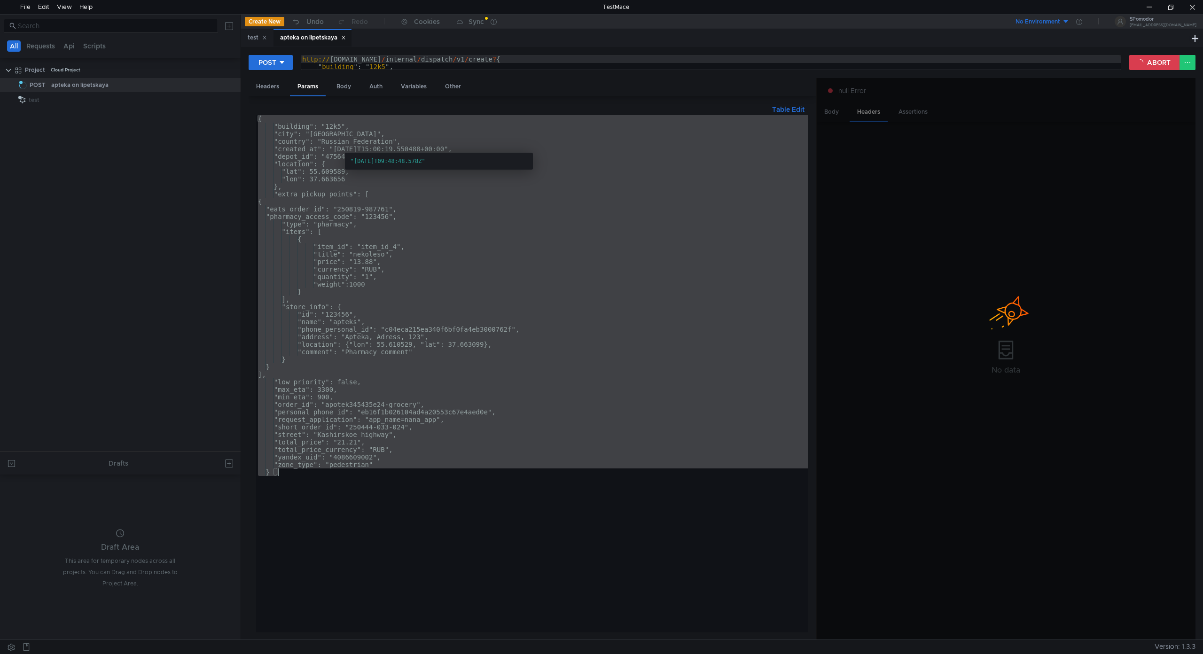
type textarea "http://[DOMAIN_NAME]/internal/dispatch/v1/create?{"
drag, startPoint x: 440, startPoint y: 56, endPoint x: 448, endPoint y: 59, distance: 7.9
click at [441, 57] on div "http:// grocery-dispatch.lavka.tst.yandex.net / internal / dispatch / v1 / crea…" at bounding box center [1028, 77] width 1456 height 45
click at [536, 62] on div "http:// grocery-dispatch.lavka.tst.yandex.net / internal / dispatch / v1 / crea…" at bounding box center [1028, 77] width 1456 height 45
drag, startPoint x: 587, startPoint y: 60, endPoint x: 302, endPoint y: 58, distance: 285.2
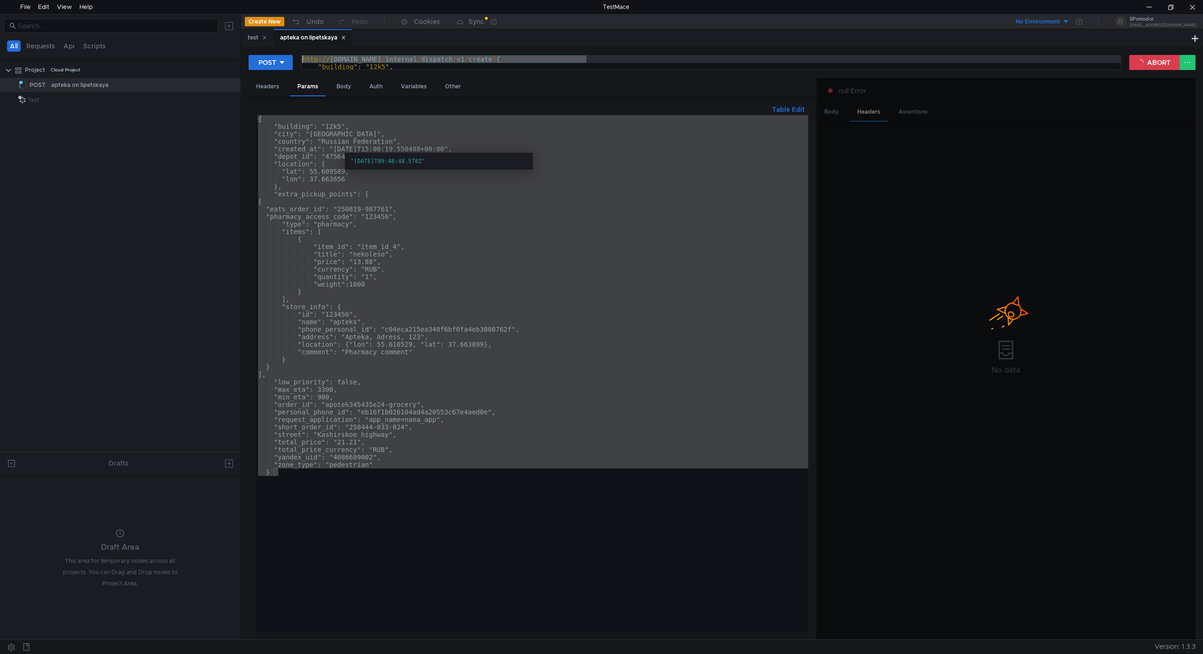
click at [302, 58] on div "http:// grocery-dispatch.lavka.tst.yandex.net / internal / dispatch / v1 / crea…" at bounding box center [1028, 77] width 1456 height 45
click at [267, 79] on div "Headers" at bounding box center [268, 86] width 38 height 17
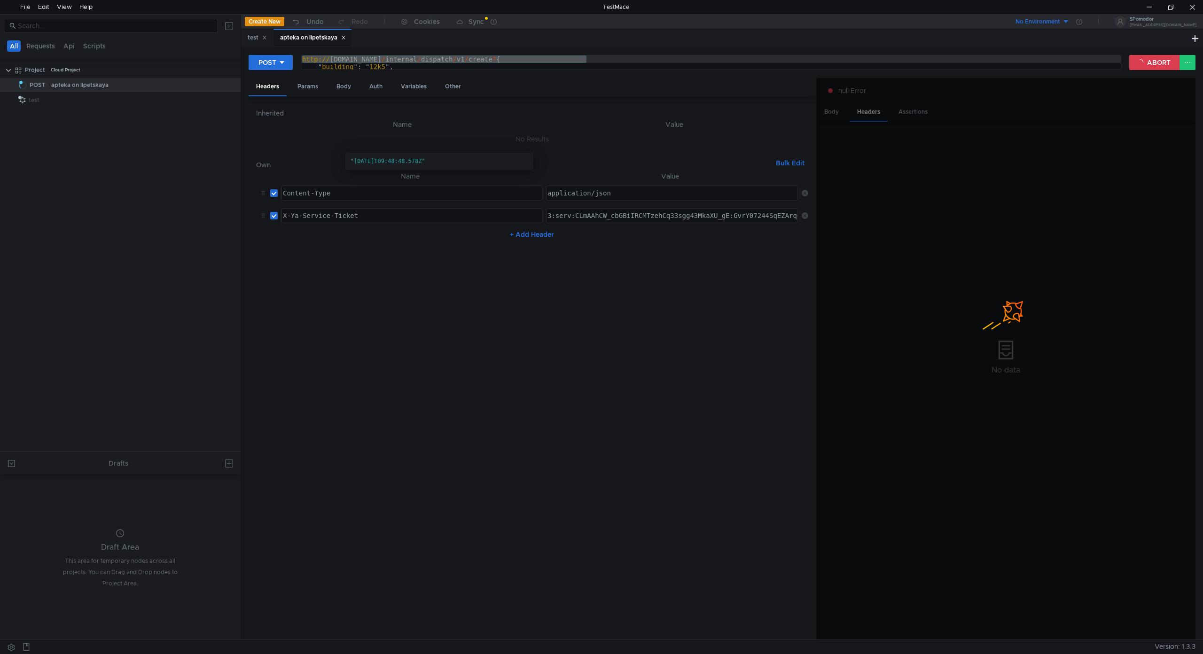
type textarea "Content-Type"
click at [345, 195] on div "Content-Type" at bounding box center [411, 200] width 260 height 23
type textarea "application/json"
drag, startPoint x: 555, startPoint y: 188, endPoint x: 560, endPoint y: 193, distance: 7.0
click at [556, 188] on div "application/json" at bounding box center [671, 193] width 251 height 14
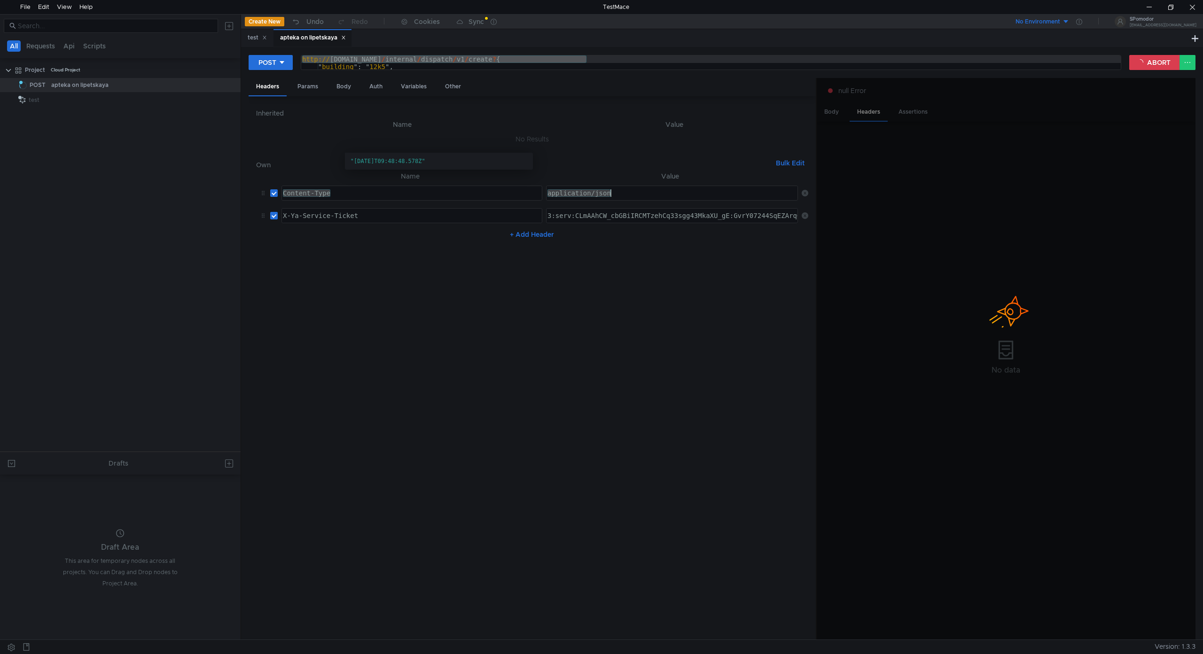
type textarea "X-Ya-Service-Ticket"
click at [332, 215] on div "X-Ya-Service-Ticket" at bounding box center [411, 223] width 260 height 23
type textarea "3:serv:CLmAAhCW_cbGBiIRCMTzehCq33sgg43MkaXU_gE:GvrY07244SqEZArqG2NI8Hzr1k3zSMtt…"
click at [1157, 60] on button "ABORT" at bounding box center [1154, 62] width 51 height 15
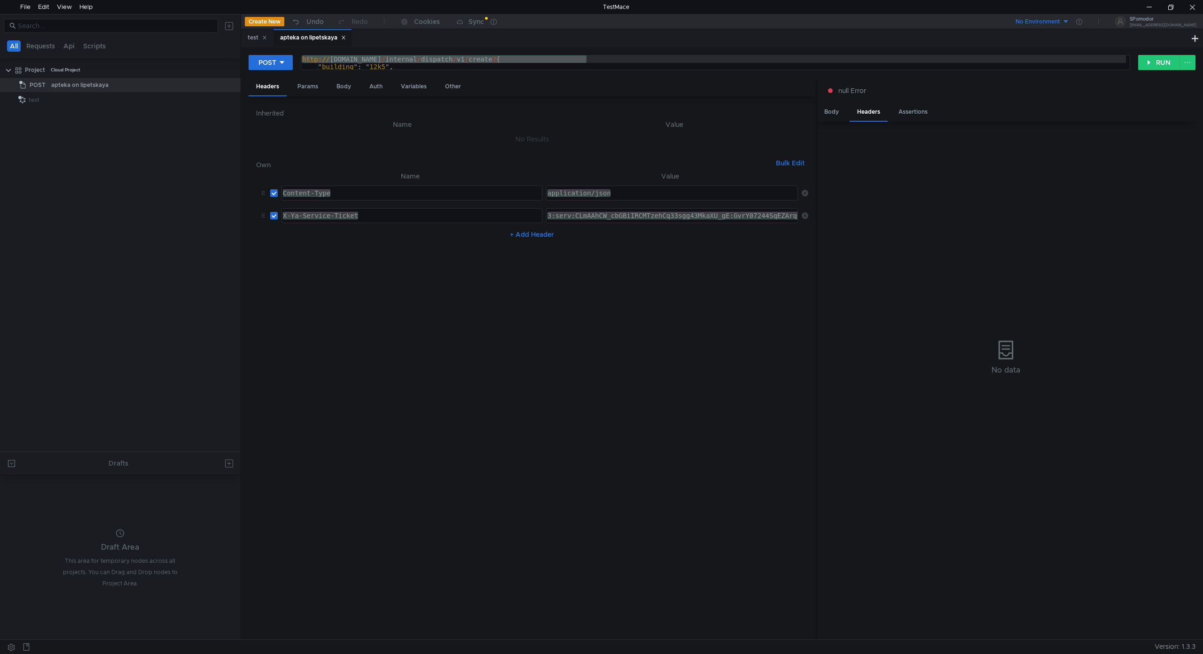
click at [420, 304] on nz-table "Name Value Content-Type Content-Type הההההההההההההההההההההההההההההההההההההההההה…" at bounding box center [532, 402] width 552 height 462
click at [350, 87] on div "Body" at bounding box center [344, 86] width 30 height 17
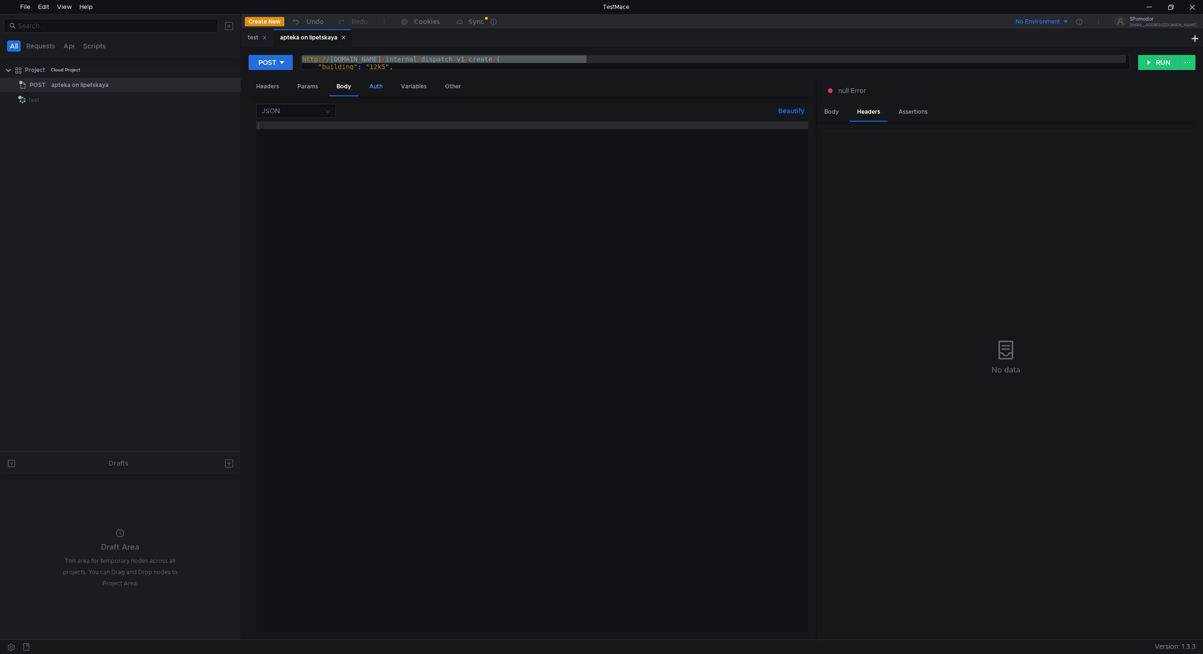
click at [377, 88] on div "Auth" at bounding box center [376, 86] width 28 height 17
click at [349, 88] on div "Body" at bounding box center [344, 86] width 30 height 17
click at [338, 169] on div at bounding box center [532, 385] width 552 height 526
click at [372, 86] on div "Auth" at bounding box center [376, 86] width 28 height 17
click at [345, 87] on div "Body" at bounding box center [344, 86] width 30 height 17
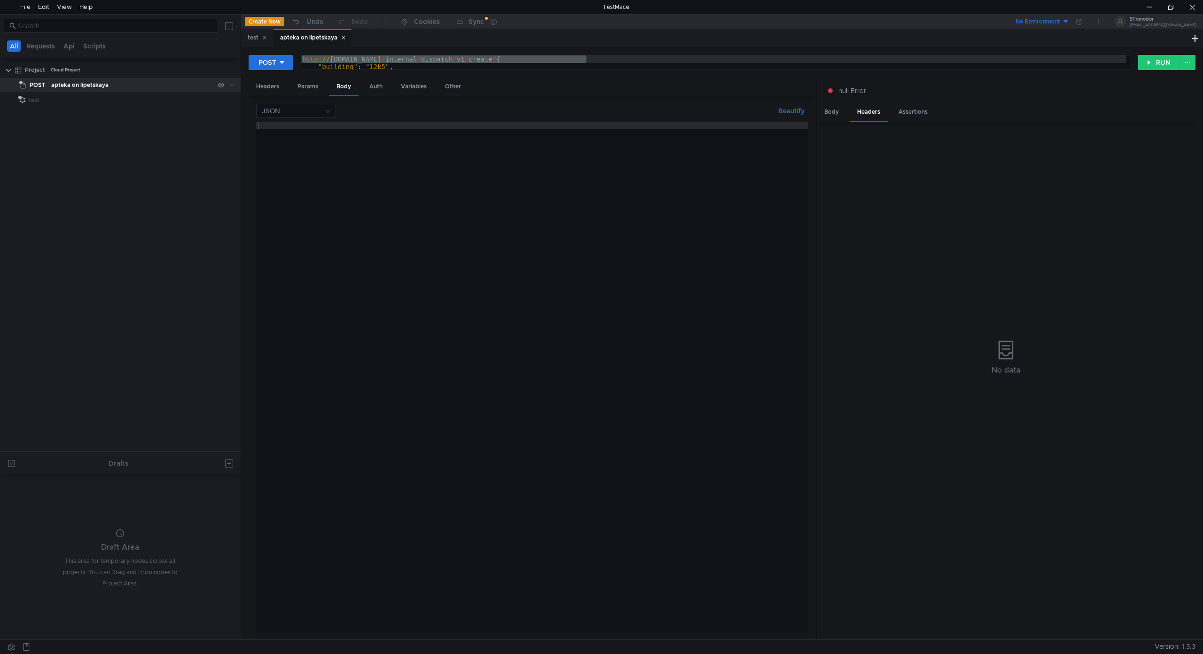
click at [109, 85] on div "apteka on lipetskaya" at bounding box center [132, 85] width 163 height 14
click at [82, 96] on div "test" at bounding box center [121, 100] width 185 height 14
click at [94, 83] on div "apteka on lipetskaya" at bounding box center [79, 85] width 57 height 14
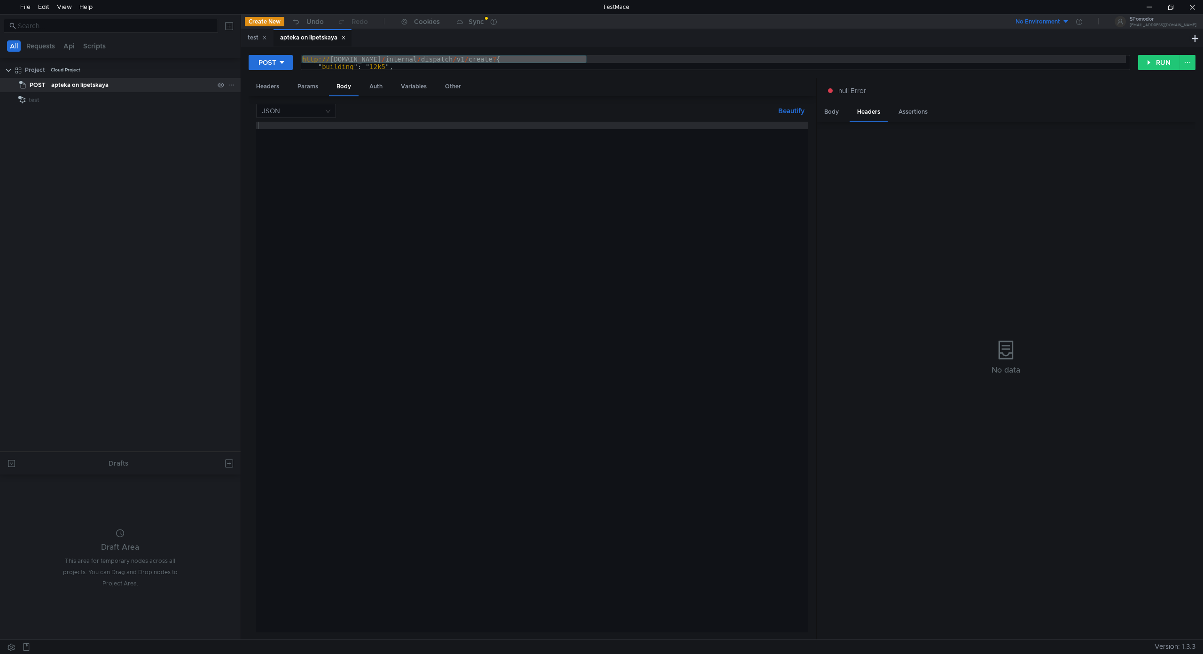
click at [94, 83] on div "apteka on lipetskaya" at bounding box center [79, 85] width 57 height 14
click at [114, 82] on div "apteka on lipetskaya" at bounding box center [132, 85] width 163 height 14
click at [310, 89] on div "Params" at bounding box center [308, 86] width 36 height 17
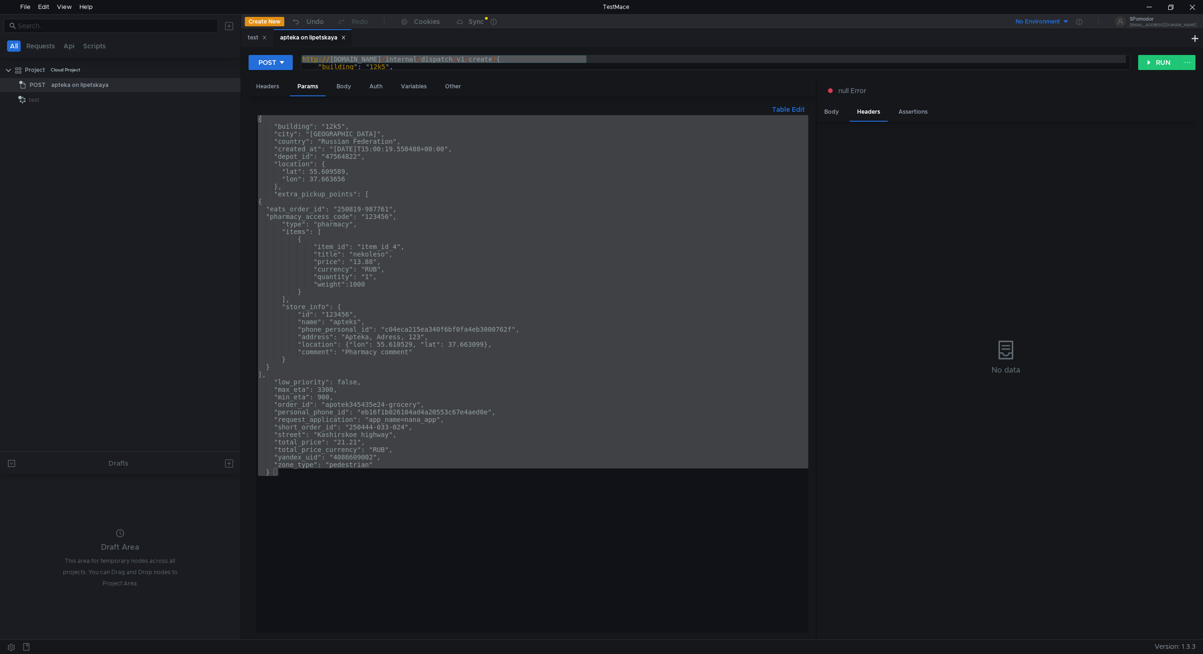
click at [412, 264] on div "{ "building": "12k5", "city": "[GEOGRAPHIC_DATA]", "country": "Russian Federati…" at bounding box center [532, 373] width 552 height 517
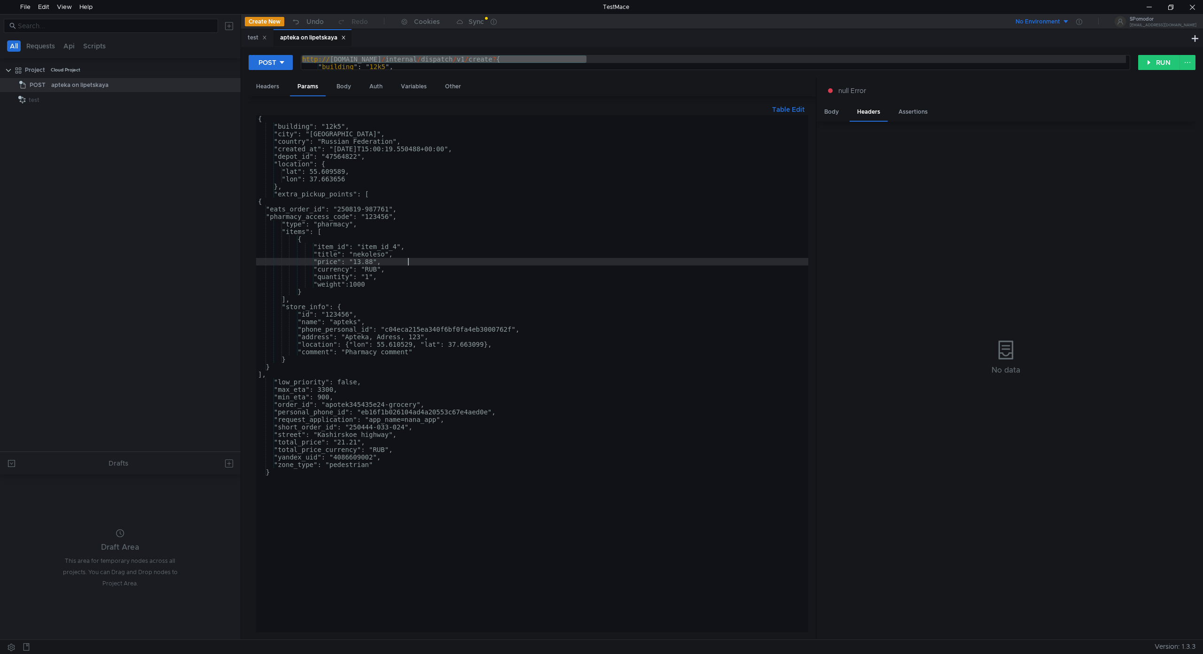
click at [462, 325] on div "{ "building": "12k5", "city": "[GEOGRAPHIC_DATA]", "country": "Russian Federati…" at bounding box center [532, 381] width 552 height 532
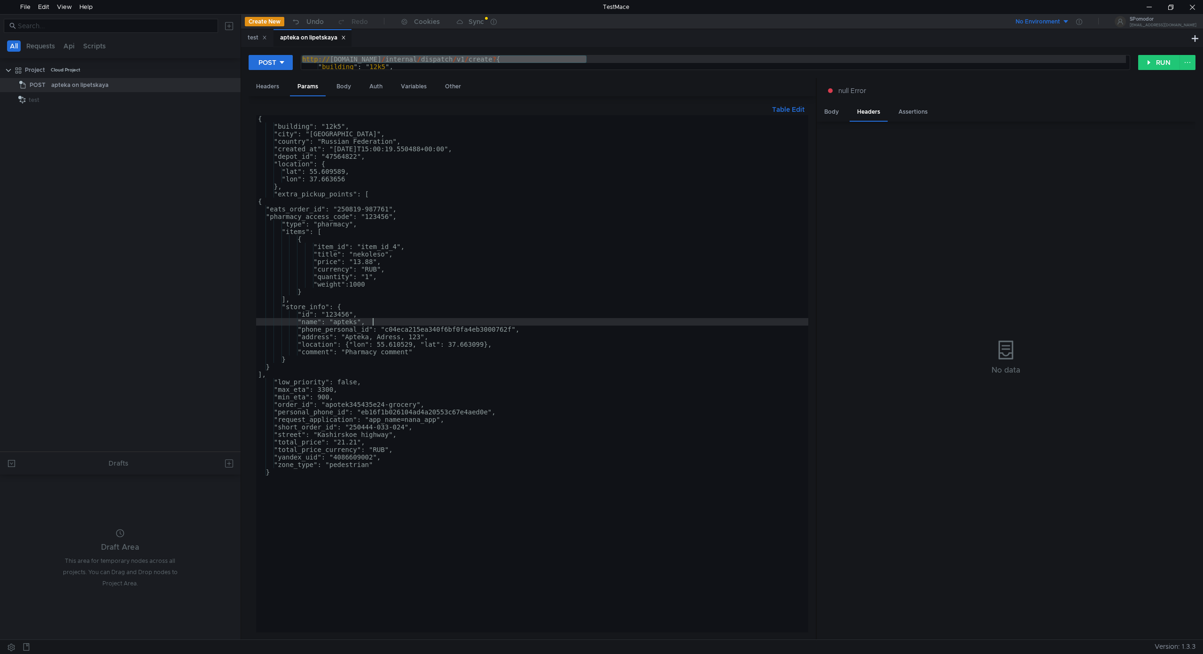
click at [462, 325] on div "{ "building": "12k5", "city": "[GEOGRAPHIC_DATA]", "country": "Russian Federati…" at bounding box center [532, 381] width 552 height 532
type textarea ""zone_type": "pedestrian" }"
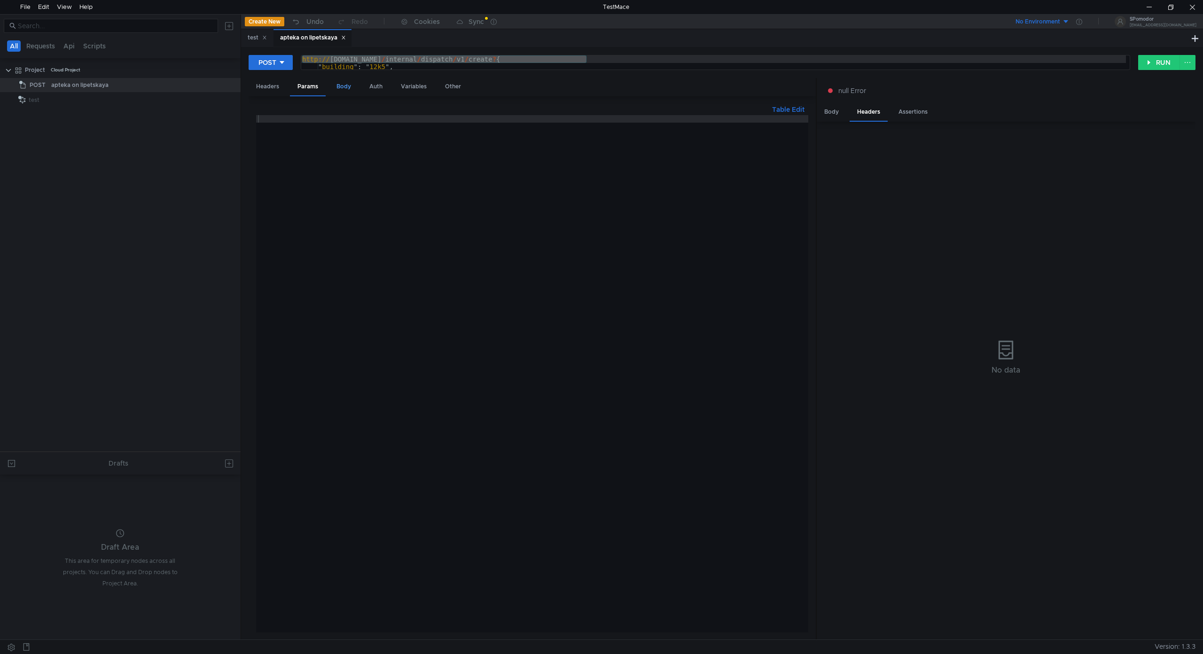
click at [343, 93] on div "Body" at bounding box center [344, 86] width 30 height 17
click at [398, 193] on div at bounding box center [532, 385] width 552 height 526
paste textarea "}"
type textarea "}"
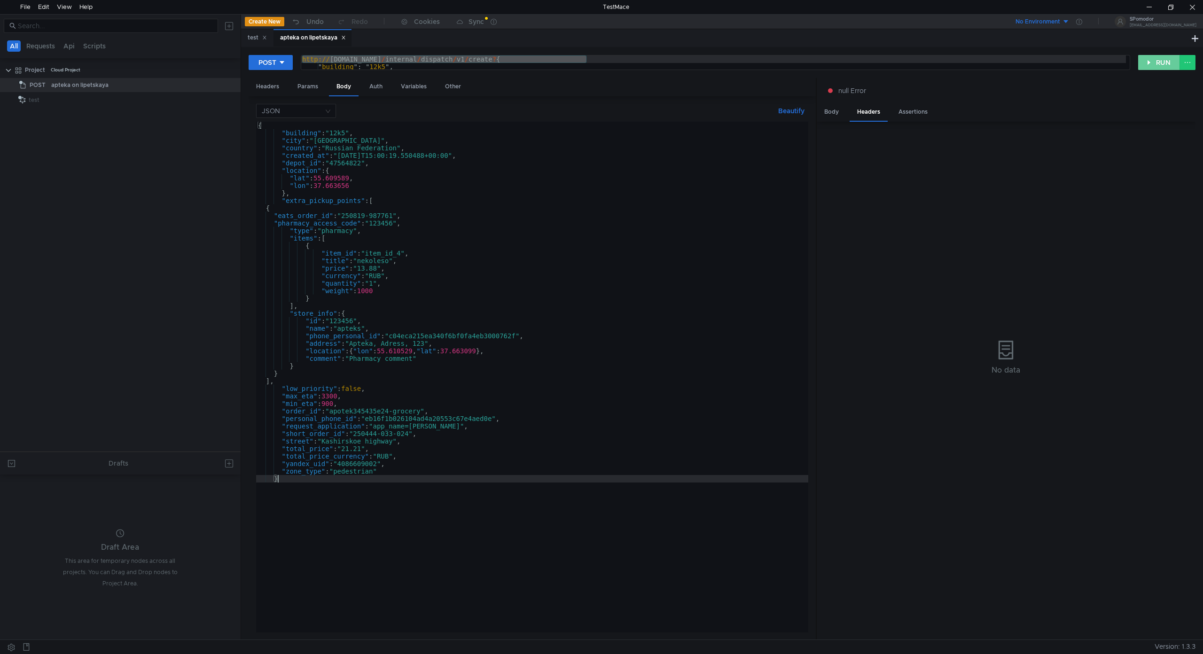
click at [1163, 62] on button "RUN" at bounding box center [1159, 62] width 42 height 15
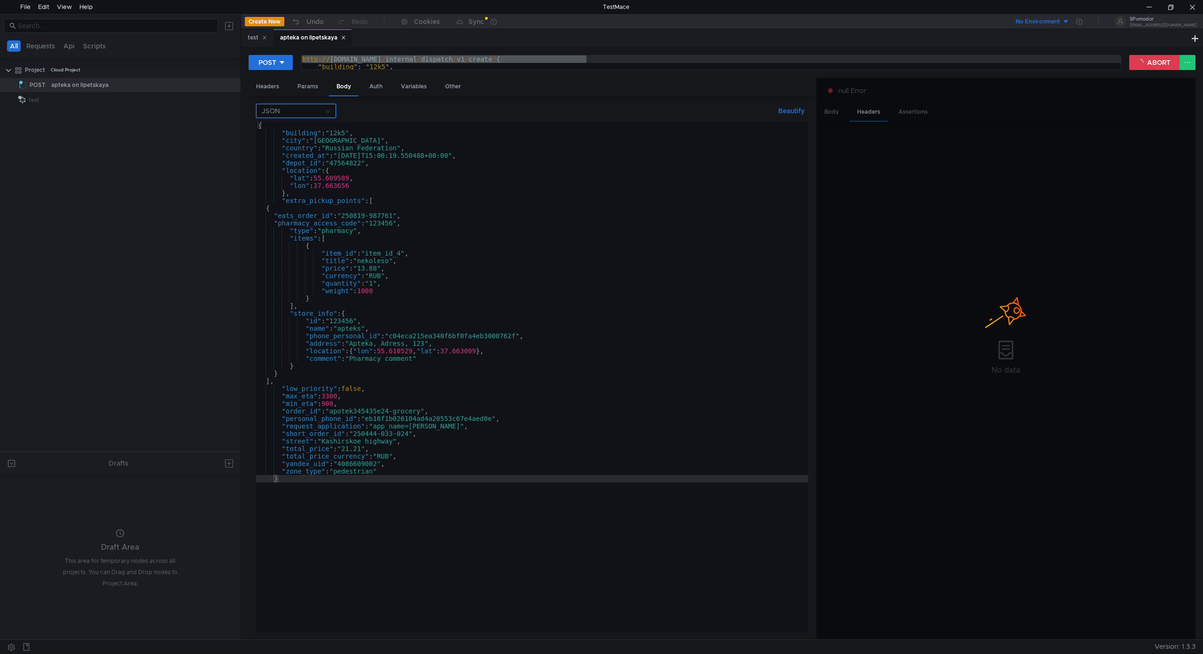
click at [319, 109] on input at bounding box center [293, 110] width 62 height 13
click at [327, 110] on div at bounding box center [601, 327] width 1203 height 654
click at [1139, 65] on button "ABORT" at bounding box center [1154, 62] width 51 height 15
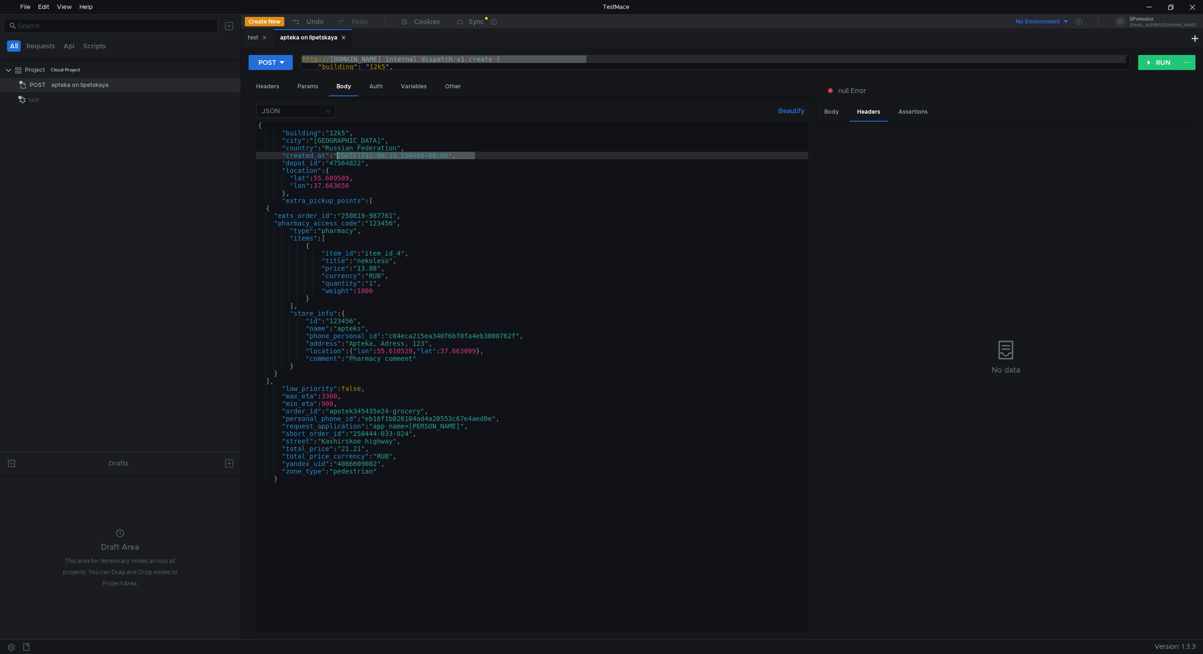
drag, startPoint x: 484, startPoint y: 154, endPoint x: 336, endPoint y: 156, distance: 147.5
click at [336, 156] on div "{ "building" : "12k5" , "city" : "Moscow" , "country" : "Russian Federation" , …" at bounding box center [532, 385] width 552 height 526
click at [450, 228] on div "{ "building" : "12k5" , "city" : "Moscow" , "country" : "Russian Federation" , …" at bounding box center [532, 385] width 552 height 526
drag, startPoint x: 478, startPoint y: 156, endPoint x: 338, endPoint y: 154, distance: 139.5
click at [338, 154] on div "{ "building" : "12k5" , "city" : "Moscow" , "country" : "Russian Federation" , …" at bounding box center [532, 385] width 552 height 526
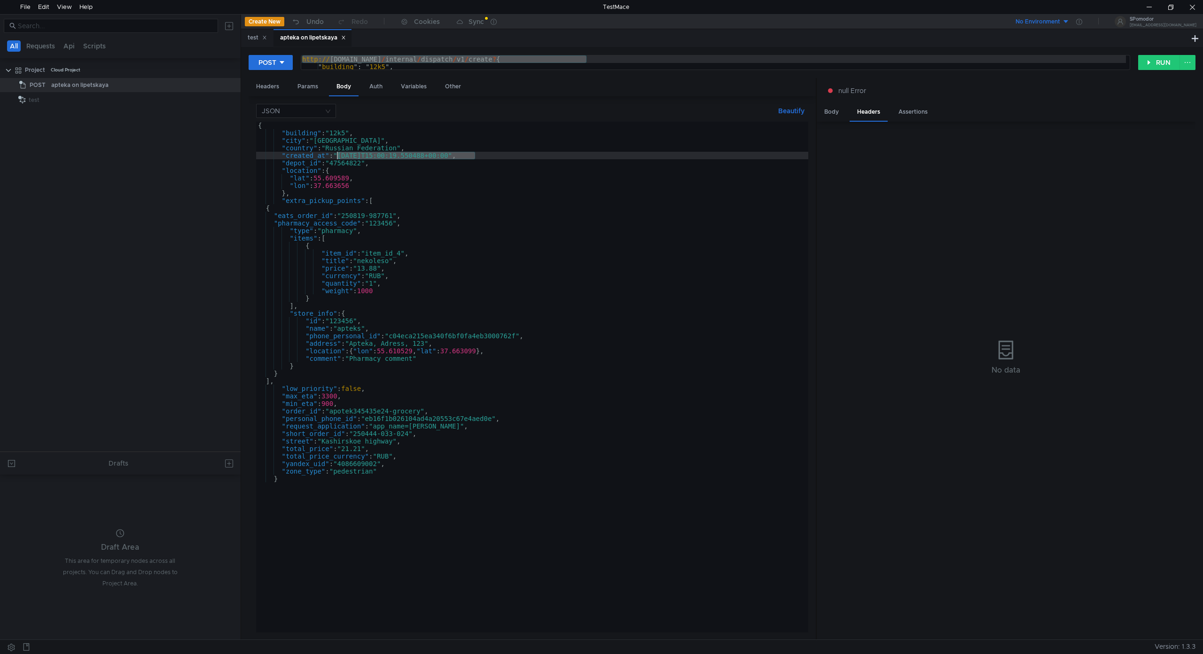
type textarea ""created_at": "2025-01-27T15:00:19.550488+00:00","
